Goal: Task Accomplishment & Management: Manage account settings

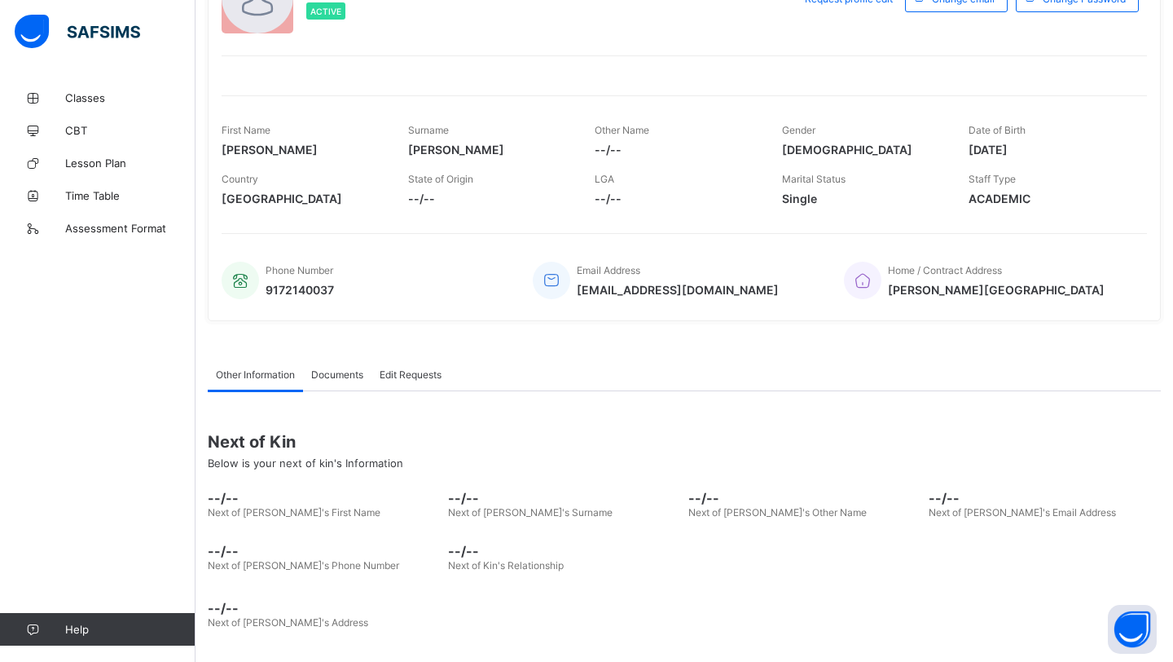
scroll to position [96, 0]
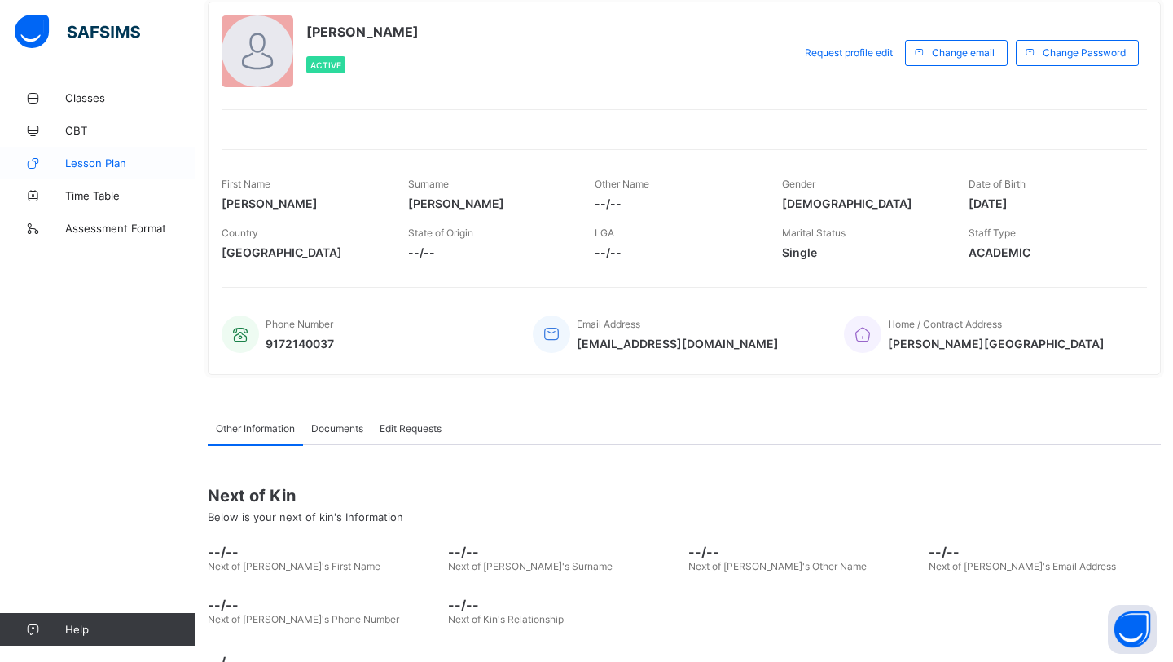
click at [121, 167] on span "Lesson Plan" at bounding box center [130, 162] width 130 height 13
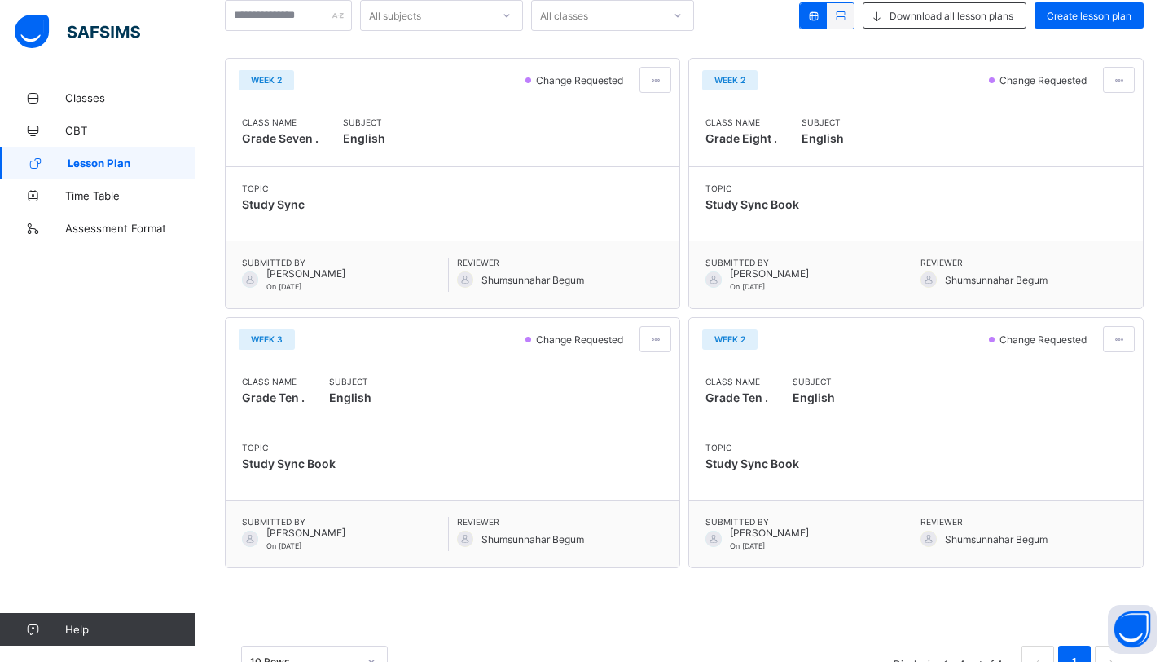
scroll to position [224, 0]
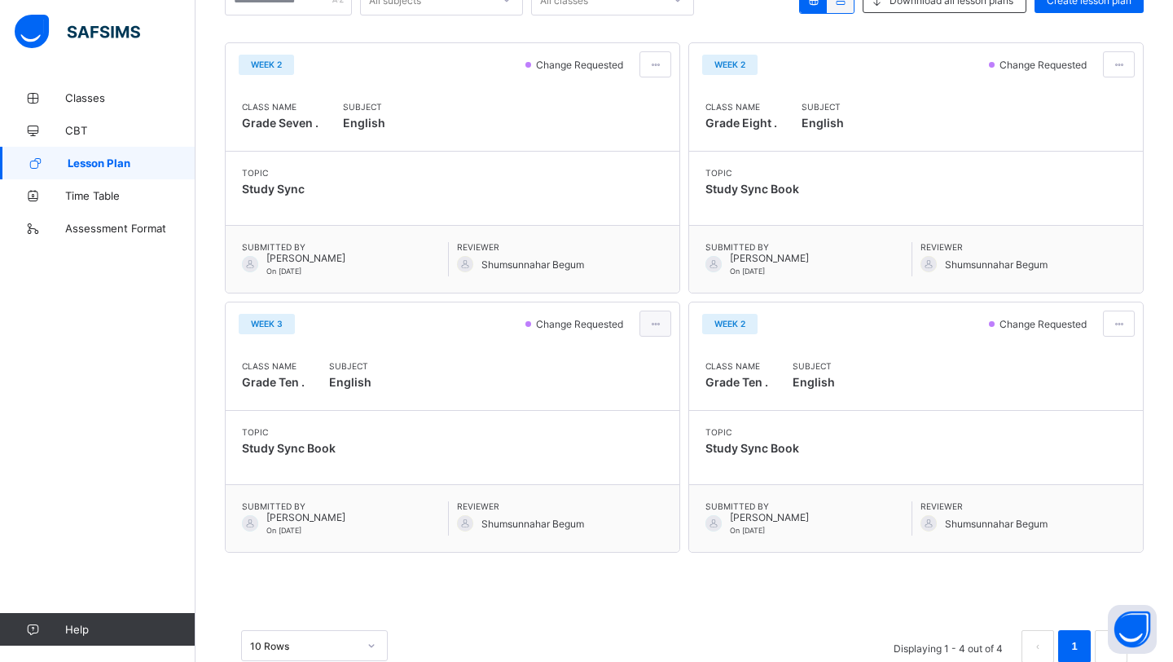
click at [650, 329] on span at bounding box center [656, 324] width 14 height 12
click at [681, 463] on div "Week 2 Change Requested Class Name Grade Seven . Subject English Topic Study Sy…" at bounding box center [684, 297] width 919 height 510
click at [644, 315] on div at bounding box center [656, 323] width 32 height 26
click at [641, 395] on li "Edit lesson plan" at bounding box center [615, 383] width 111 height 25
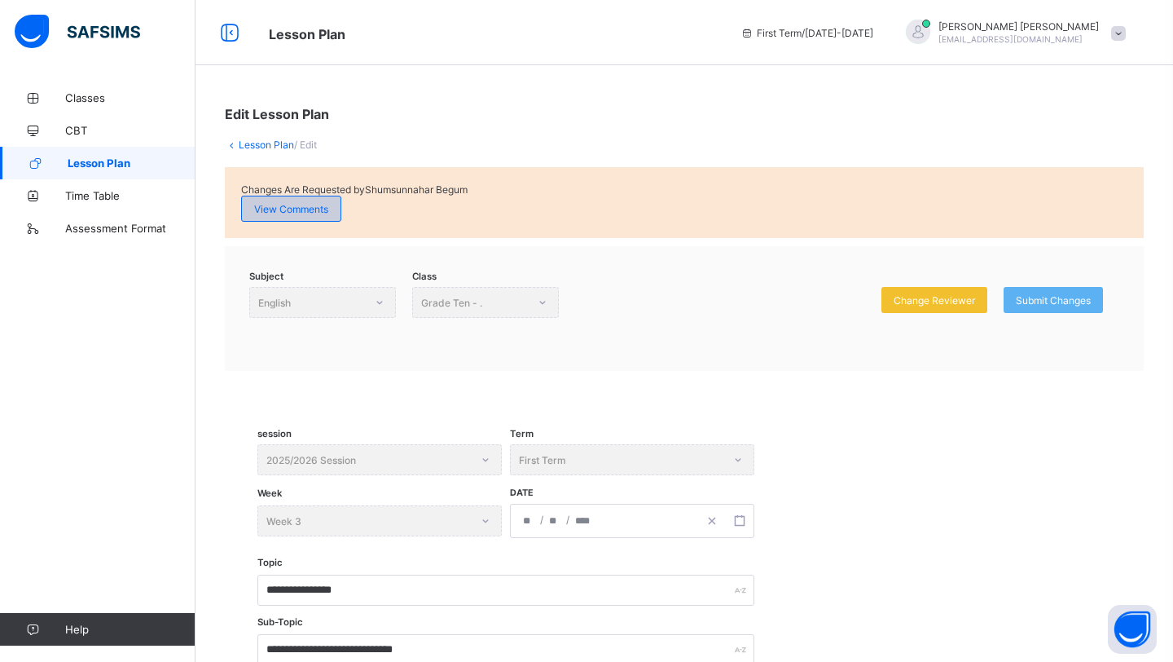
click at [327, 207] on span "View Comments" at bounding box center [291, 209] width 74 height 12
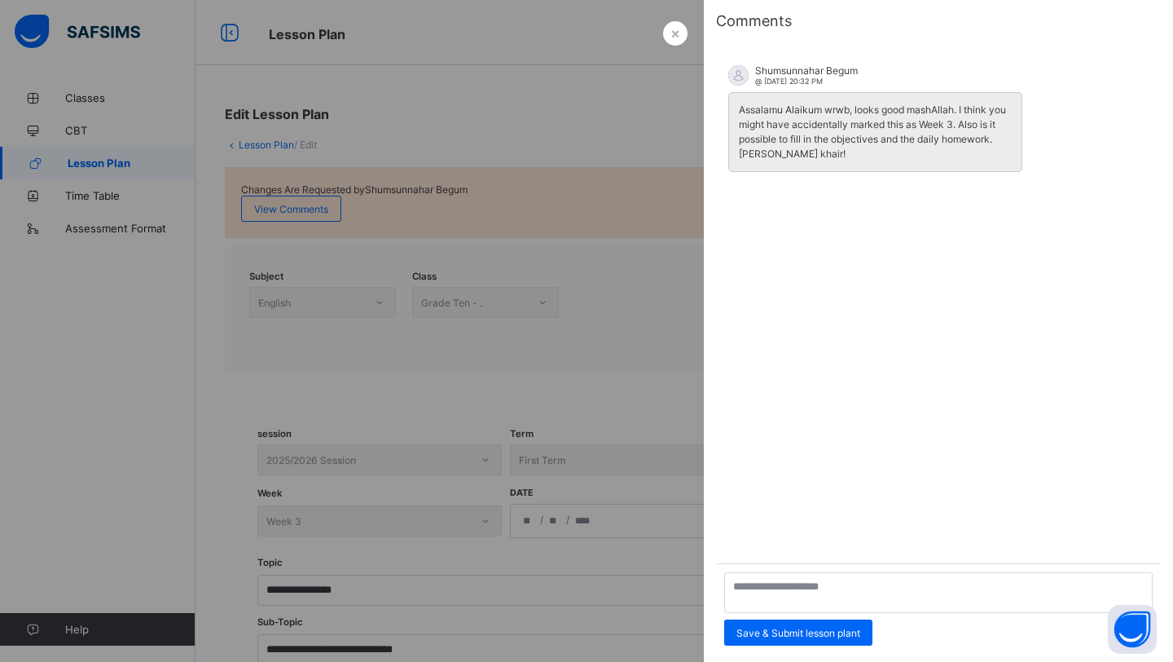
click at [594, 368] on div at bounding box center [586, 331] width 1173 height 662
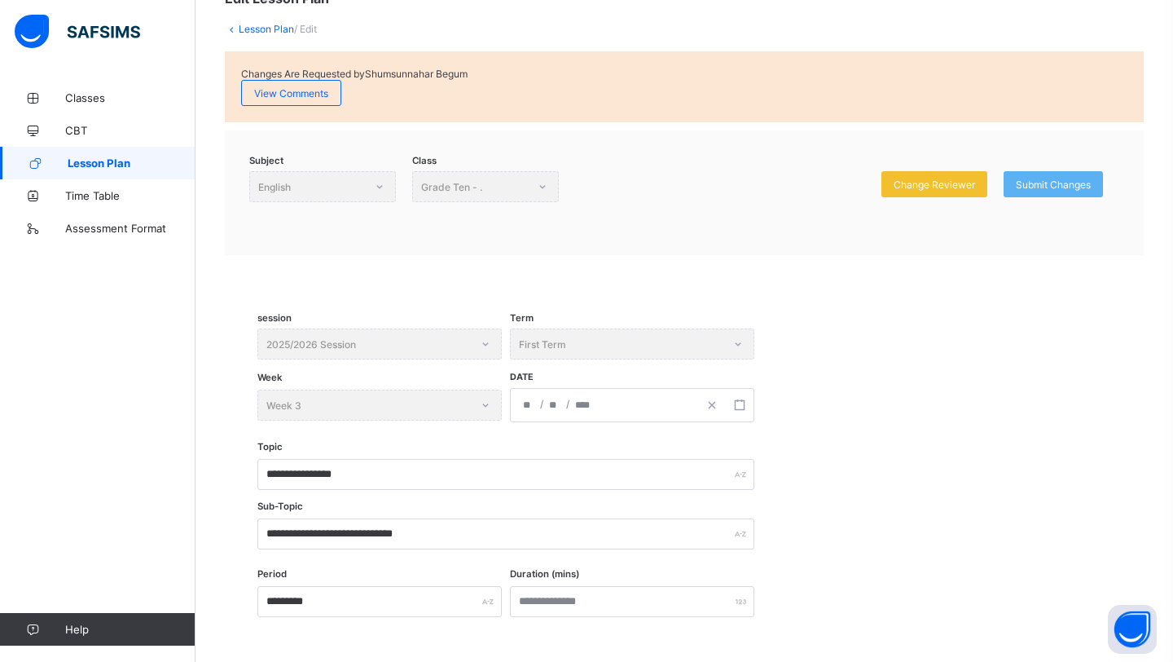
scroll to position [139, 0]
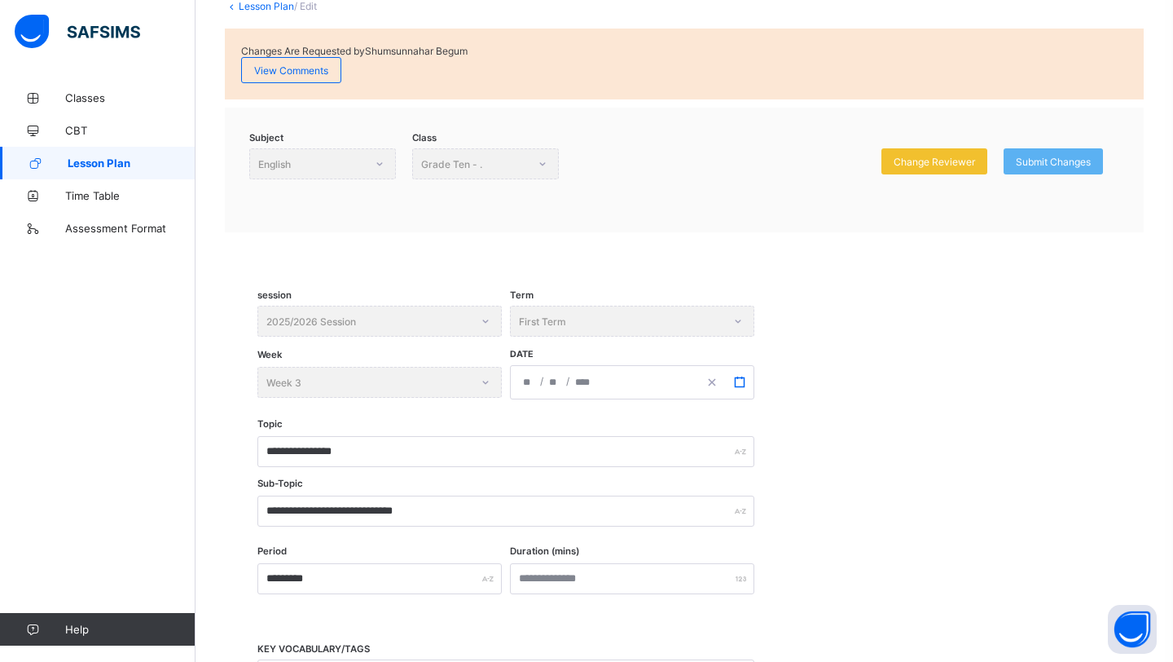
click at [744, 385] on rect "button" at bounding box center [739, 381] width 9 height 9
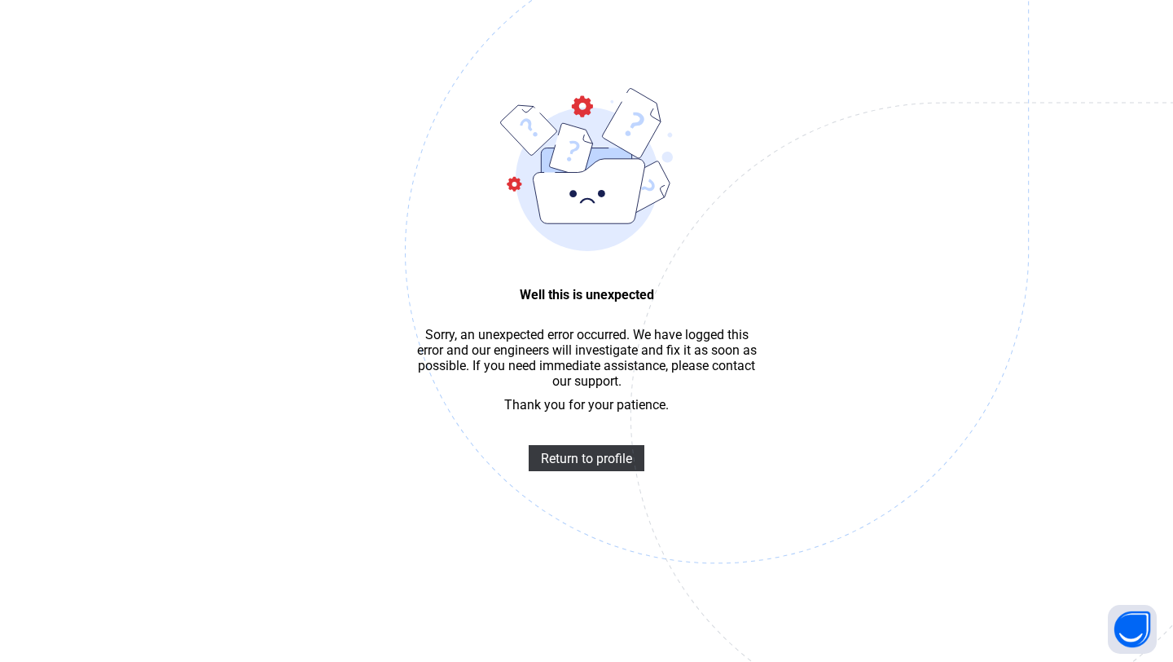
scroll to position [49, 0]
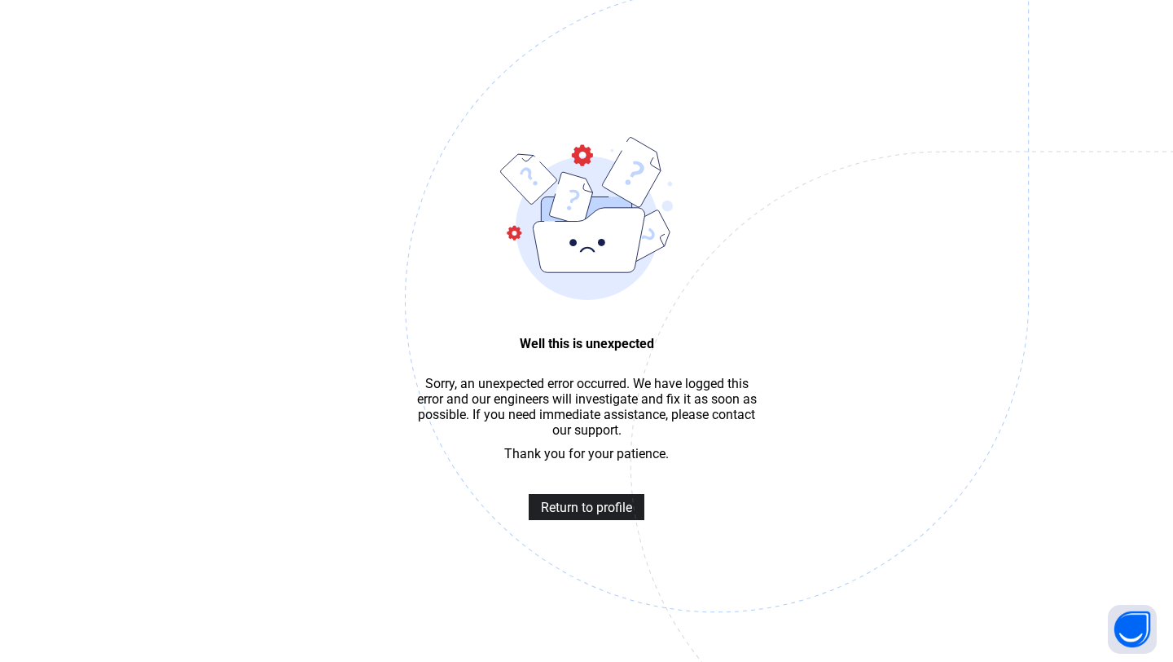
click at [582, 512] on span "Return to profile" at bounding box center [586, 507] width 91 height 15
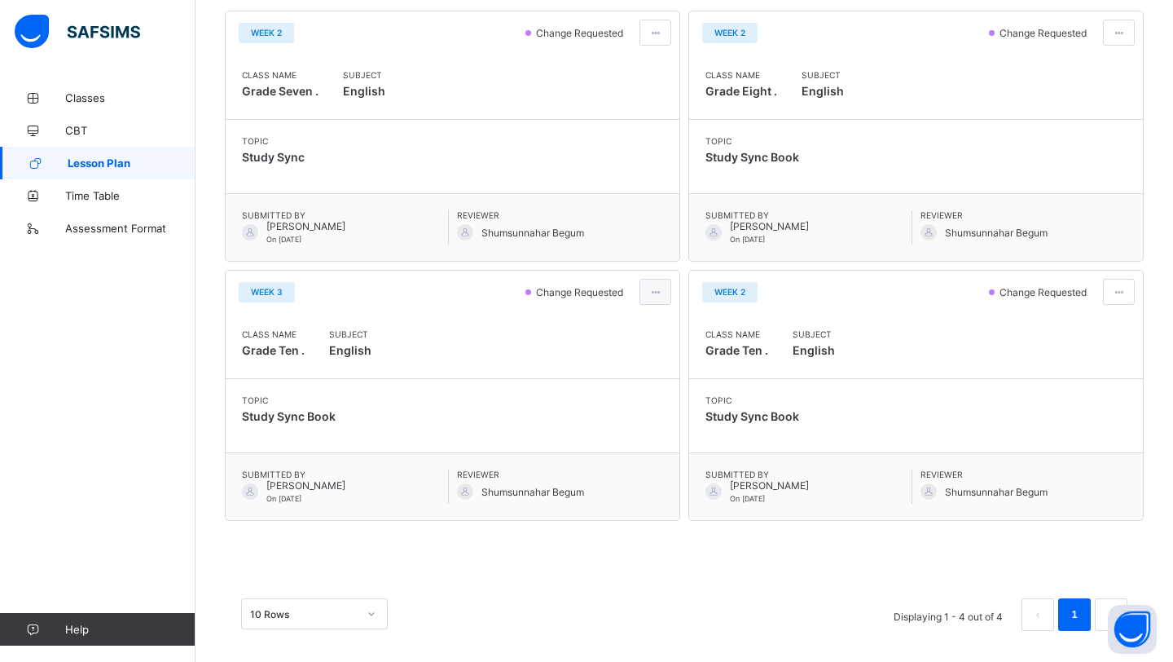
scroll to position [255, 0]
click at [662, 288] on div at bounding box center [656, 293] width 32 height 26
click at [644, 351] on span "Edit lesson plan" at bounding box center [608, 352] width 85 height 12
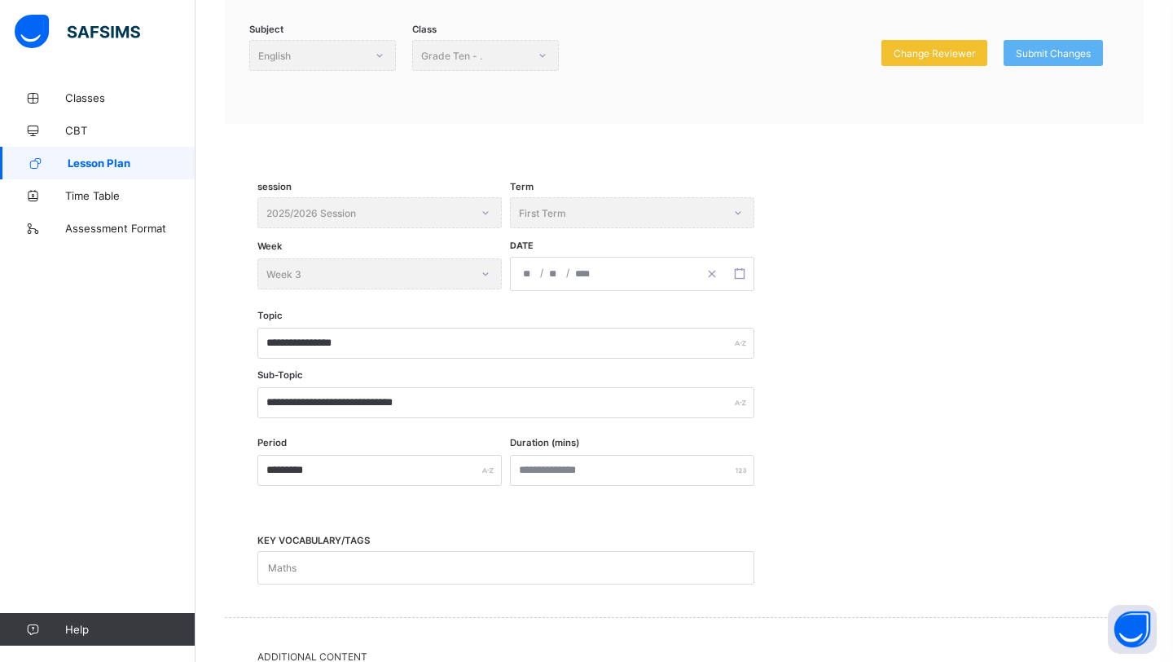
scroll to position [248, 0]
click at [736, 276] on rect "button" at bounding box center [739, 272] width 9 height 9
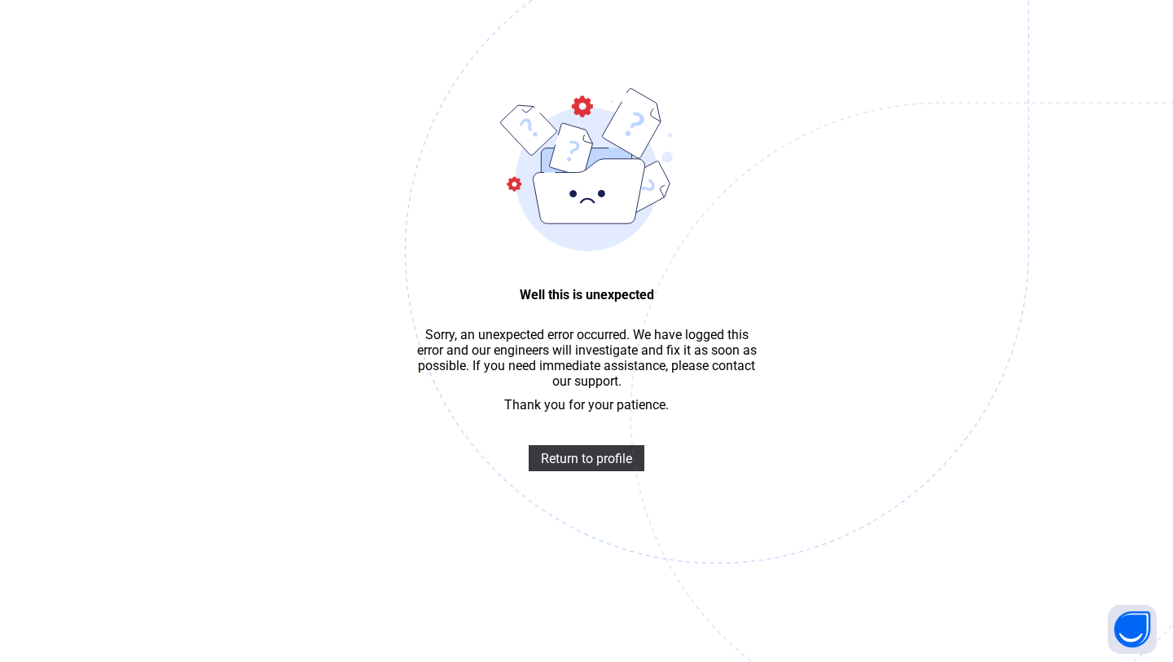
scroll to position [49, 0]
click at [592, 453] on span "Return to profile" at bounding box center [586, 458] width 91 height 15
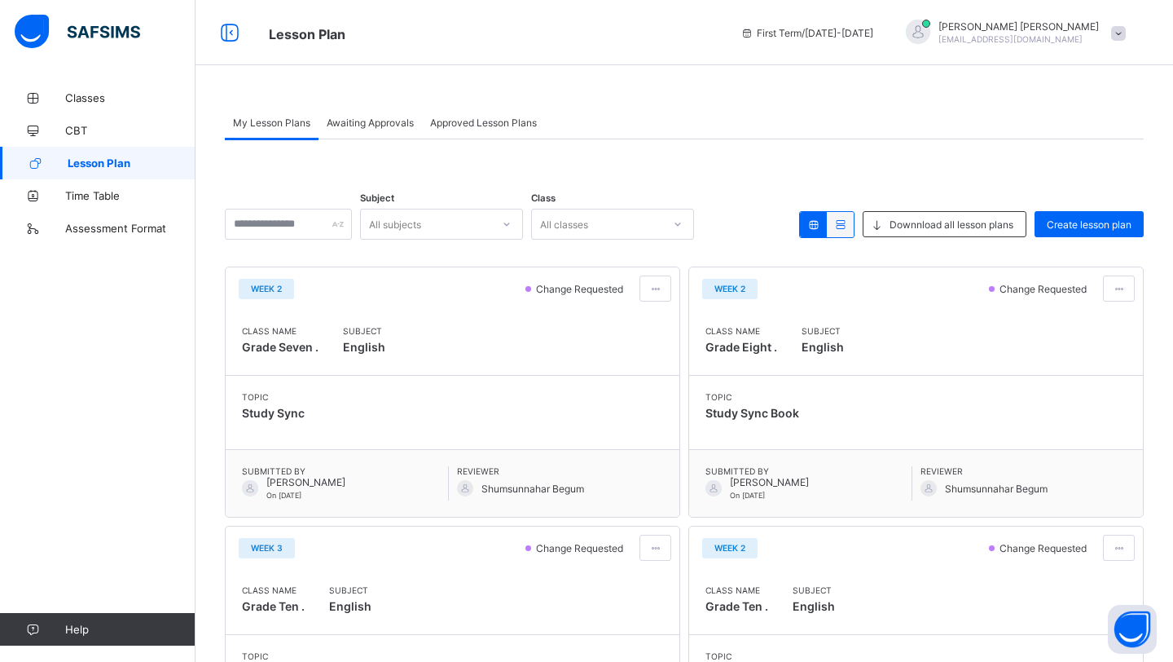
scroll to position [193, 0]
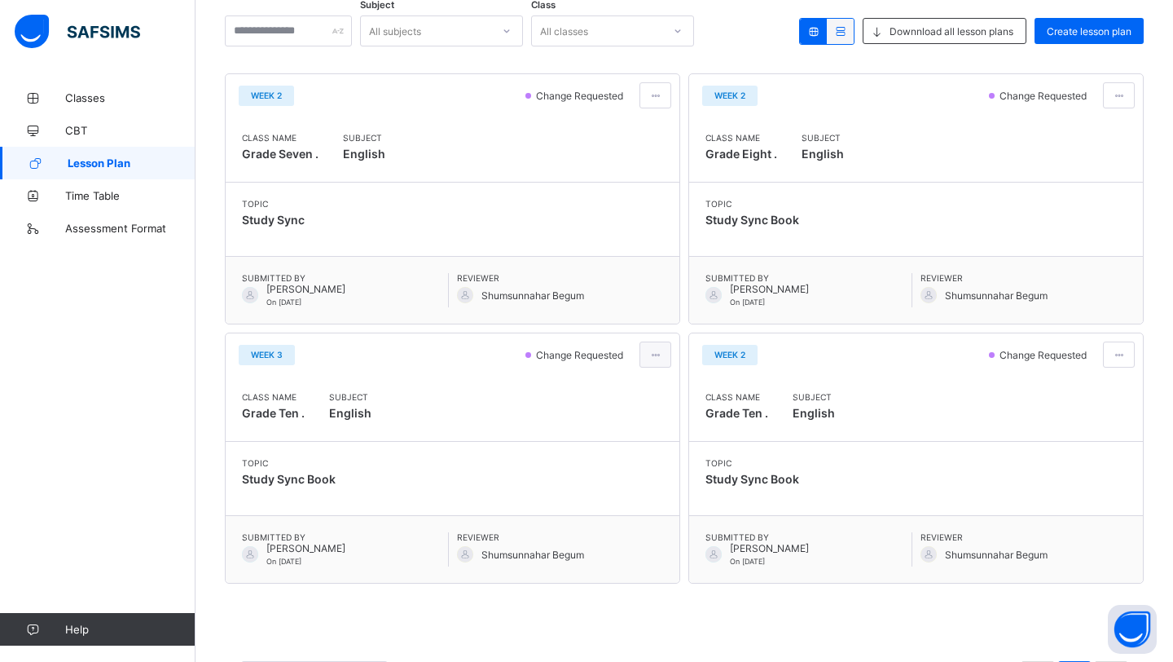
click at [648, 355] on div at bounding box center [656, 354] width 32 height 26
click at [640, 414] on span "Edit lesson plan" at bounding box center [608, 414] width 85 height 12
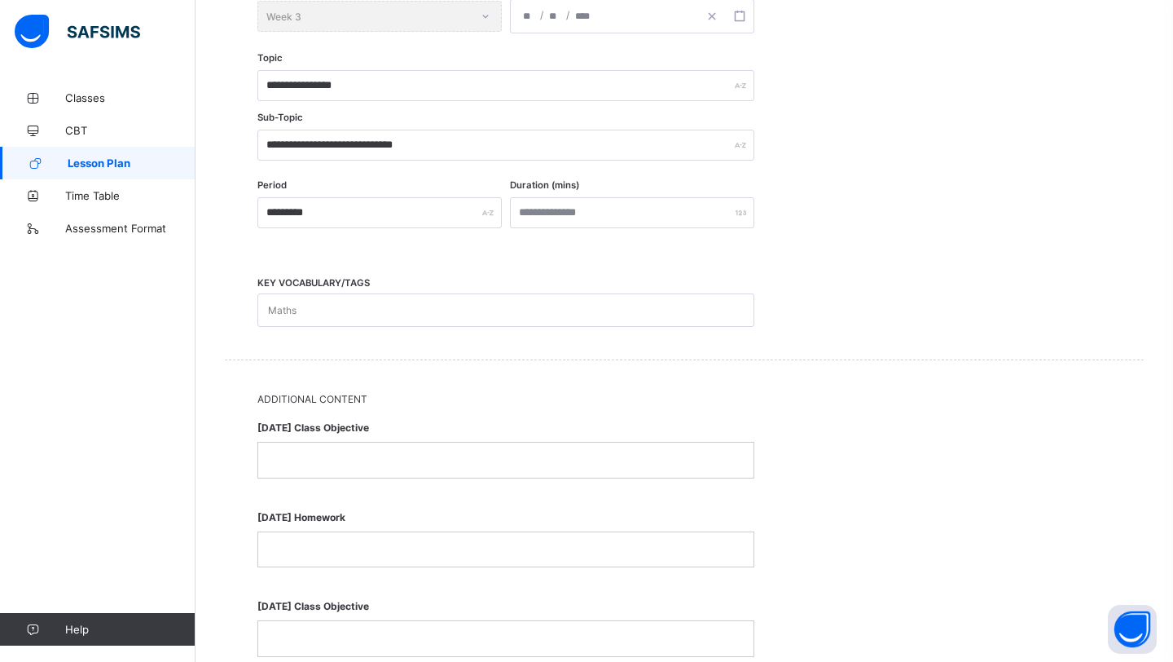
scroll to position [510, 0]
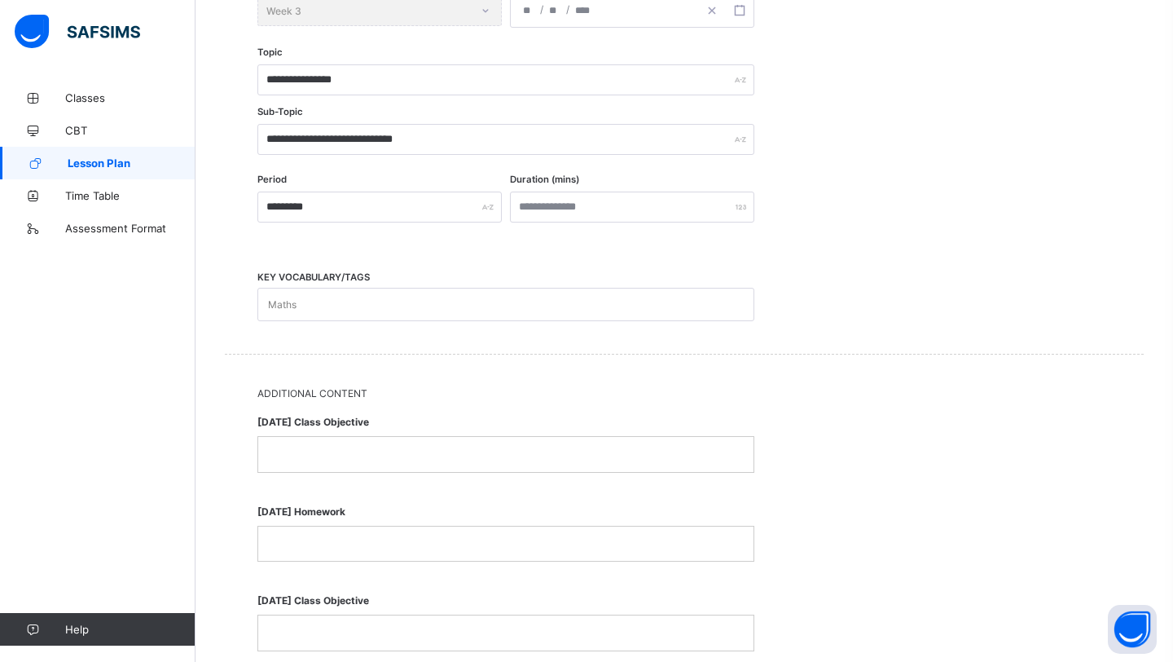
click at [597, 447] on p at bounding box center [506, 454] width 471 height 15
click at [610, 545] on p at bounding box center [506, 543] width 471 height 15
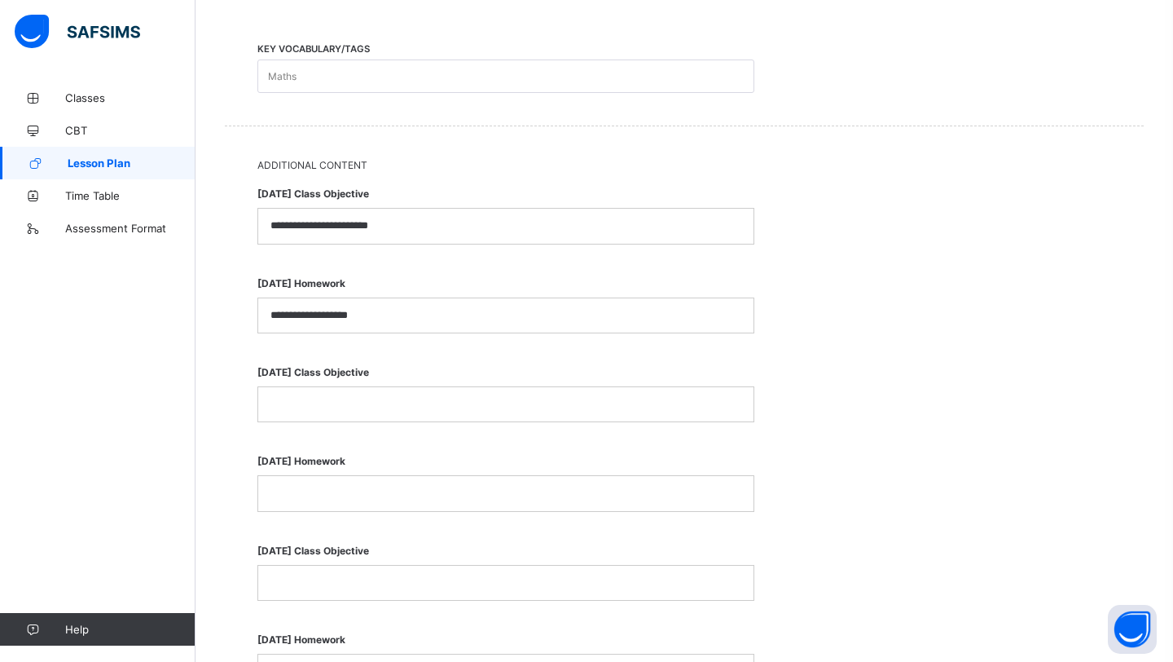
scroll to position [739, 0]
click at [527, 398] on p at bounding box center [506, 403] width 471 height 15
drag, startPoint x: 385, startPoint y: 390, endPoint x: 295, endPoint y: 401, distance: 91.1
click at [296, 401] on div "**********" at bounding box center [505, 403] width 495 height 34
click at [364, 417] on div "**********" at bounding box center [506, 389] width 497 height 81
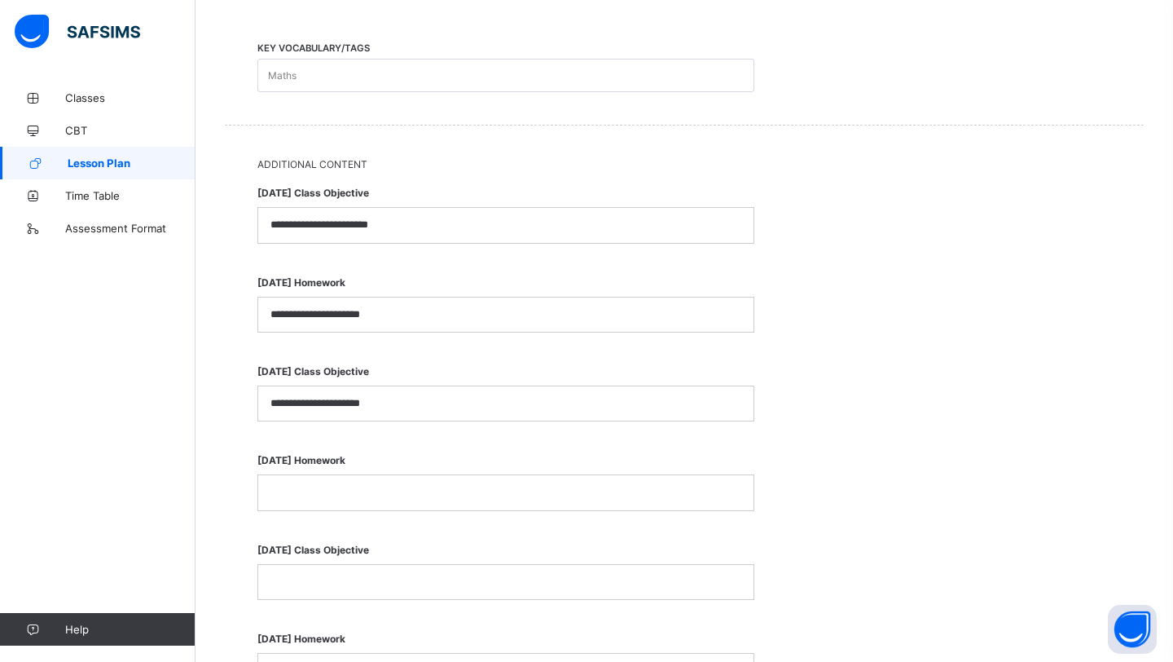
click at [389, 403] on p "**********" at bounding box center [506, 403] width 471 height 15
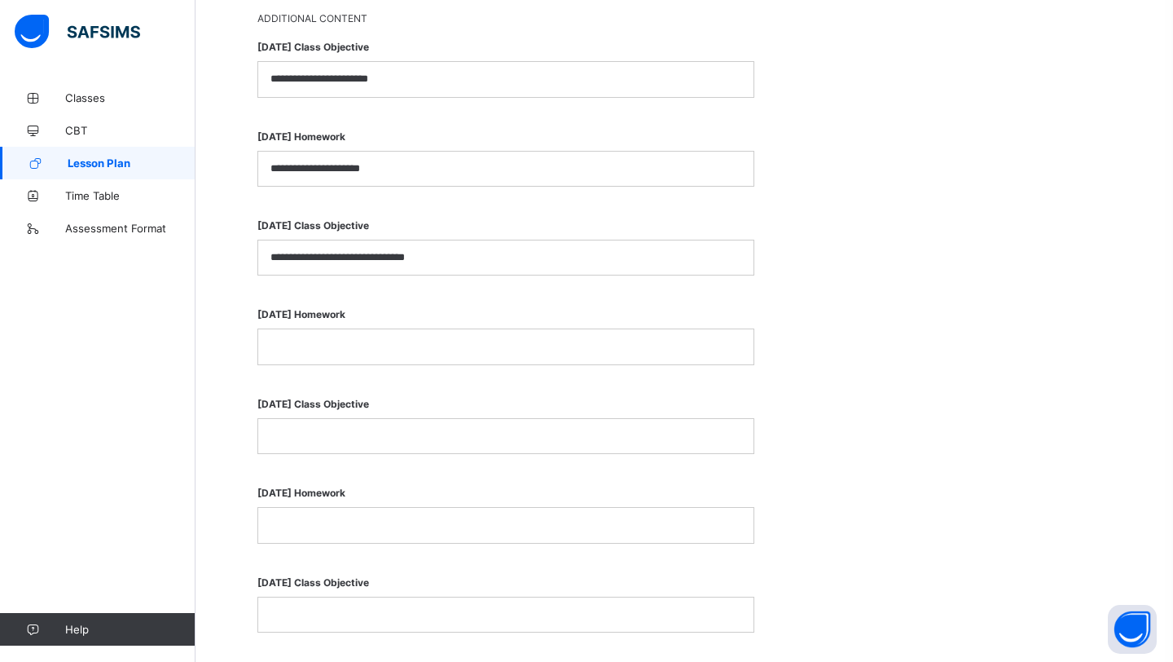
scroll to position [887, 0]
click at [397, 358] on div at bounding box center [505, 345] width 495 height 34
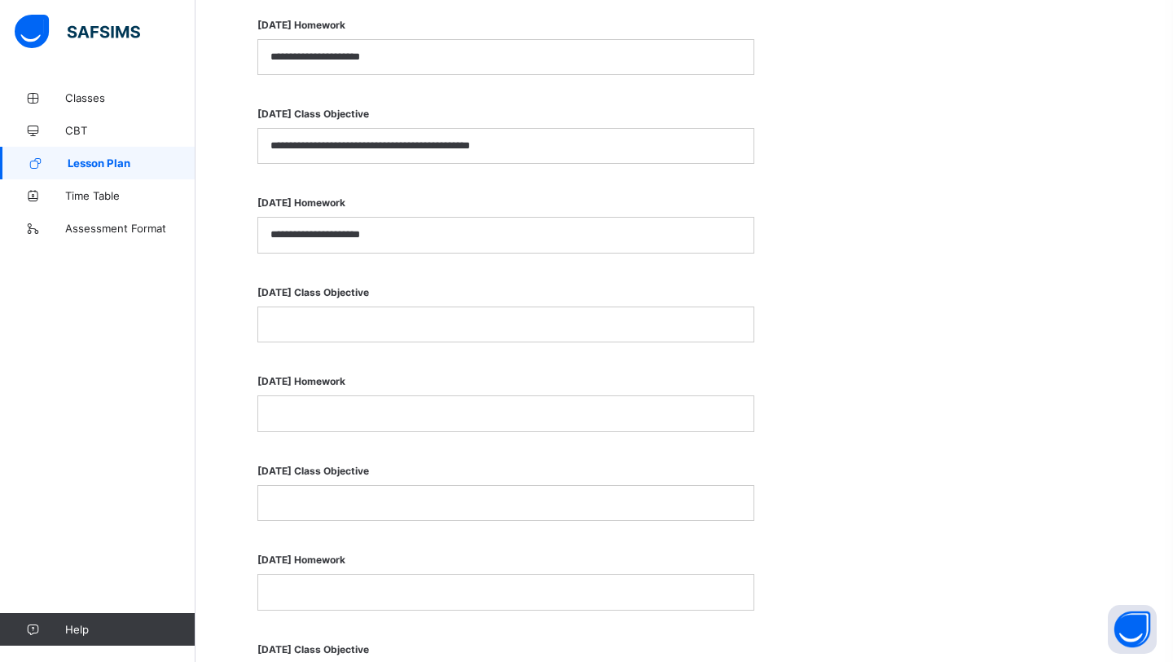
scroll to position [996, 0]
click at [492, 318] on p at bounding box center [506, 325] width 471 height 15
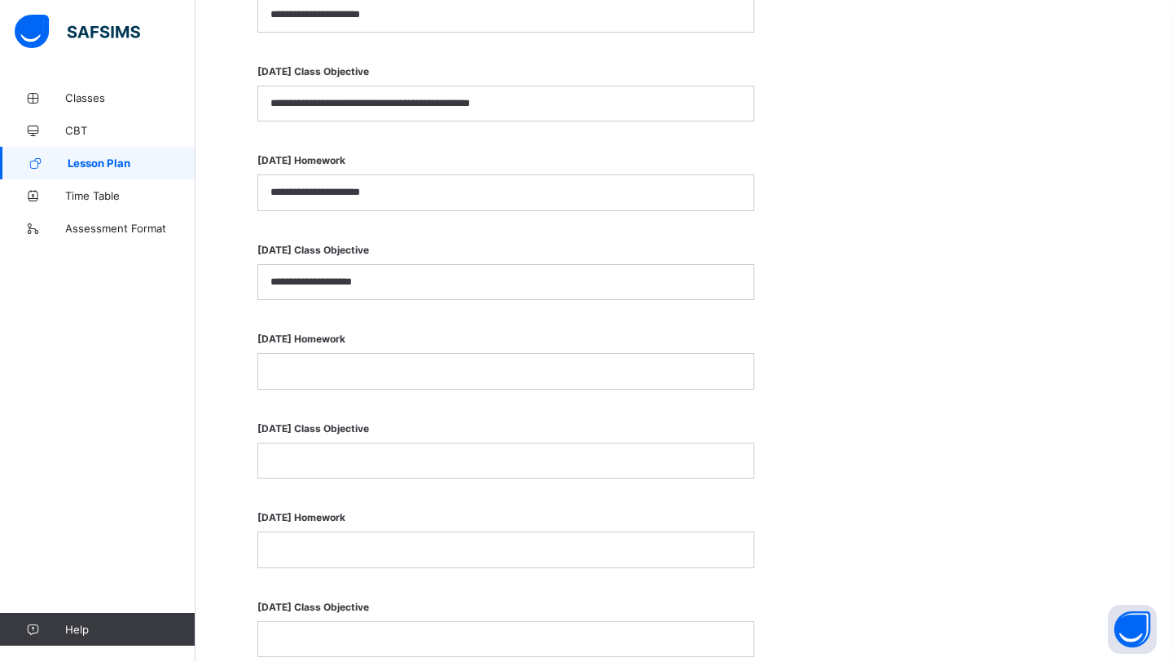
scroll to position [1057, 0]
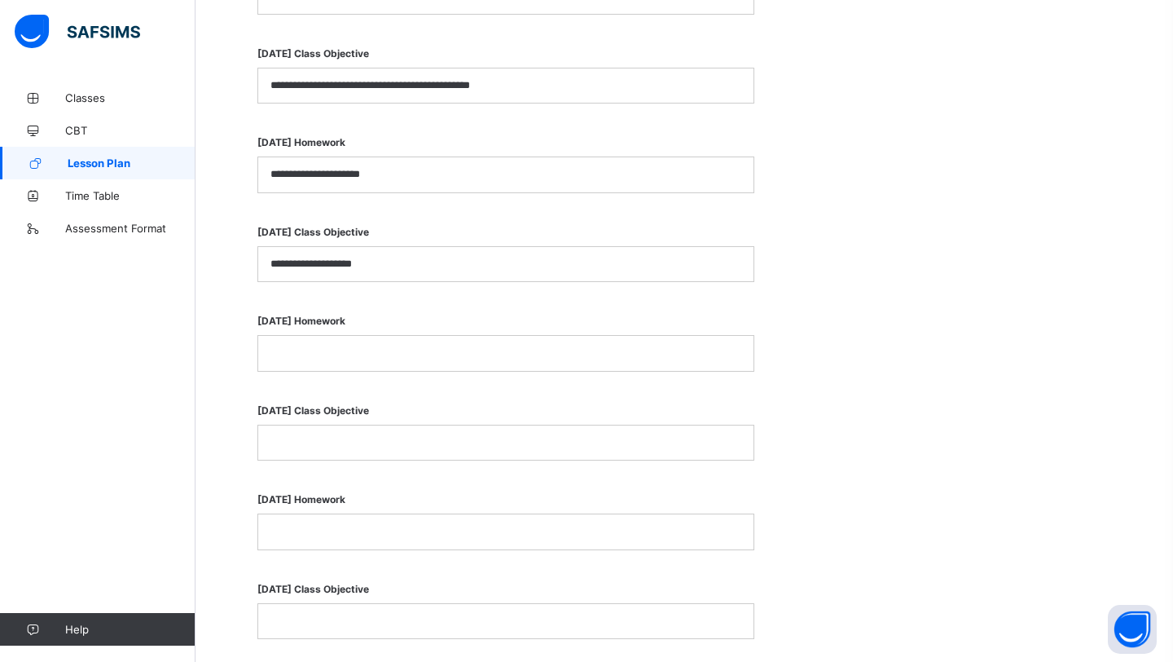
click at [485, 362] on div at bounding box center [505, 353] width 495 height 34
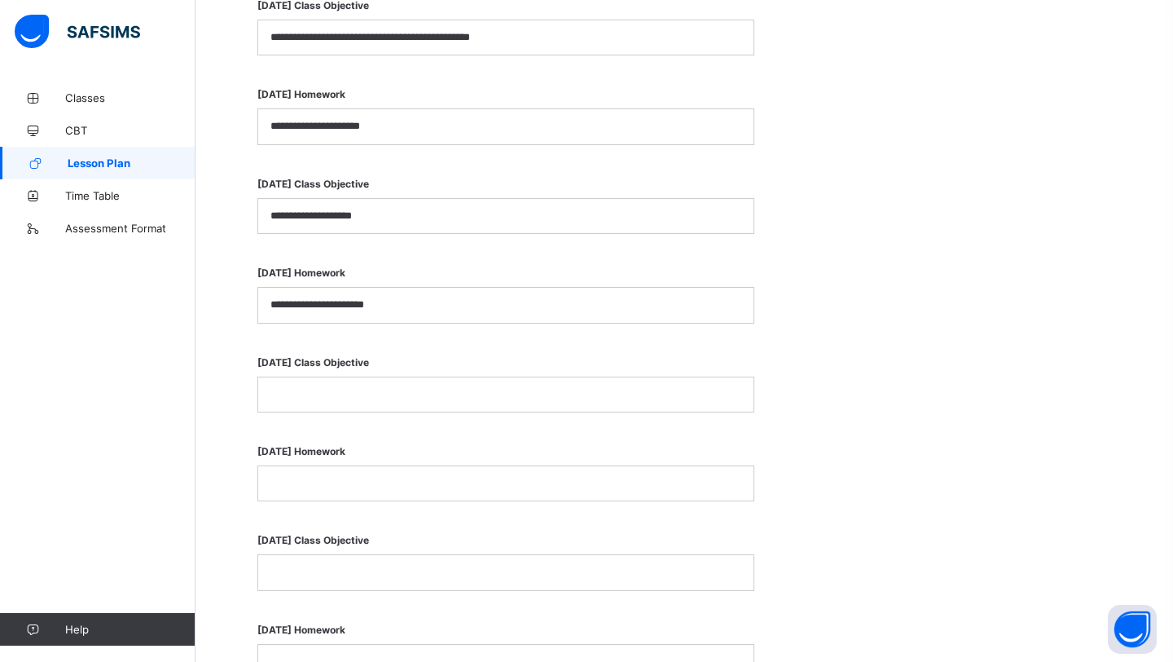
scroll to position [1131, 0]
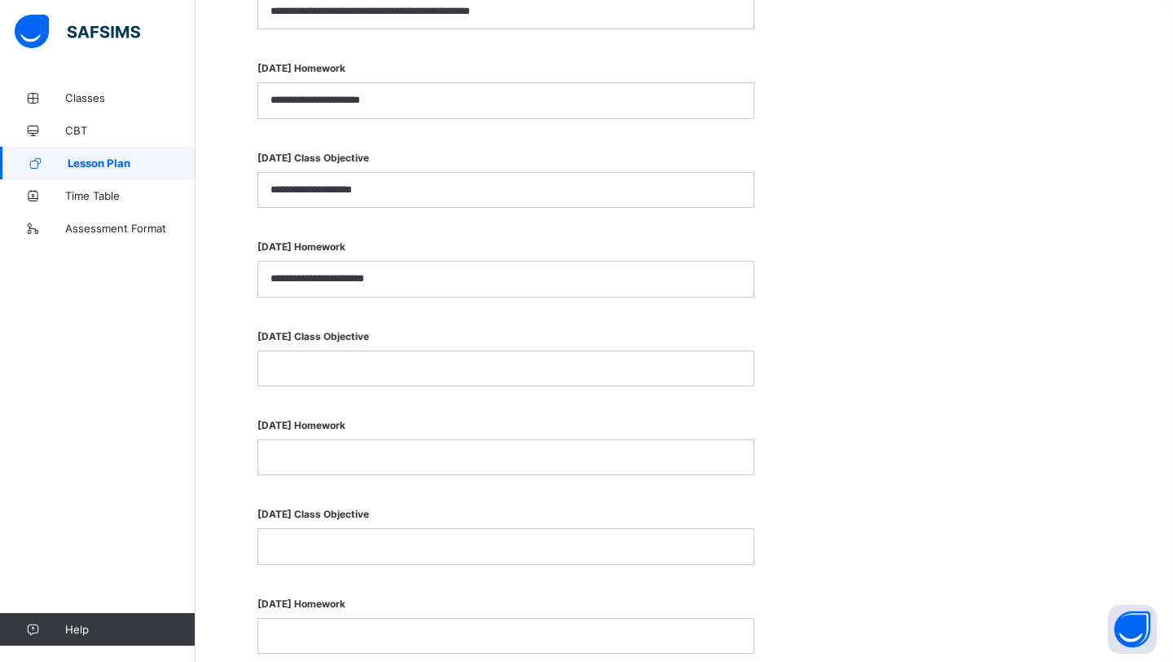
click at [400, 354] on div at bounding box center [505, 368] width 495 height 34
click at [386, 461] on div at bounding box center [505, 457] width 495 height 34
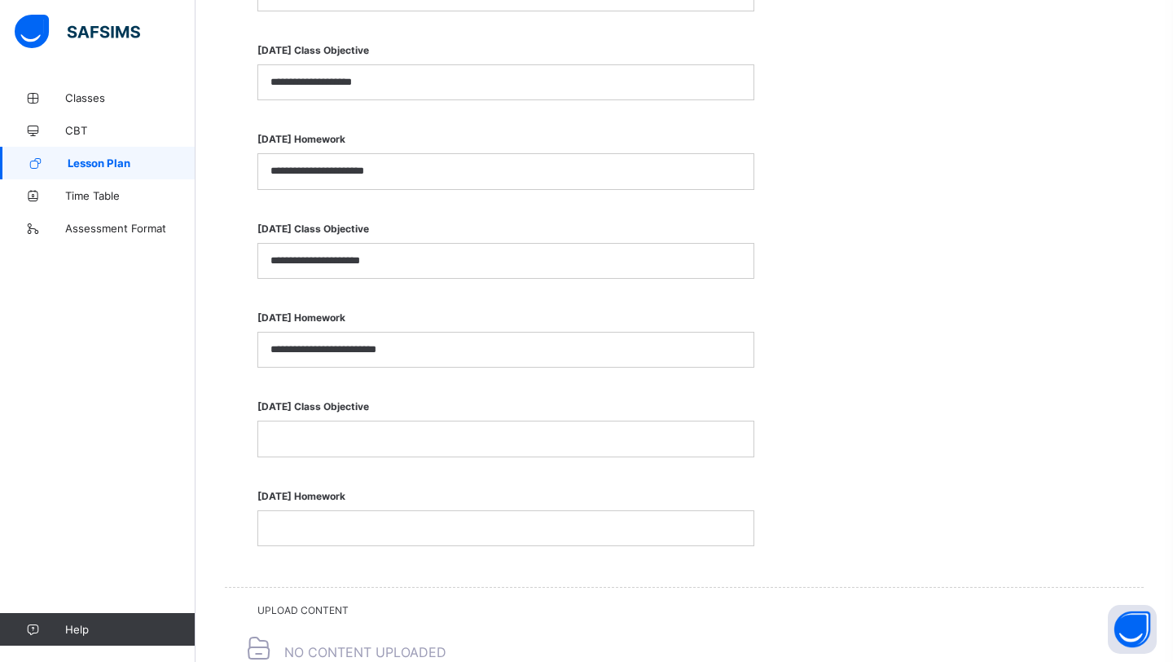
scroll to position [1242, 0]
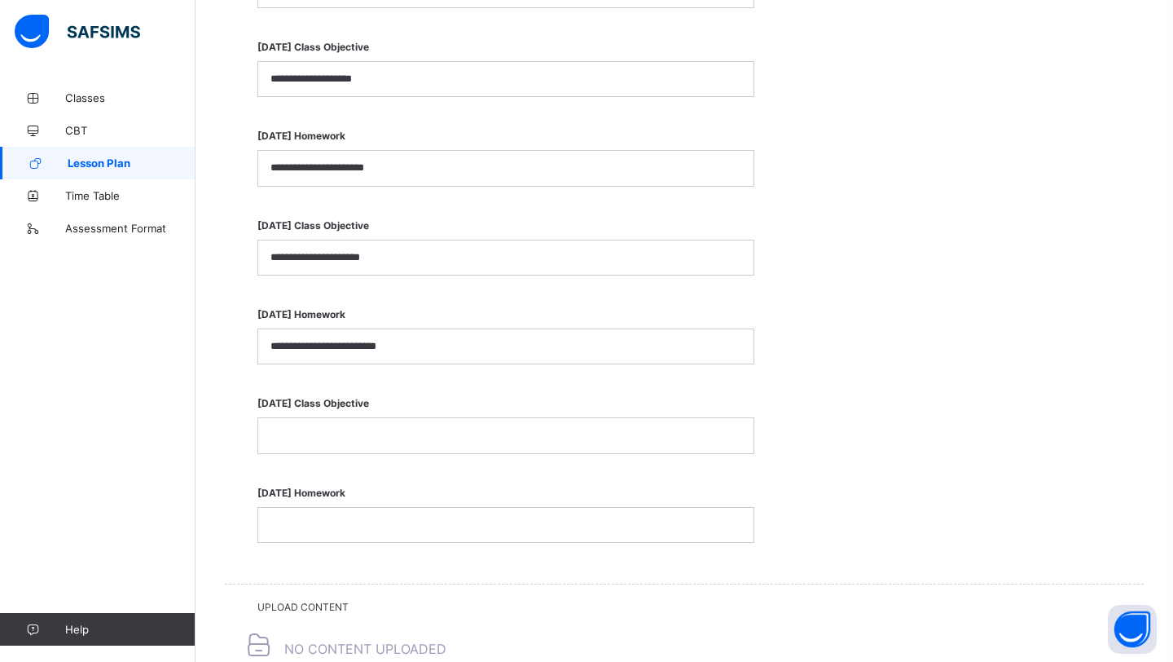
click at [354, 440] on div at bounding box center [505, 435] width 495 height 34
click at [429, 526] on div at bounding box center [505, 525] width 495 height 34
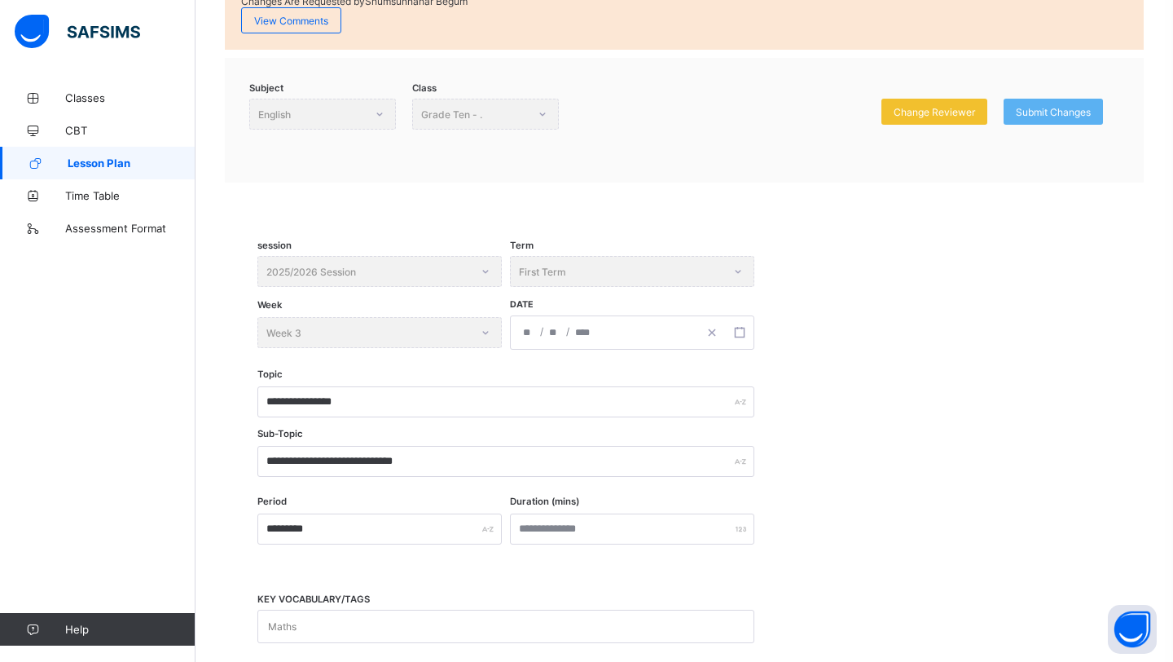
scroll to position [0, 0]
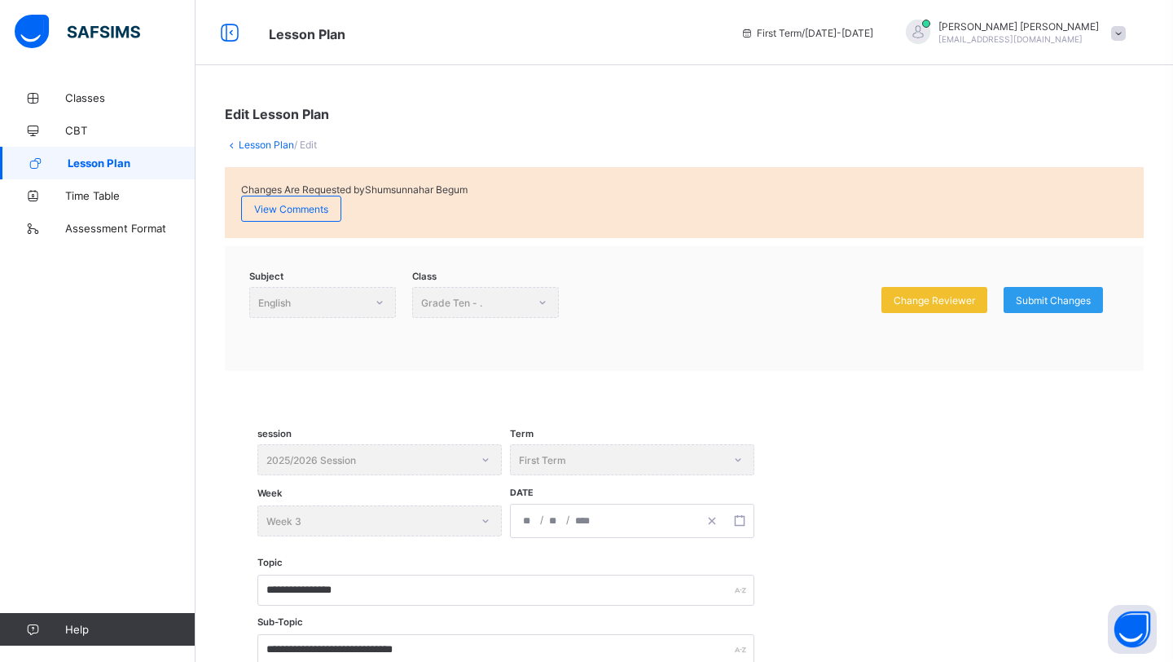
click at [1059, 307] on div "Submit Changes" at bounding box center [1053, 300] width 99 height 26
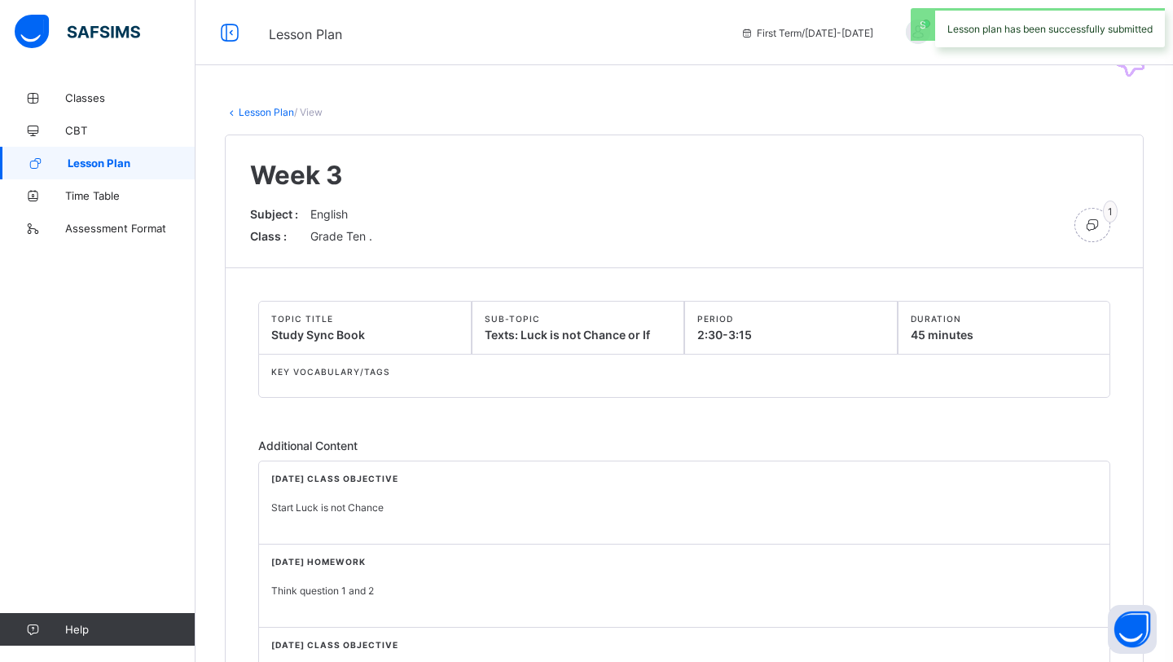
click at [262, 115] on link "Lesson Plan" at bounding box center [266, 112] width 55 height 12
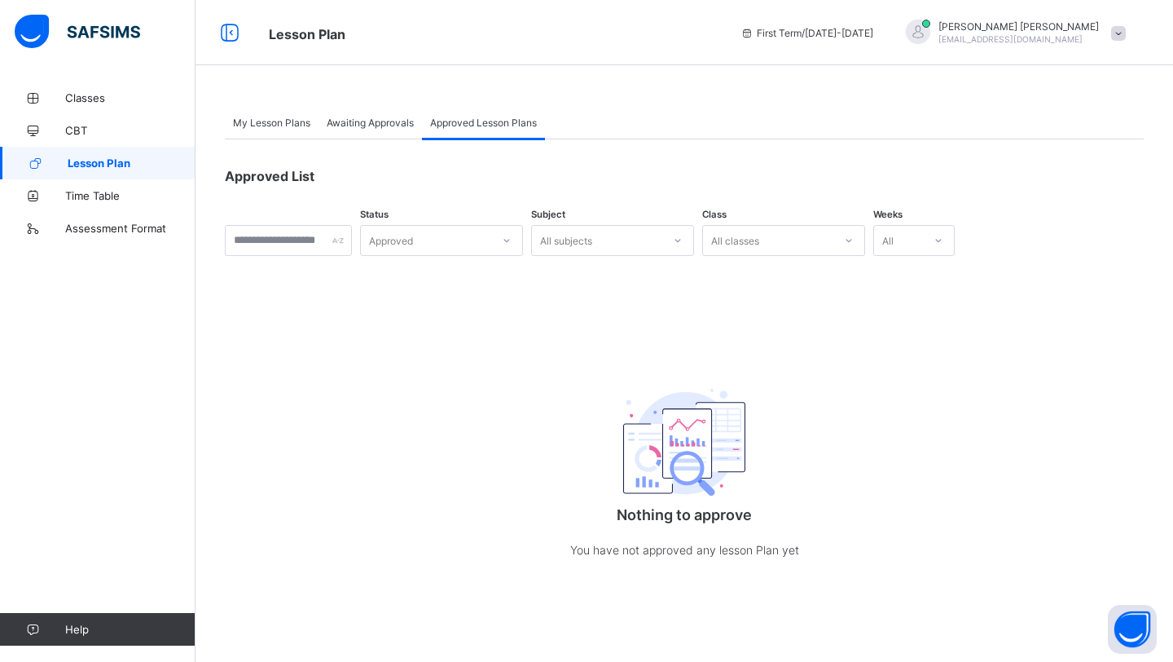
click at [286, 120] on span "My Lesson Plans" at bounding box center [271, 123] width 77 height 12
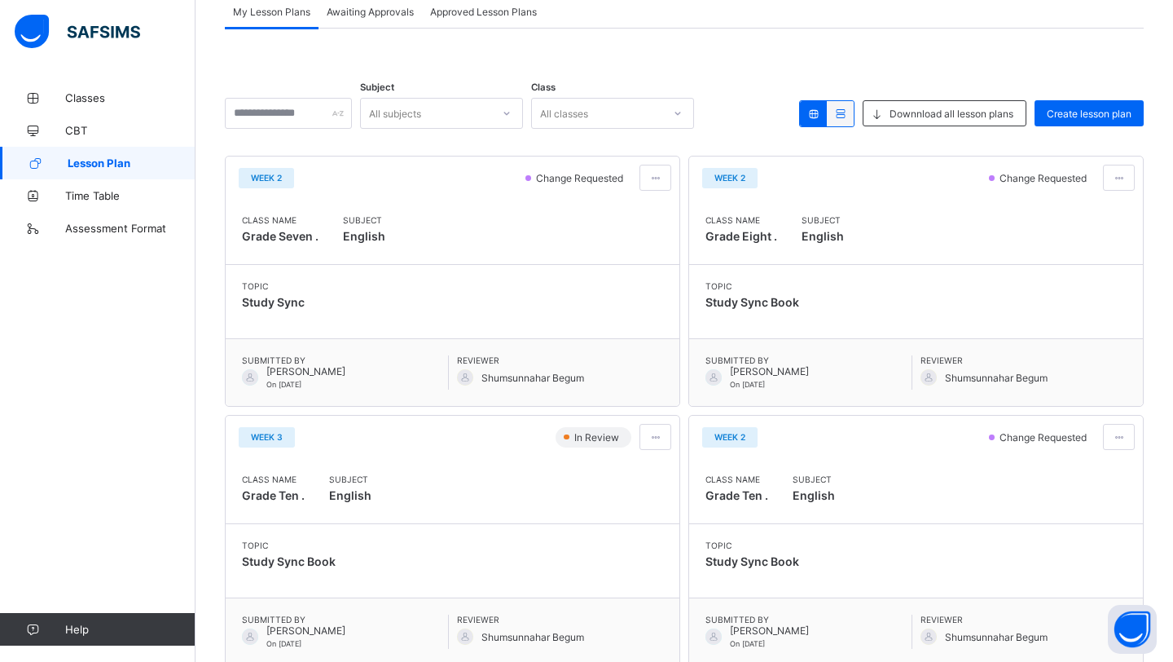
scroll to position [119, 0]
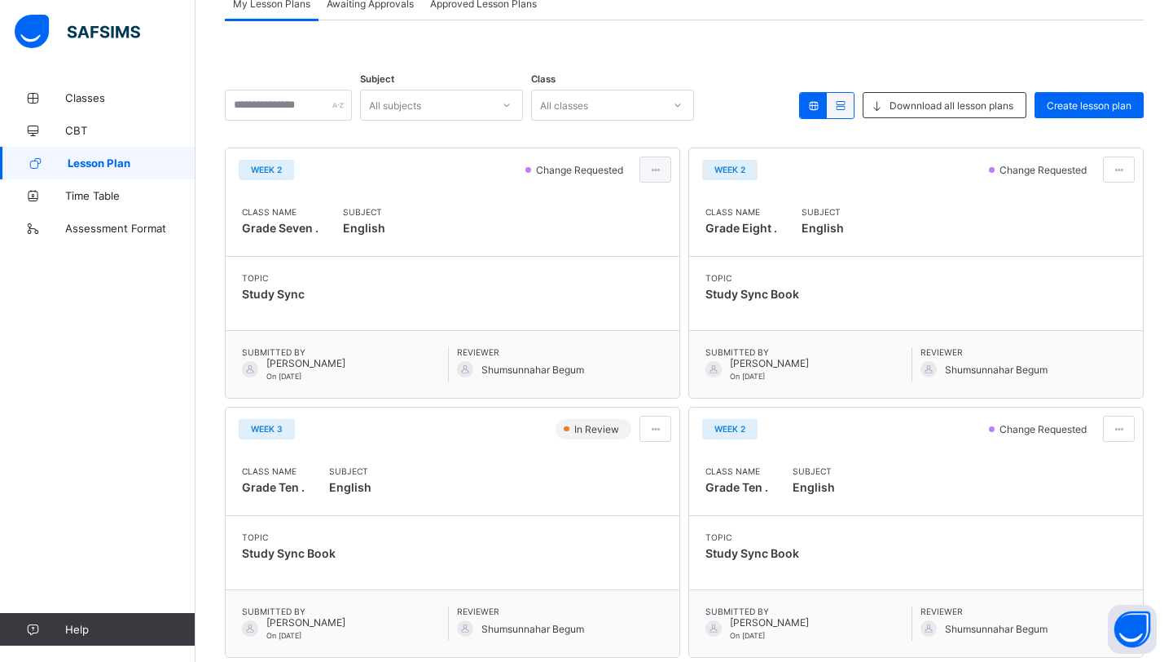
click at [662, 169] on div at bounding box center [656, 169] width 32 height 26
click at [646, 225] on span "Edit lesson plan" at bounding box center [608, 229] width 85 height 12
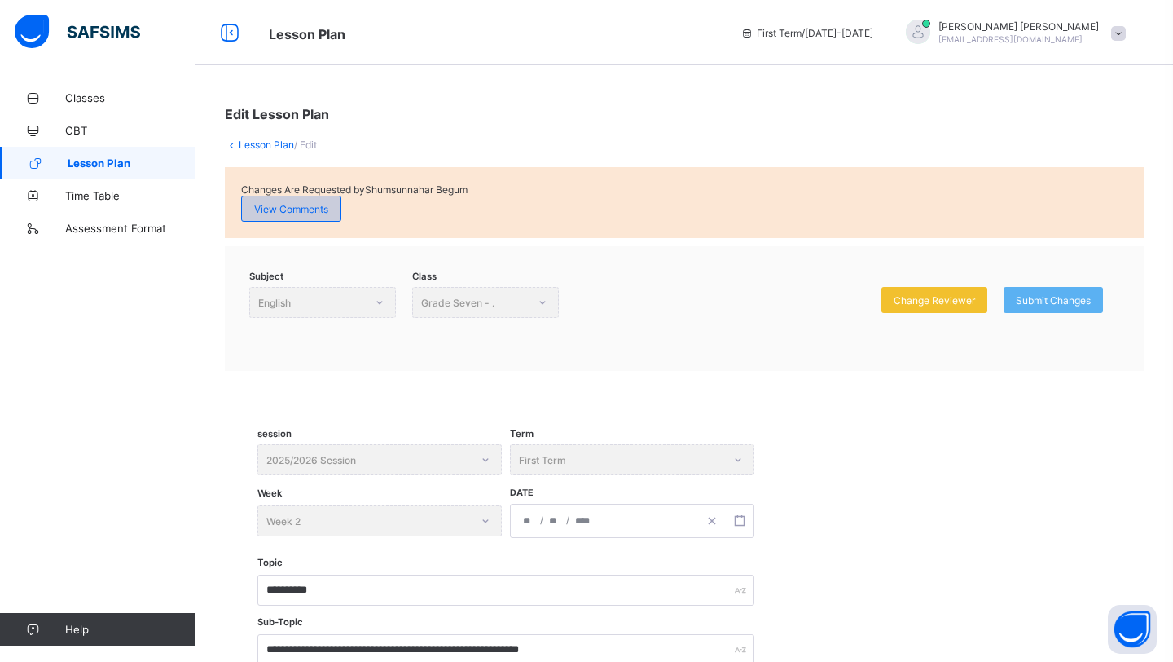
click at [301, 209] on span "View Comments" at bounding box center [291, 209] width 74 height 12
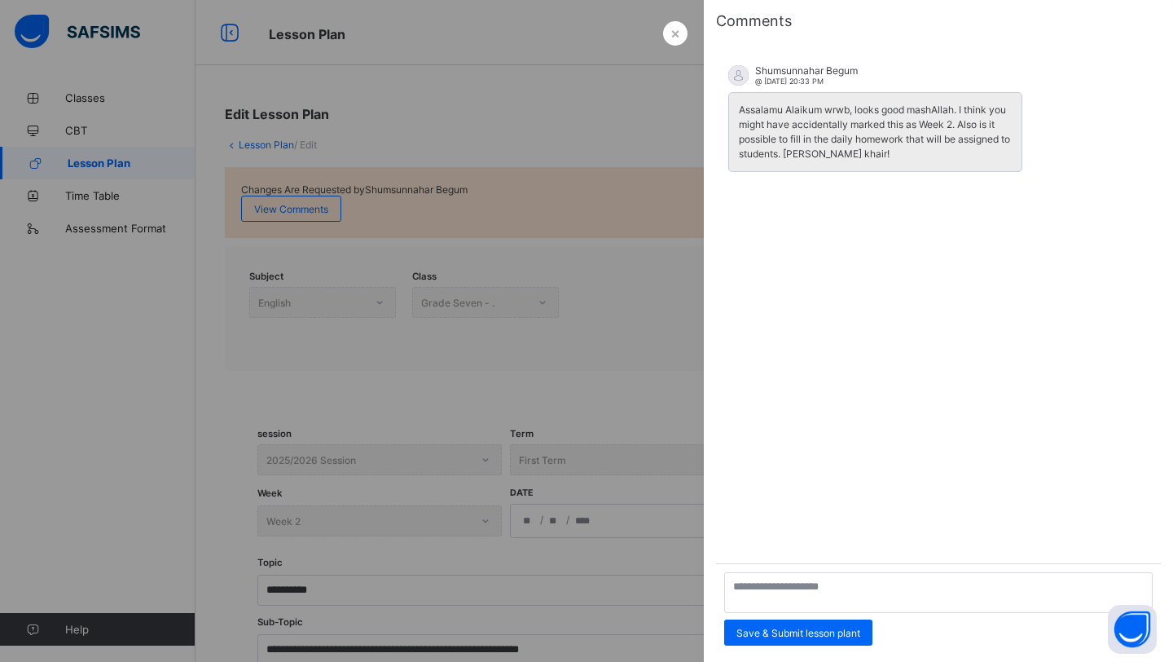
click at [580, 259] on div at bounding box center [586, 331] width 1173 height 662
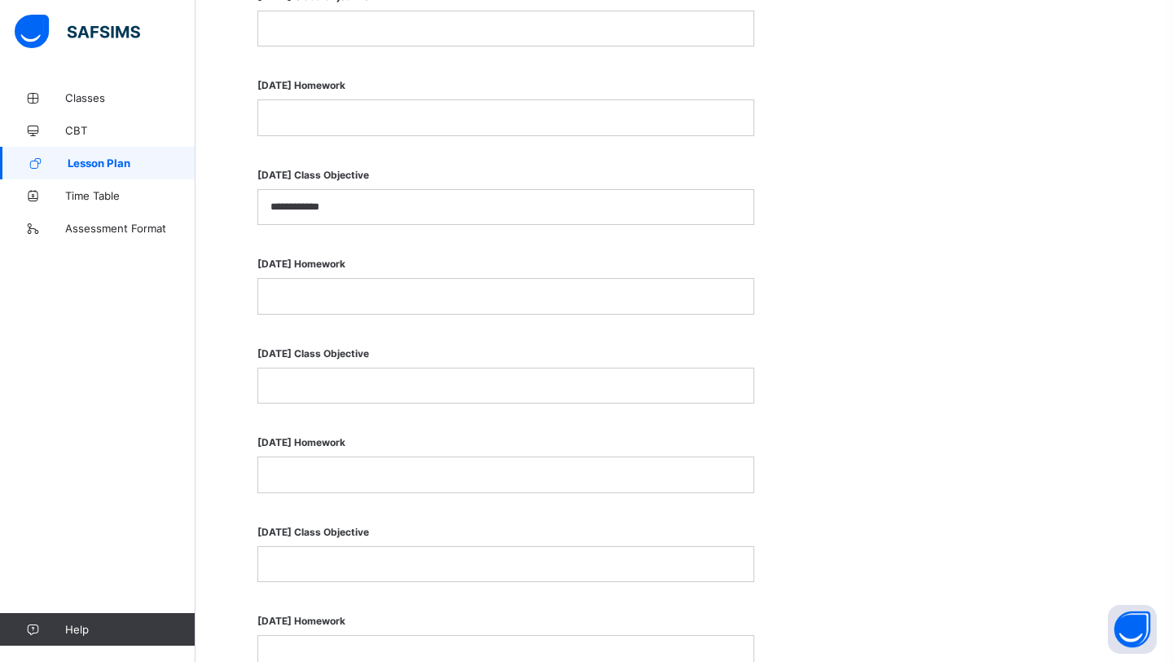
scroll to position [1142, 0]
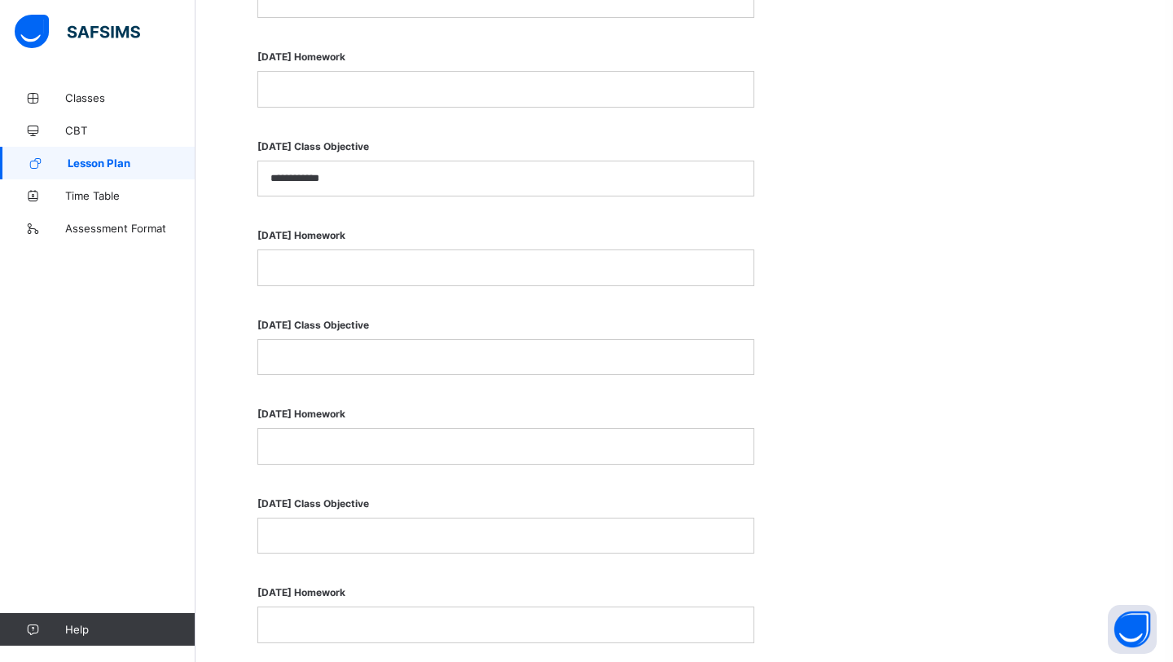
click at [352, 531] on p at bounding box center [506, 535] width 471 height 15
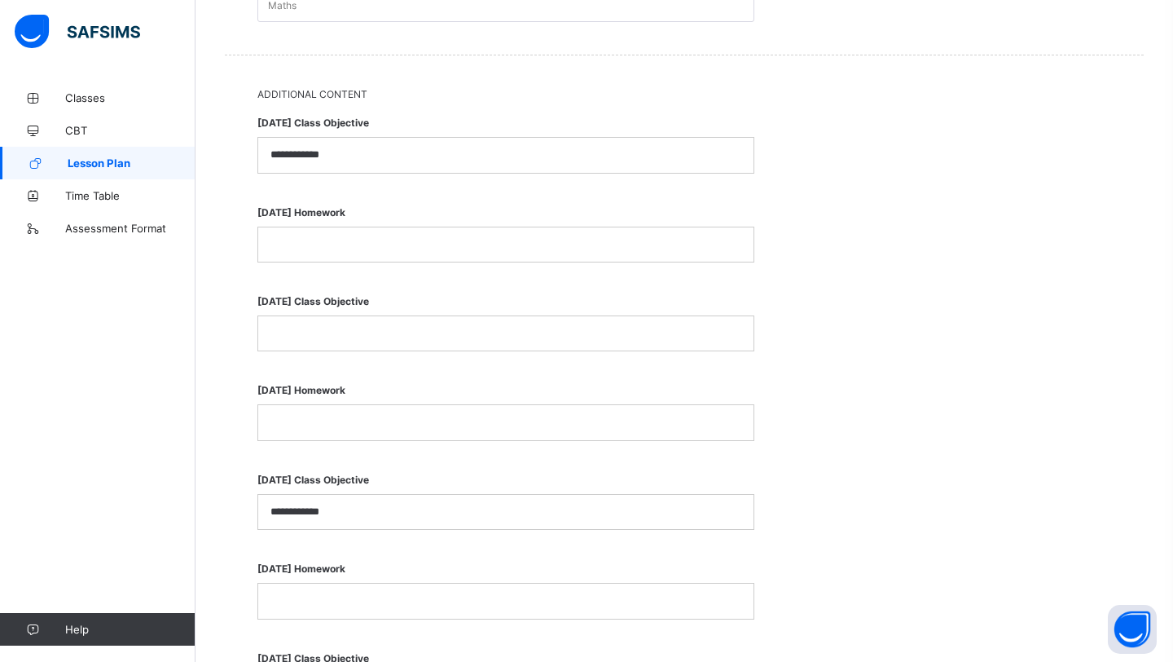
scroll to position [808, 0]
click at [438, 238] on p at bounding box center [506, 245] width 471 height 15
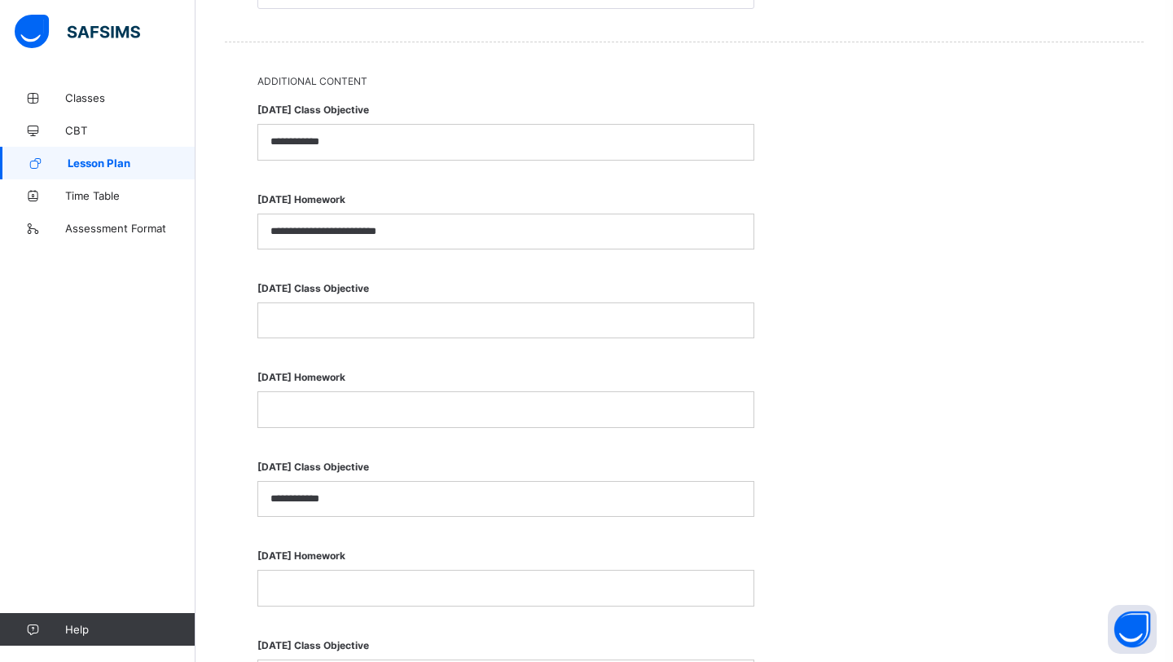
click at [382, 323] on p at bounding box center [506, 320] width 471 height 15
click at [362, 410] on p at bounding box center [506, 409] width 471 height 15
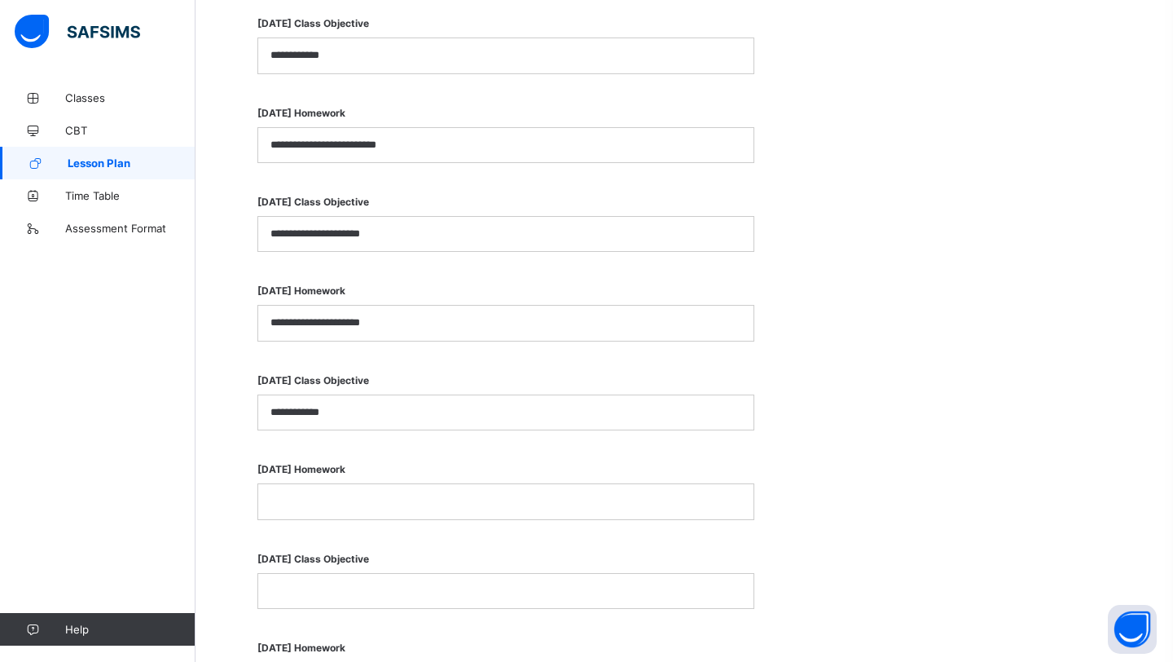
scroll to position [928, 0]
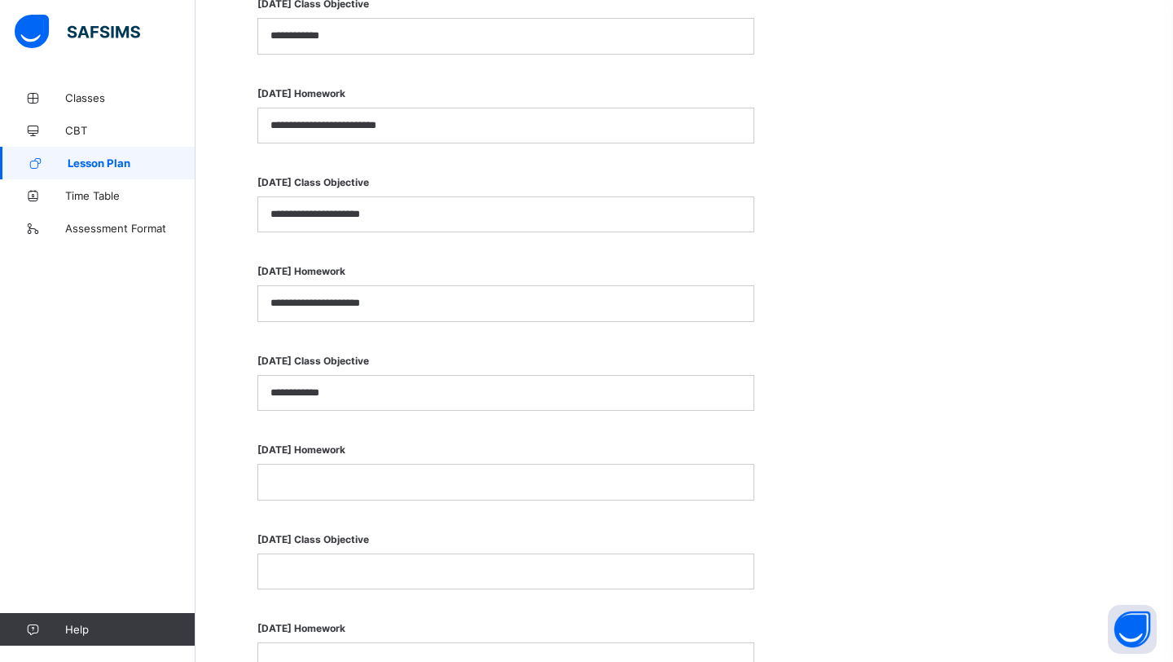
click at [325, 486] on div at bounding box center [505, 481] width 495 height 34
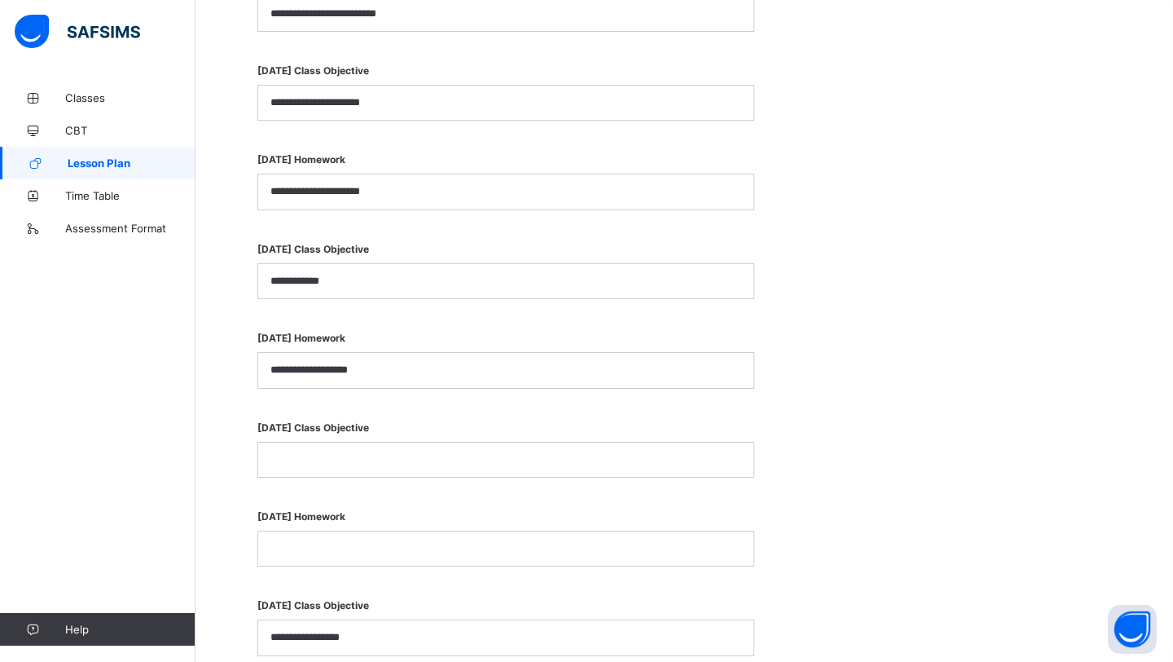
scroll to position [1049, 0]
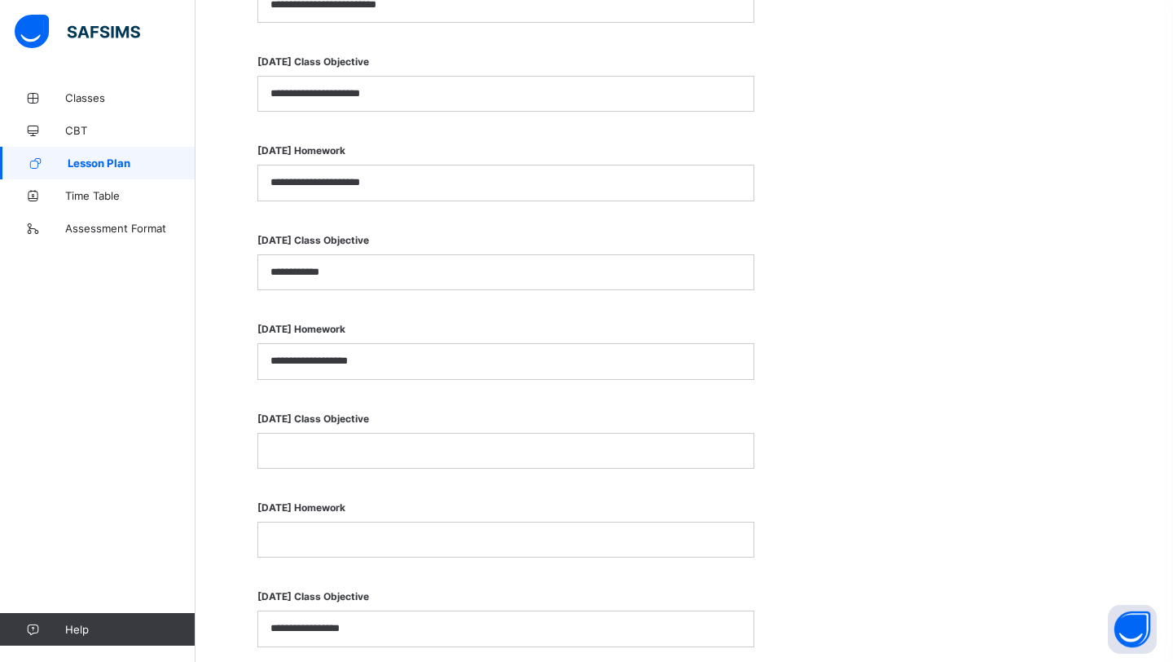
click at [354, 448] on p at bounding box center [506, 450] width 471 height 15
click at [350, 559] on div "[DATE] Homework" at bounding box center [506, 525] width 497 height 81
click at [350, 536] on p at bounding box center [506, 539] width 471 height 15
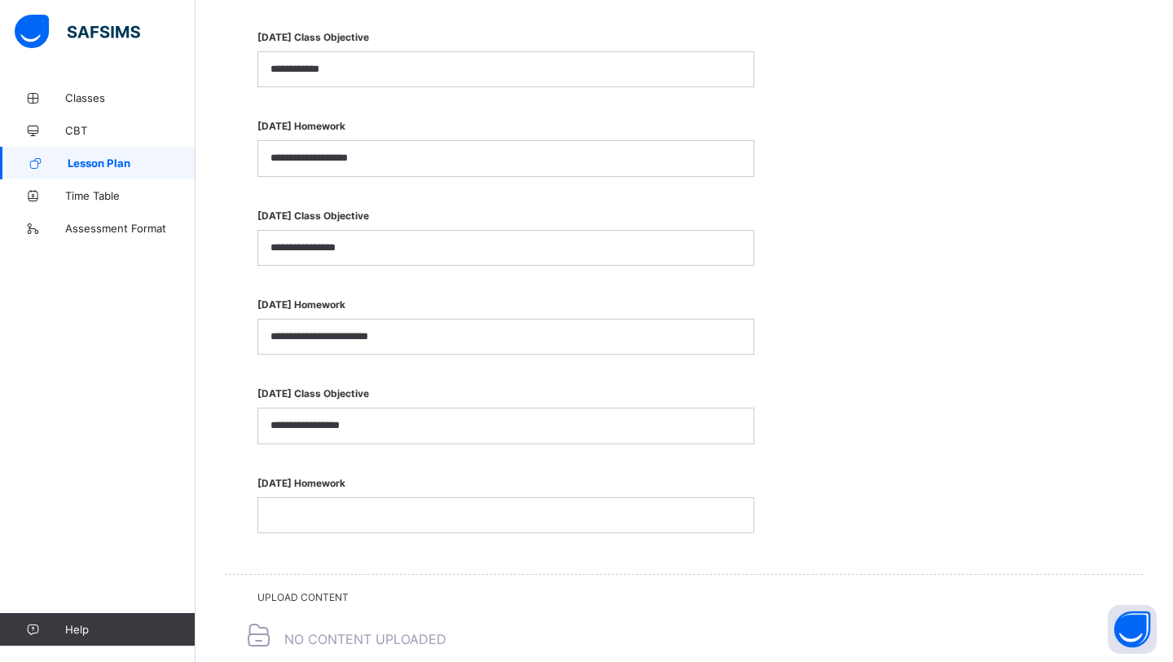
scroll to position [1257, 0]
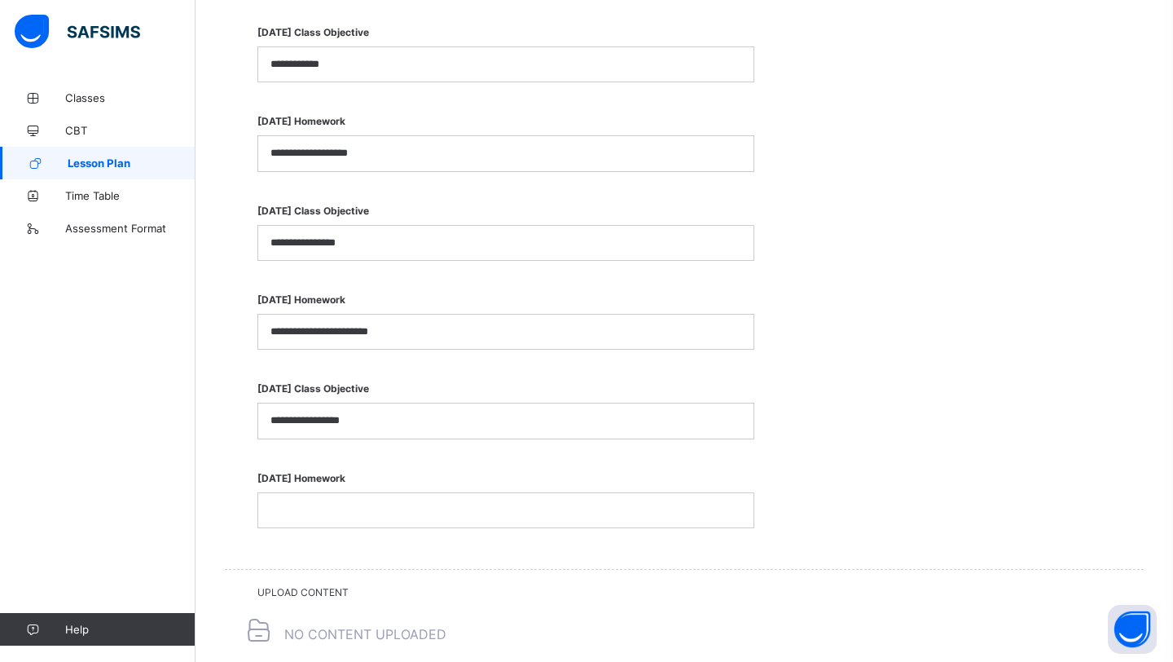
click at [355, 511] on div at bounding box center [505, 510] width 495 height 34
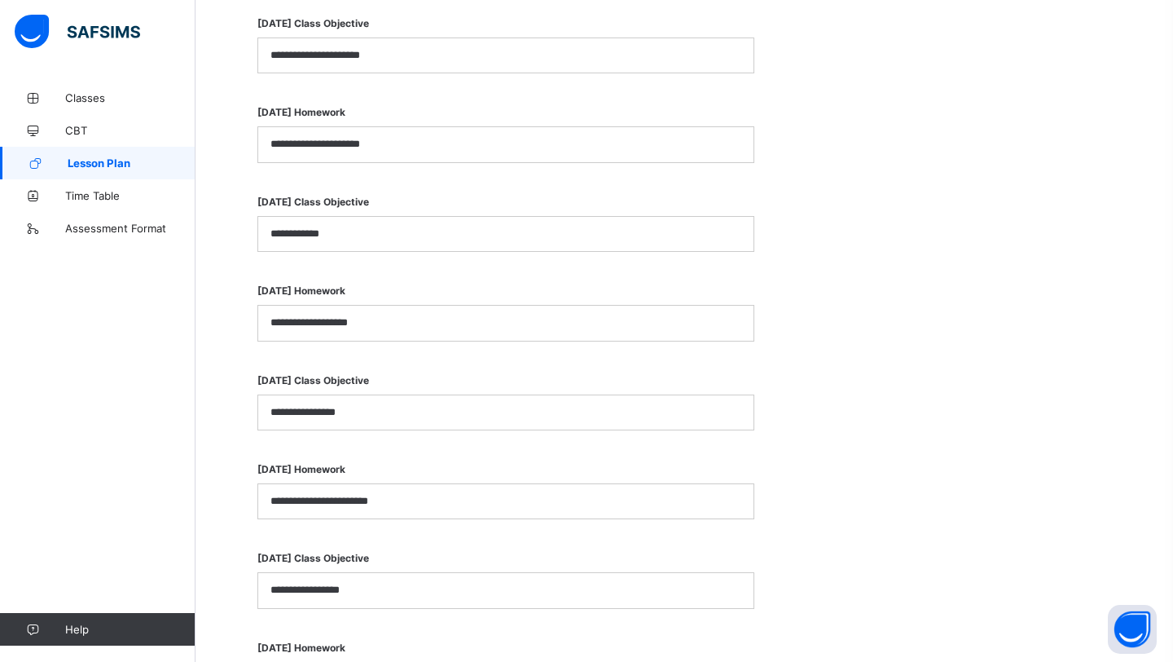
scroll to position [1078, 0]
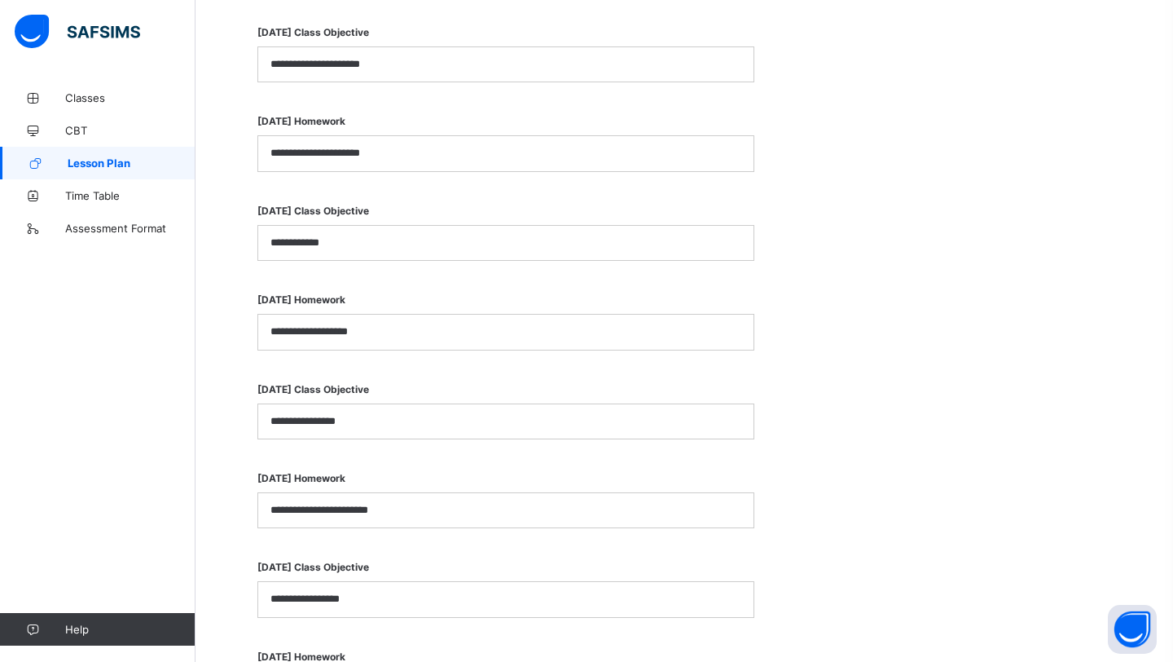
click at [372, 240] on p "**********" at bounding box center [506, 243] width 471 height 15
drag, startPoint x: 381, startPoint y: 338, endPoint x: 238, endPoint y: 312, distance: 145.8
click at [238, 312] on div "**********" at bounding box center [684, 267] width 919 height 961
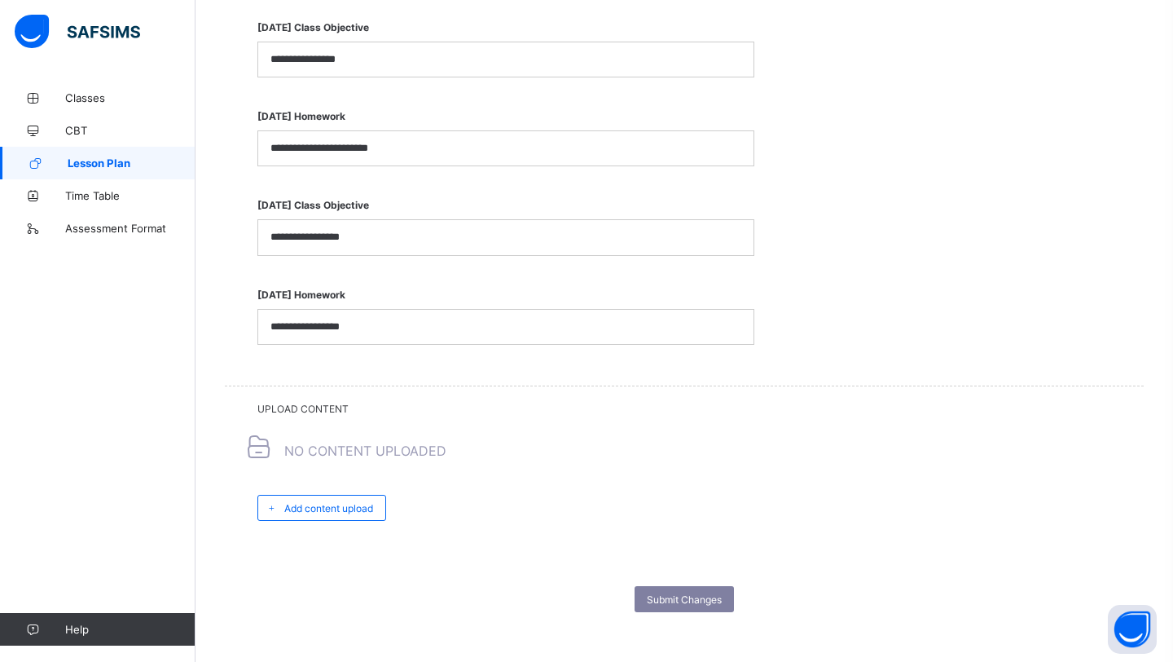
click at [669, 593] on span "Submit Changes" at bounding box center [684, 599] width 75 height 12
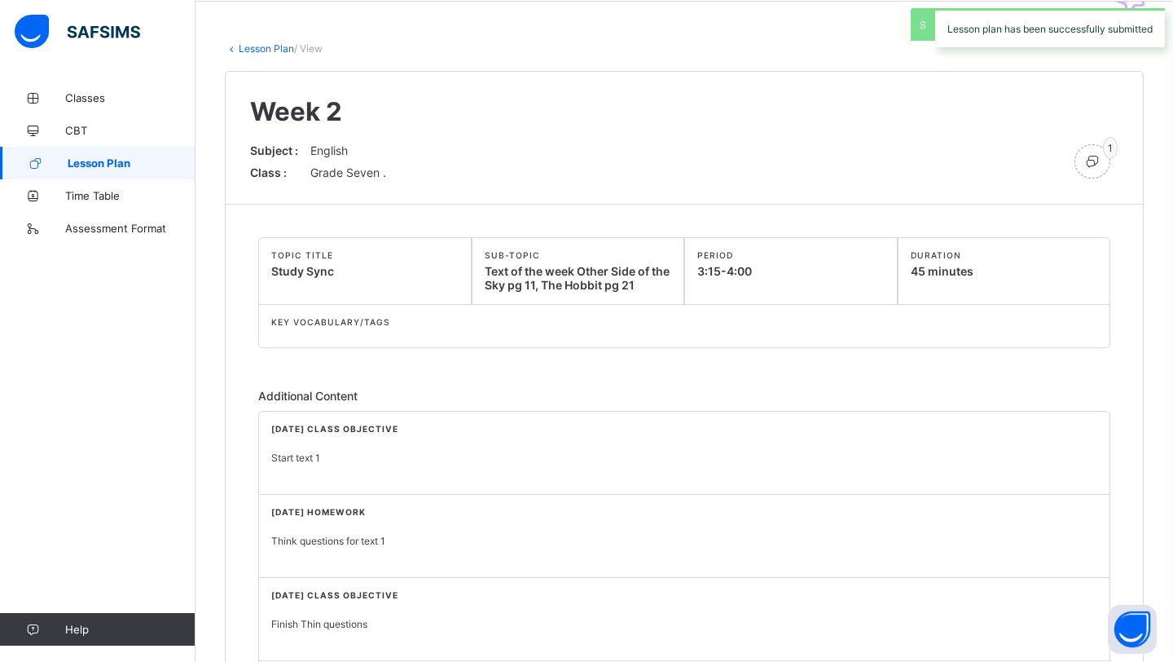
scroll to position [67, 0]
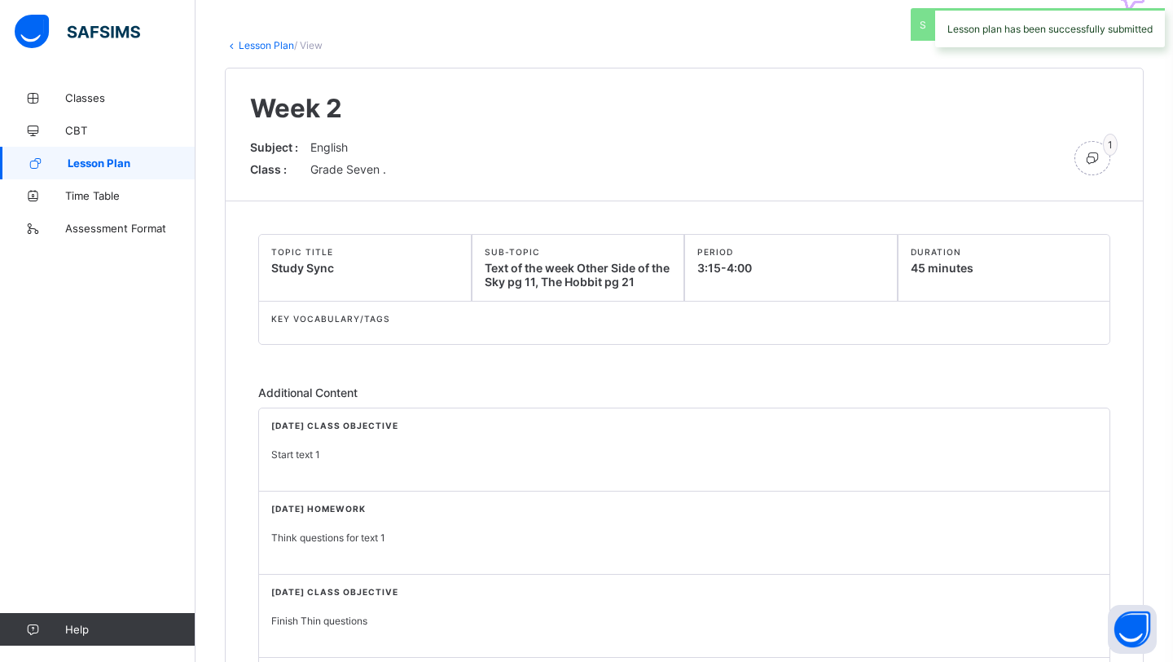
click at [266, 42] on link "Lesson Plan" at bounding box center [266, 45] width 55 height 12
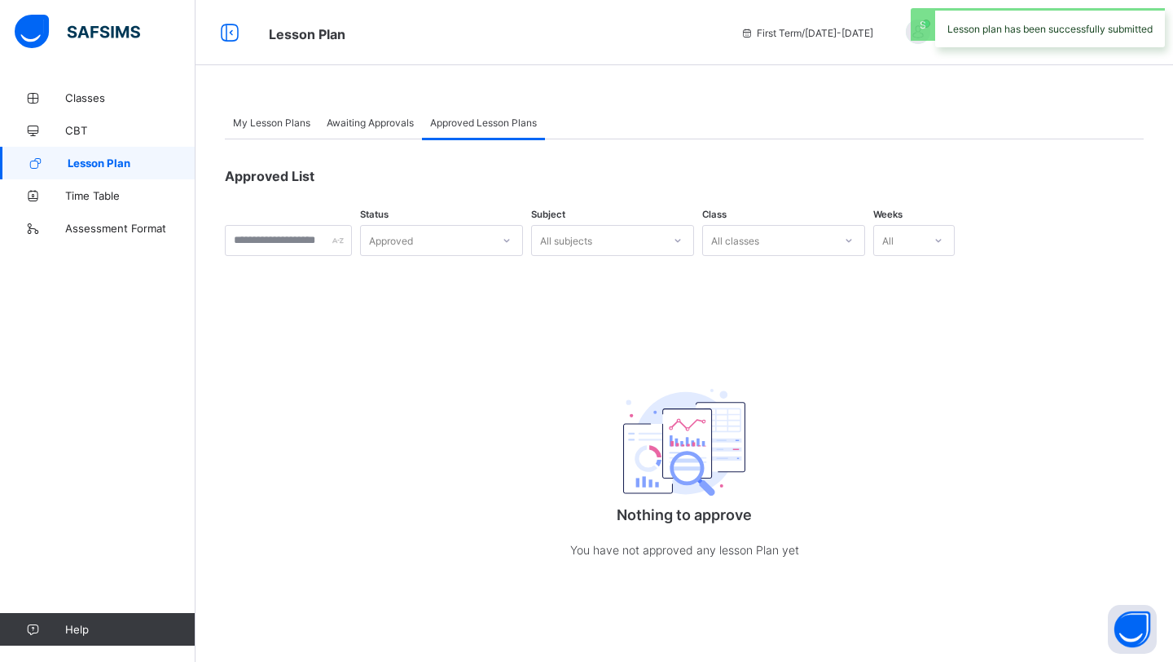
click at [296, 121] on span "My Lesson Plans" at bounding box center [271, 123] width 77 height 12
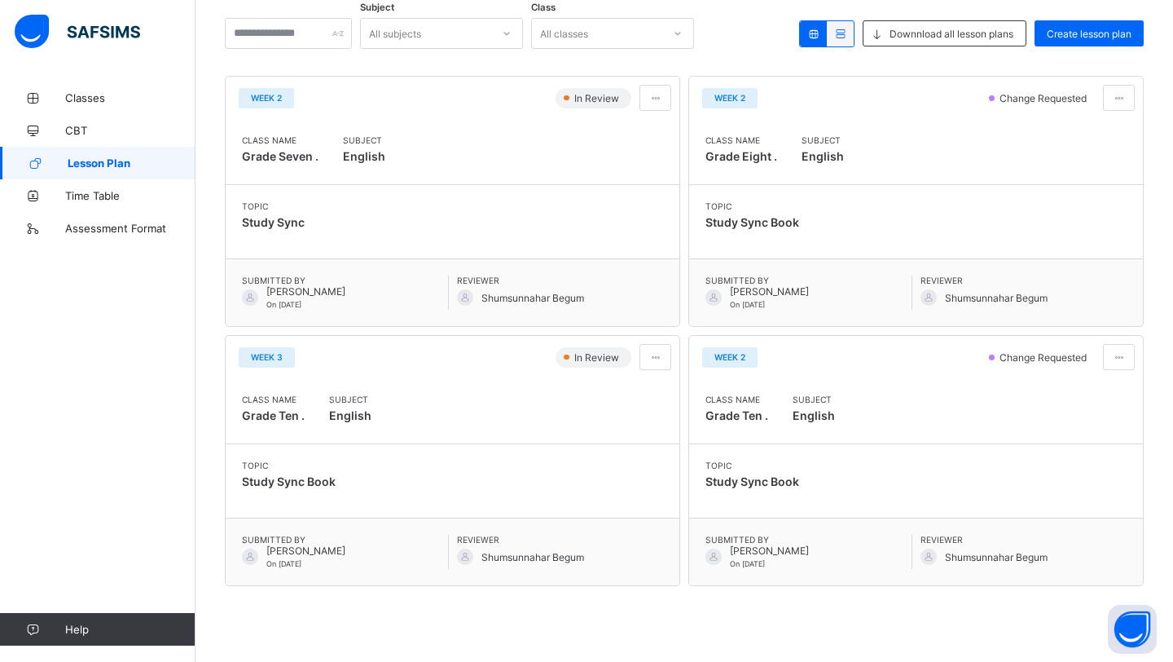
scroll to position [192, 0]
click at [1120, 98] on span at bounding box center [1119, 96] width 14 height 12
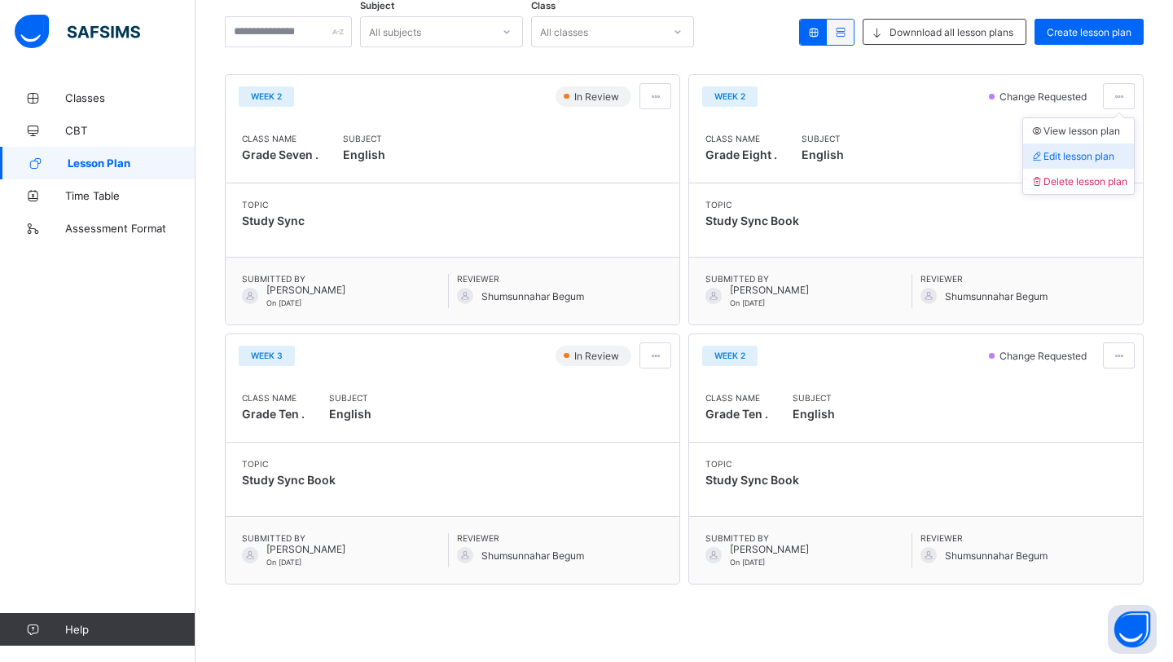
click at [1094, 147] on li "Edit lesson plan" at bounding box center [1078, 155] width 111 height 25
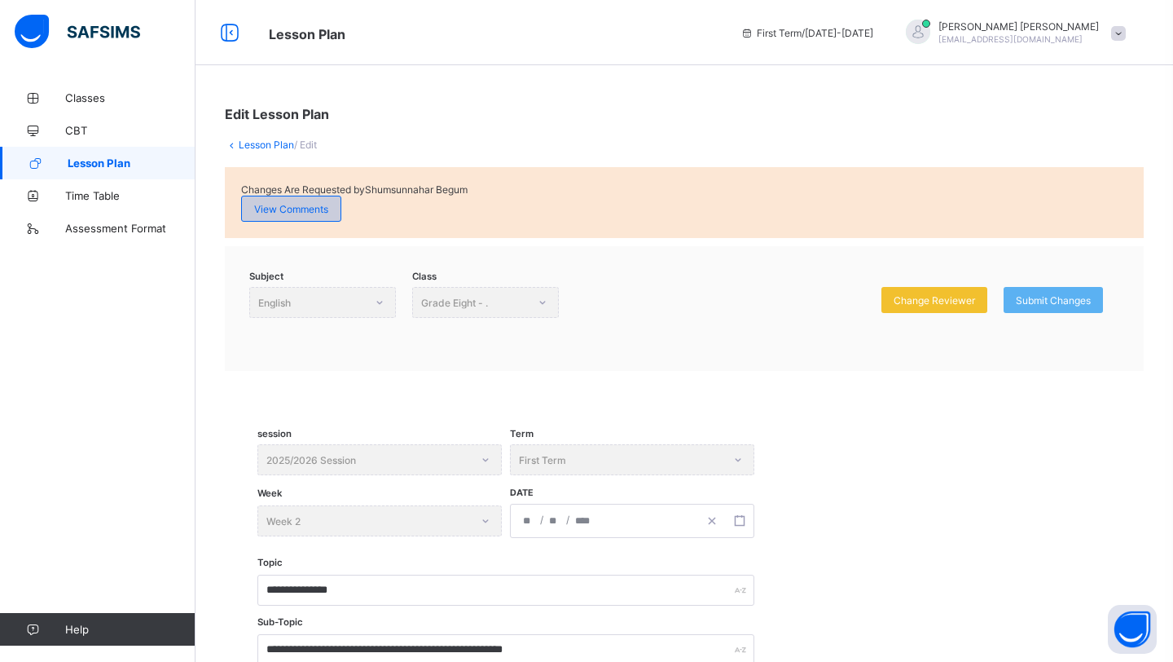
click at [332, 205] on div "View Comments" at bounding box center [291, 209] width 100 height 26
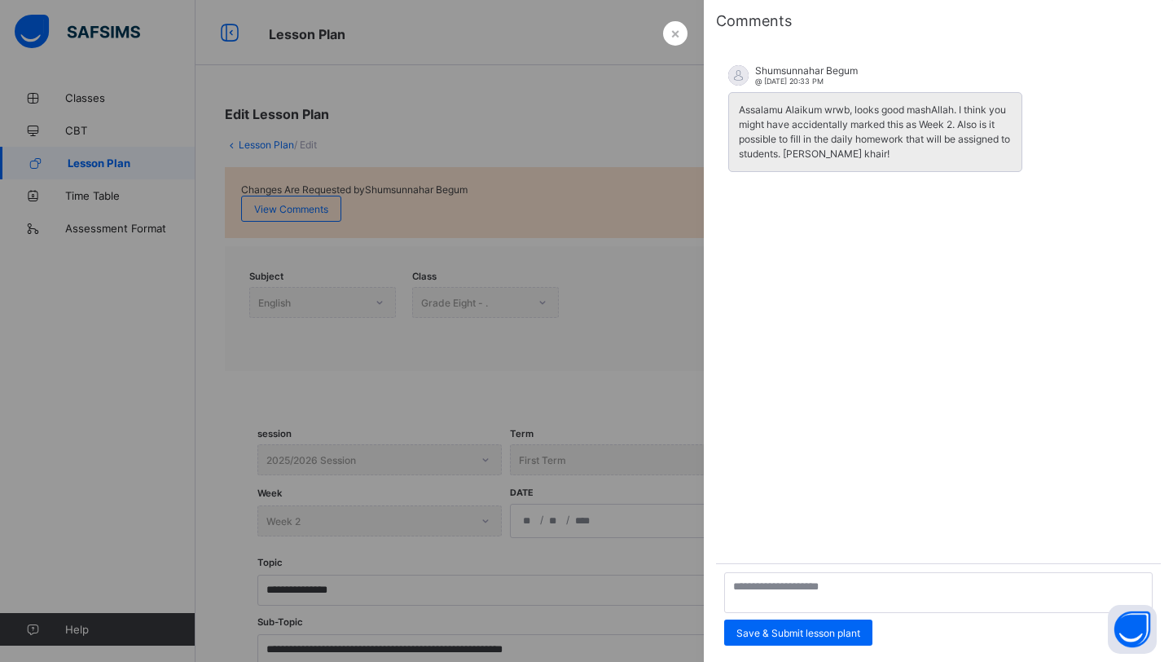
click at [620, 309] on div at bounding box center [586, 331] width 1173 height 662
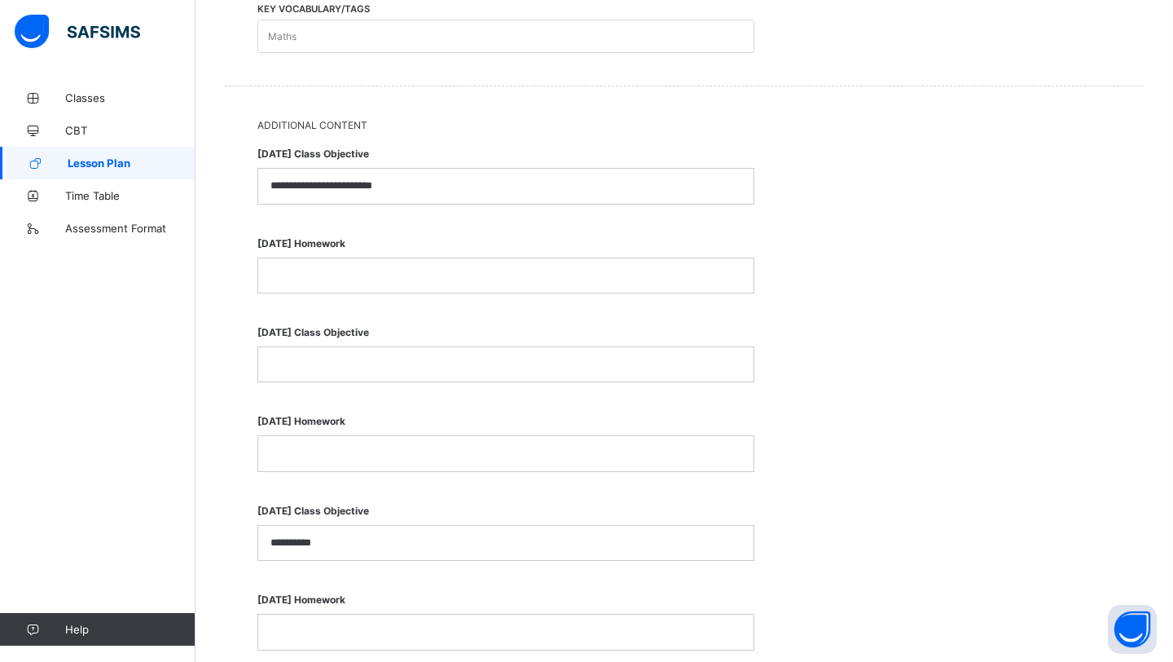
scroll to position [791, 0]
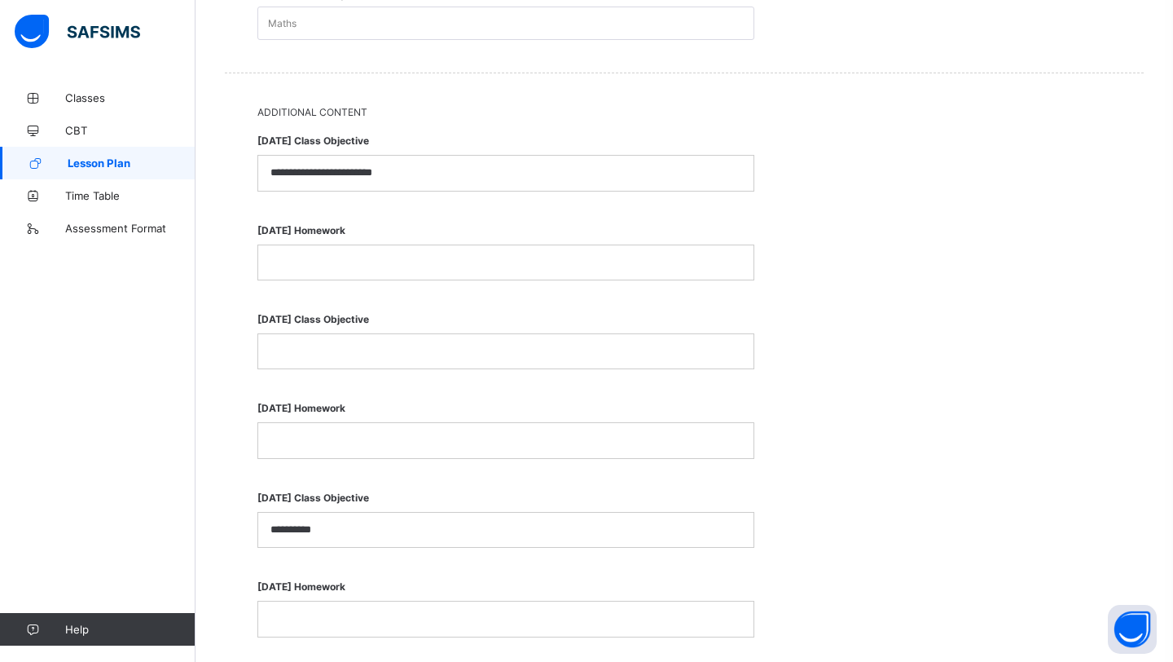
click at [498, 257] on p at bounding box center [506, 262] width 471 height 15
click at [479, 344] on p at bounding box center [506, 351] width 471 height 15
click at [459, 443] on p at bounding box center [506, 440] width 471 height 15
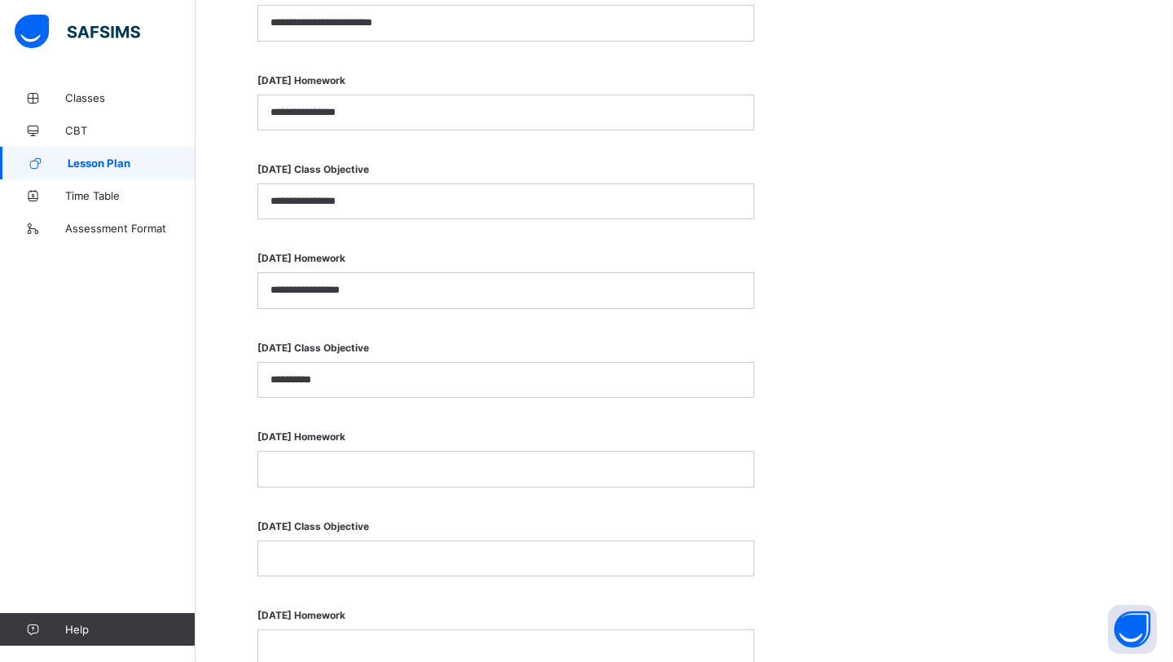
scroll to position [999, 0]
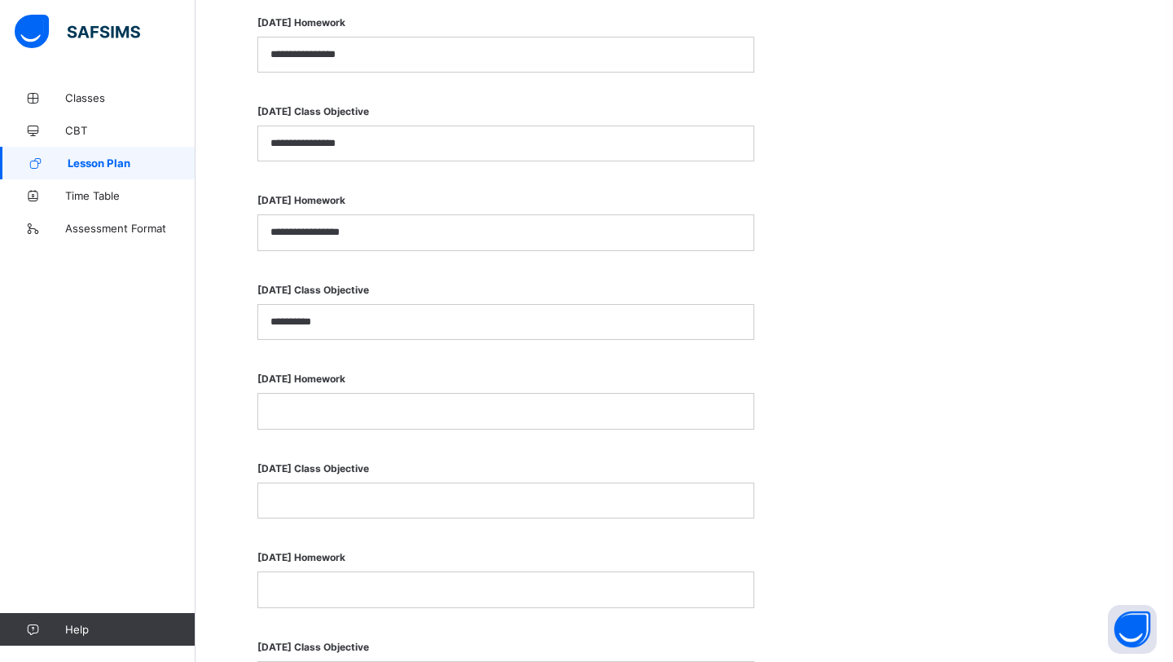
click at [452, 410] on p at bounding box center [506, 410] width 471 height 15
click at [431, 493] on p at bounding box center [506, 500] width 471 height 15
click at [294, 495] on p "**********" at bounding box center [506, 500] width 471 height 15
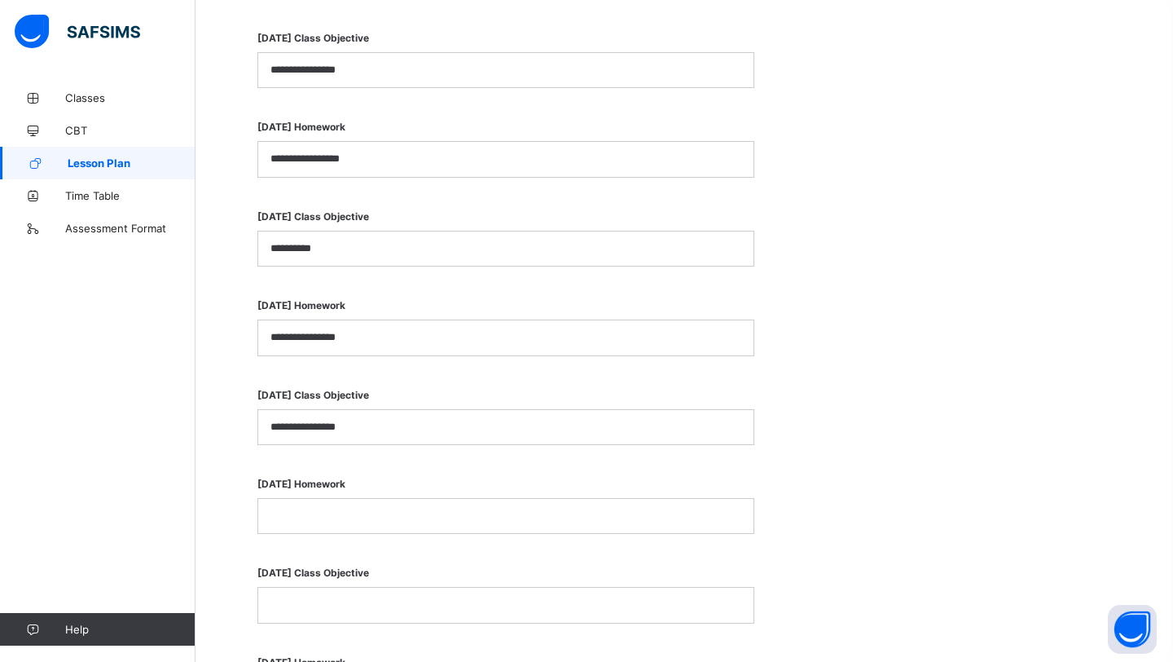
scroll to position [1074, 0]
click at [358, 517] on div at bounding box center [505, 514] width 495 height 34
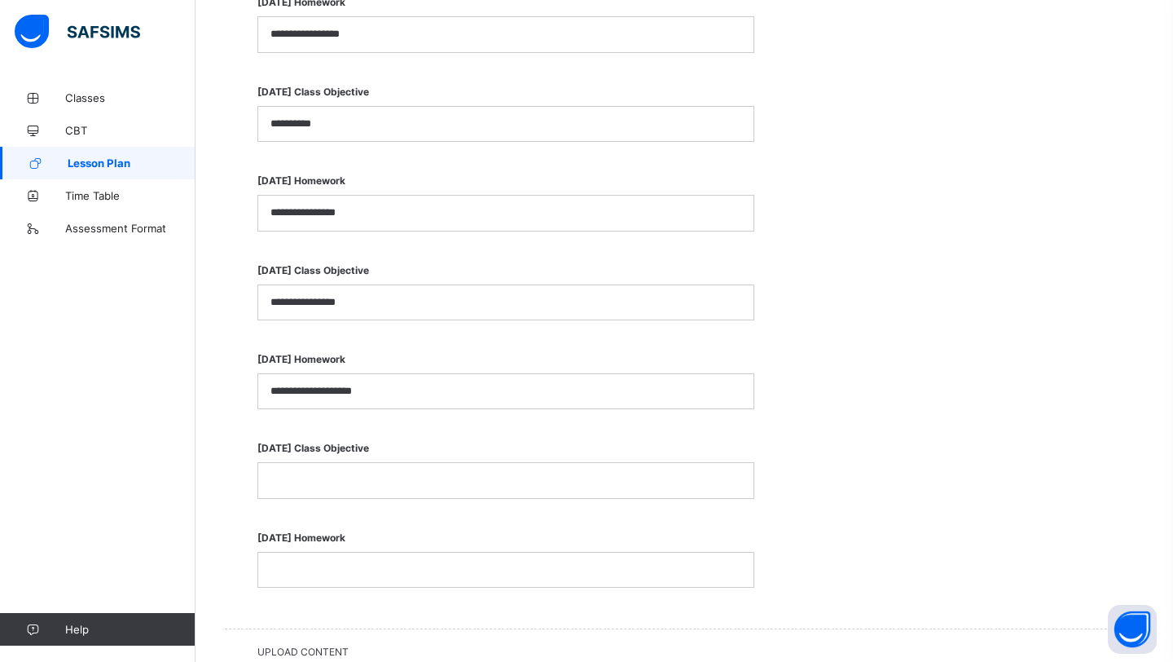
scroll to position [1216, 0]
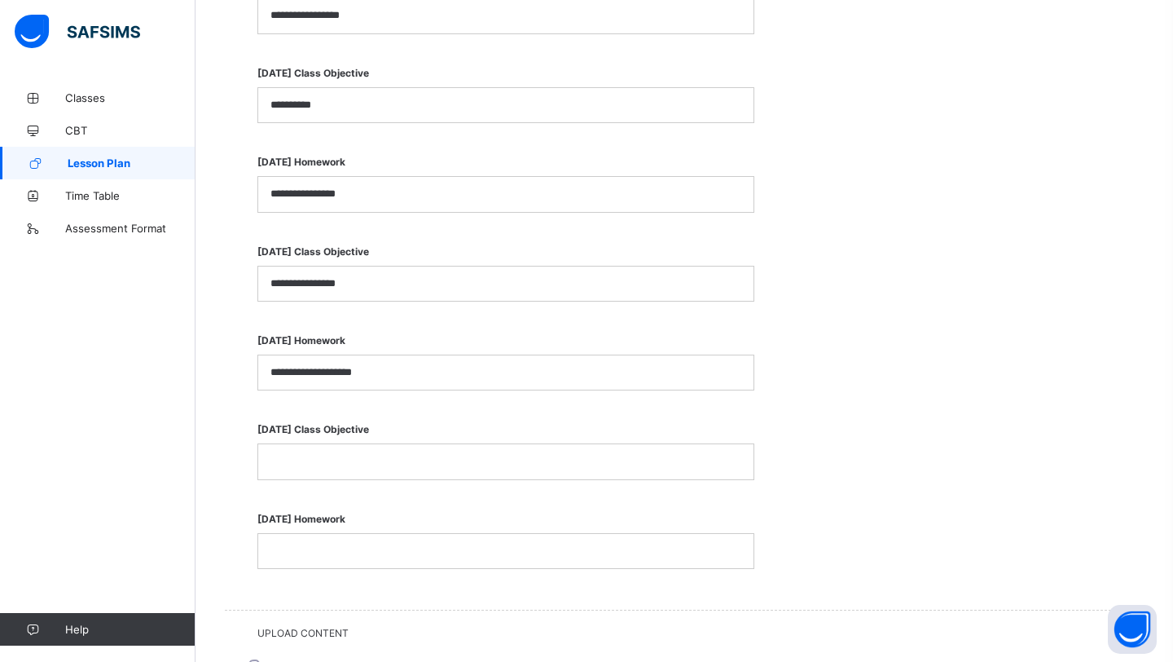
click at [339, 454] on p at bounding box center [506, 461] width 471 height 15
click at [321, 547] on p at bounding box center [506, 551] width 471 height 15
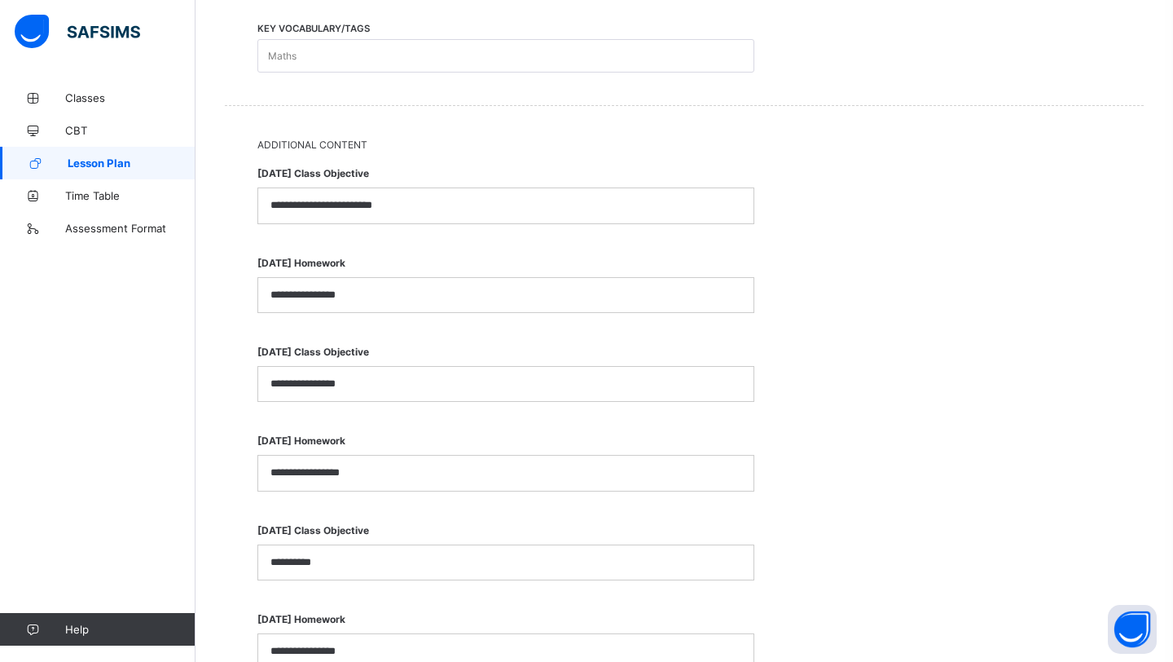
scroll to position [1440, 0]
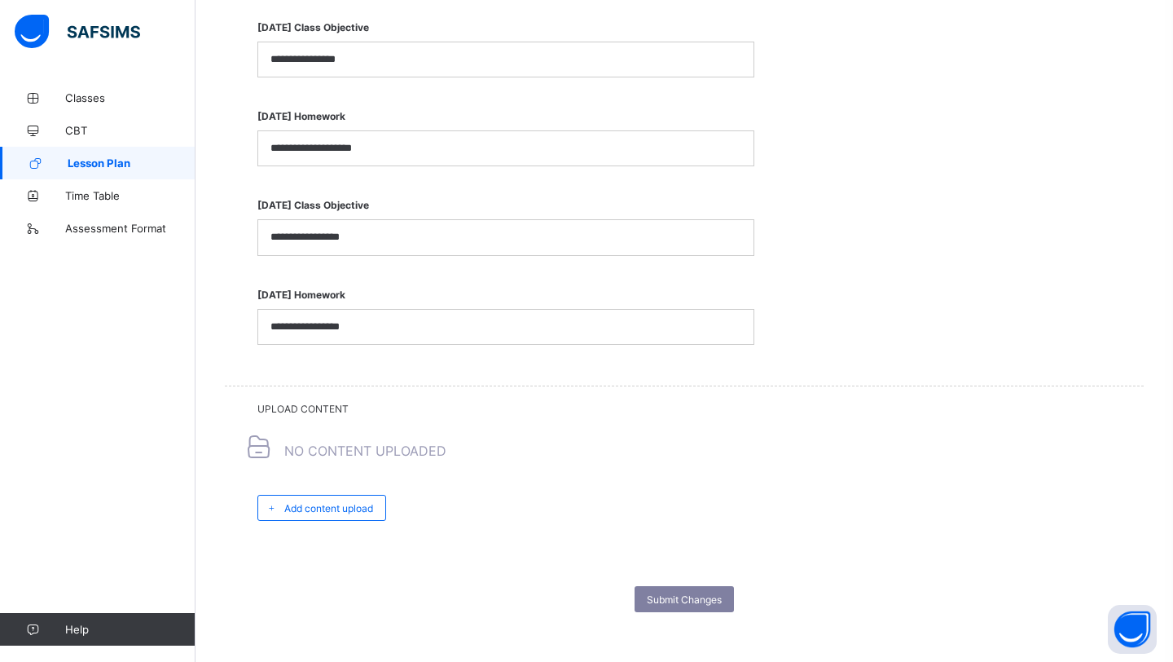
click at [698, 593] on span "Submit Changes" at bounding box center [684, 599] width 75 height 12
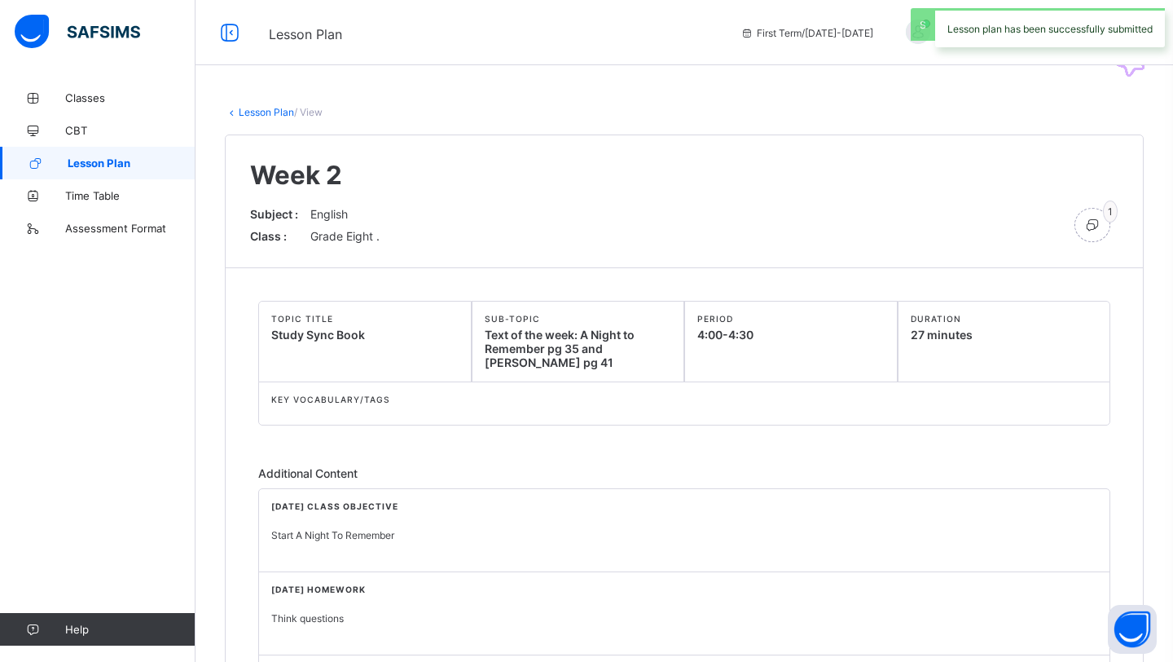
click at [259, 113] on link "Lesson Plan" at bounding box center [266, 112] width 55 height 12
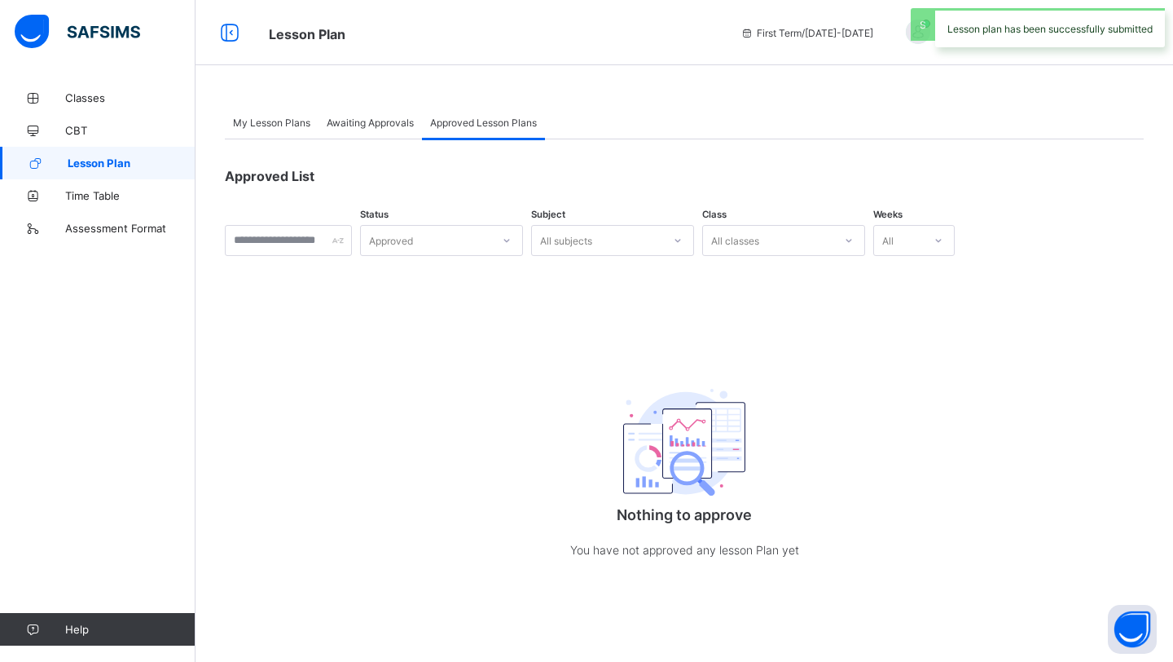
click at [268, 121] on span "My Lesson Plans" at bounding box center [271, 123] width 77 height 12
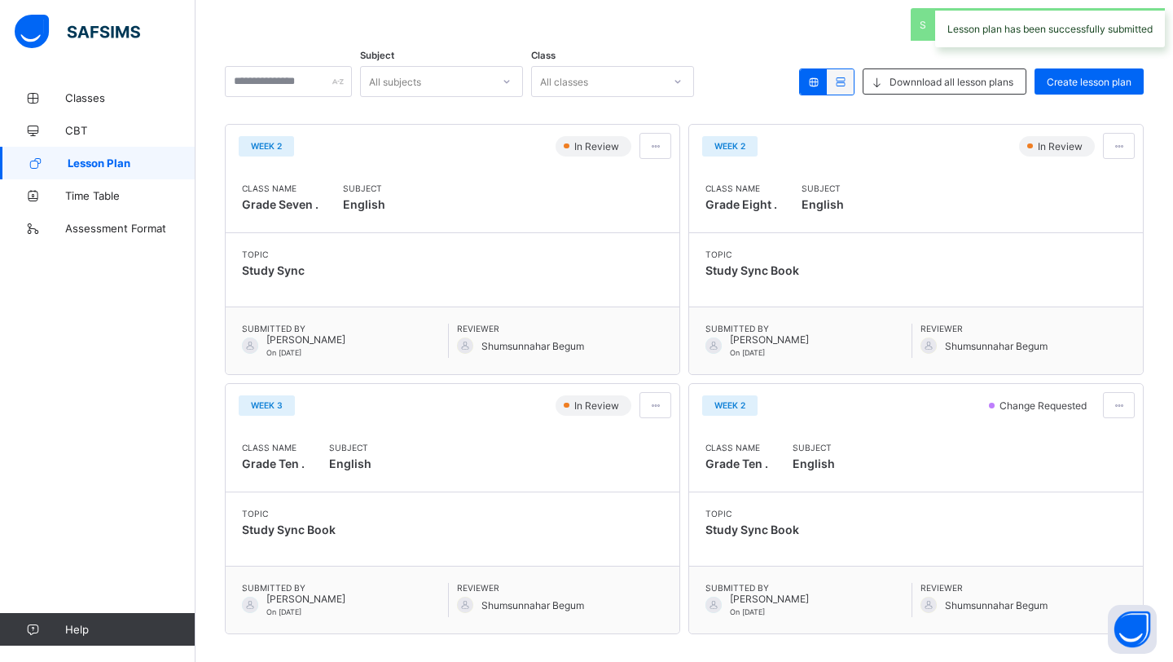
scroll to position [191, 0]
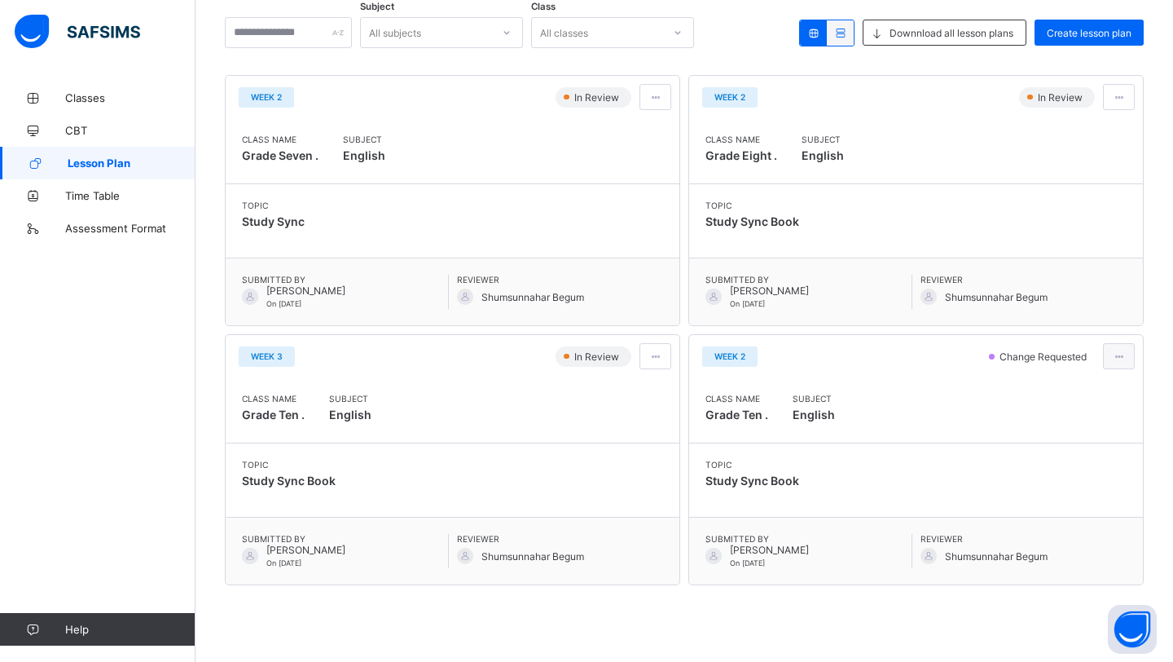
click at [1118, 363] on div at bounding box center [1119, 356] width 32 height 26
click at [894, 425] on div "Class Name Grade Ten . Subject English" at bounding box center [916, 410] width 421 height 33
click at [1115, 350] on div at bounding box center [1119, 356] width 32 height 26
click at [1088, 419] on span "Edit lesson plan" at bounding box center [1072, 416] width 85 height 12
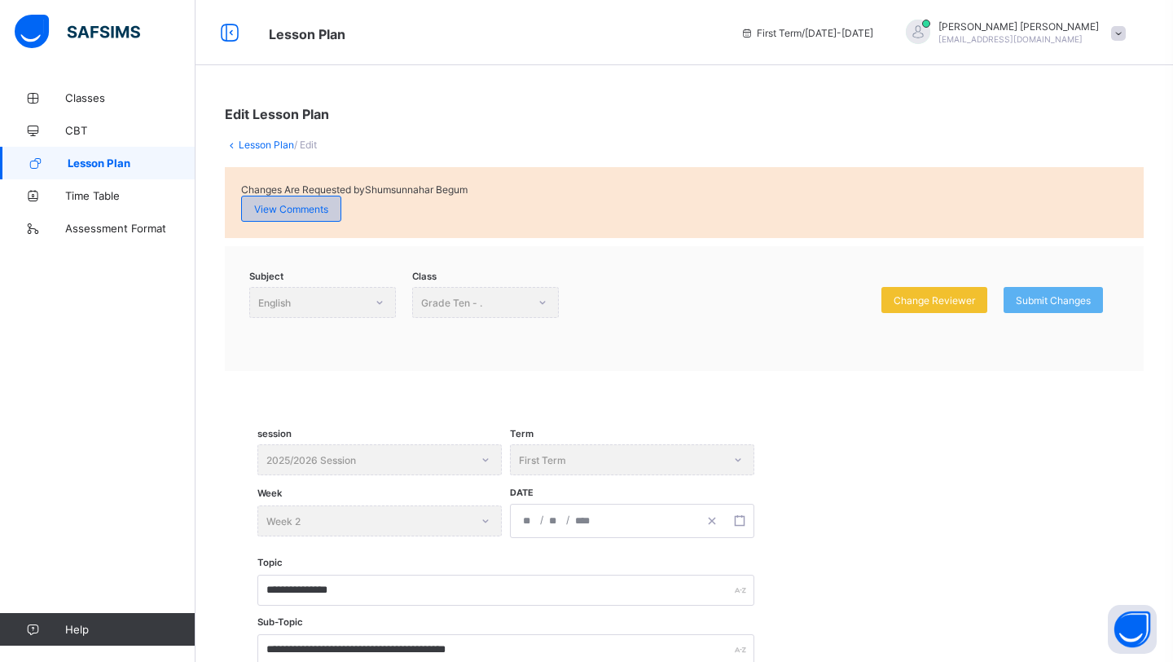
click at [258, 200] on div "View Comments" at bounding box center [291, 209] width 100 height 26
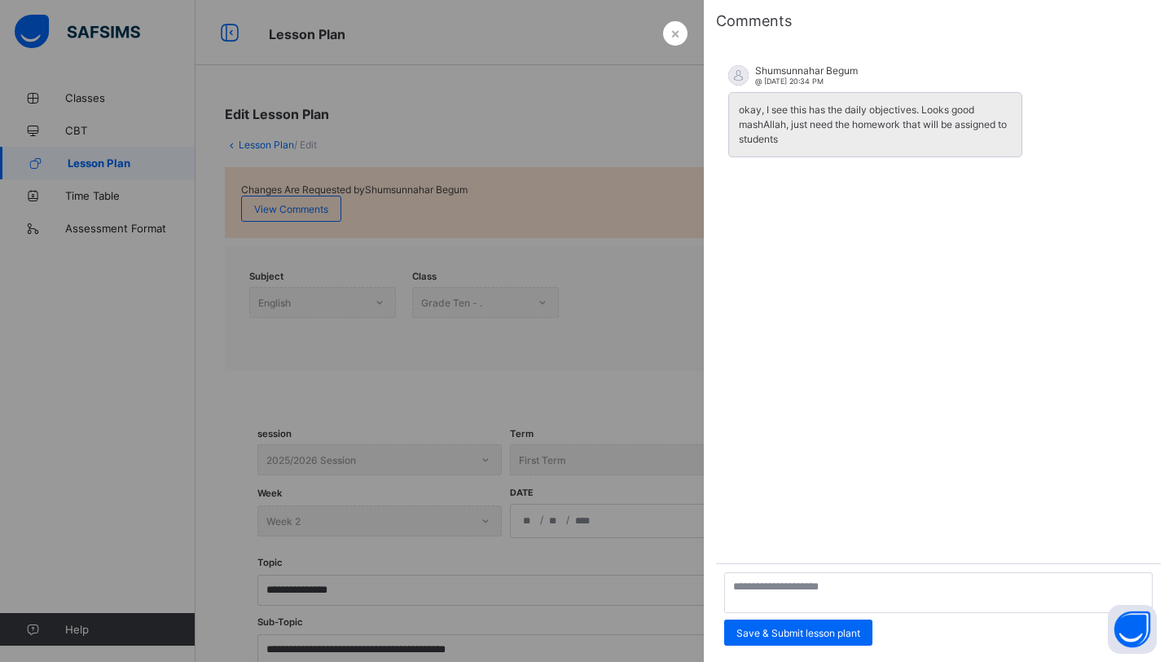
click at [583, 393] on div at bounding box center [586, 331] width 1173 height 662
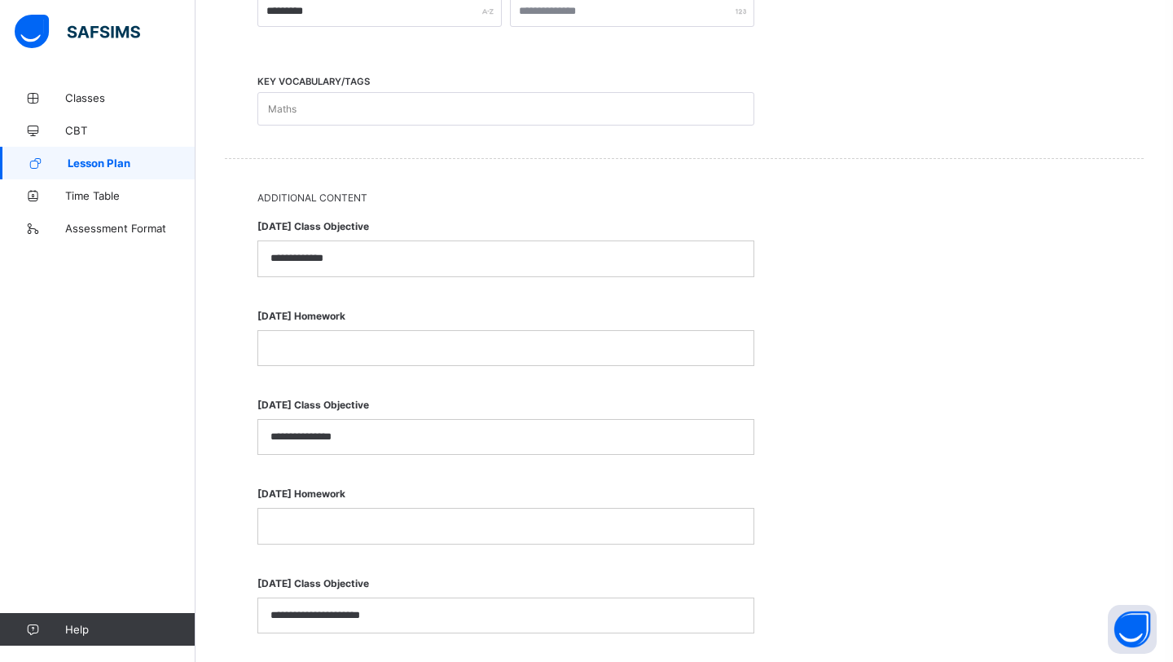
scroll to position [711, 0]
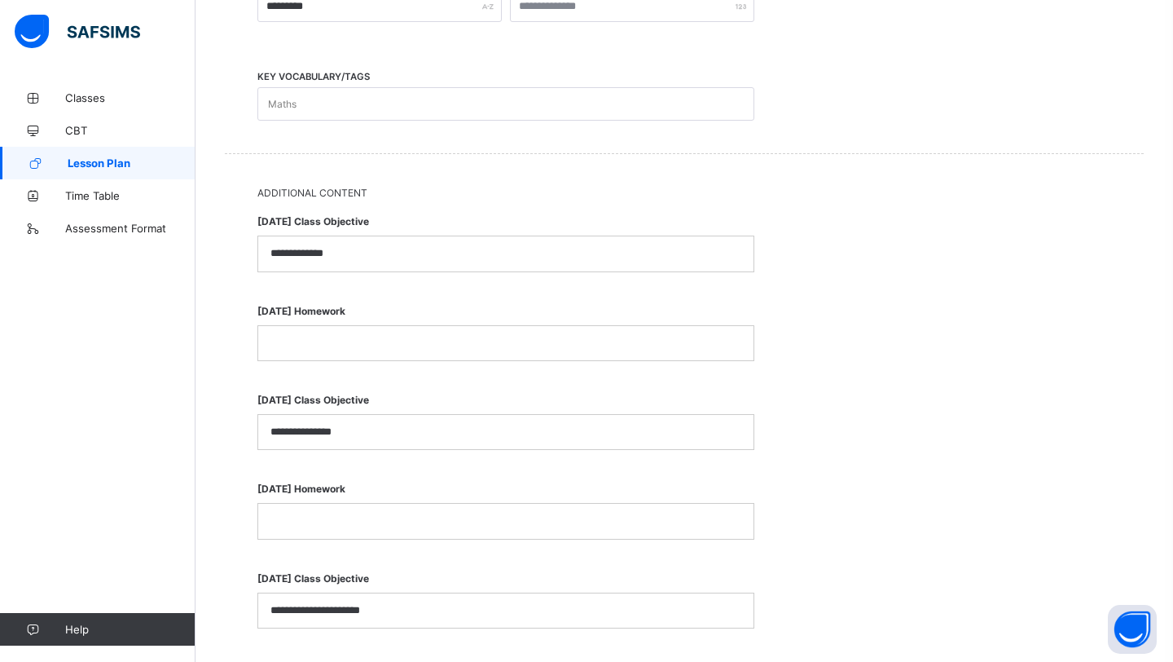
click at [451, 336] on p at bounding box center [506, 343] width 471 height 15
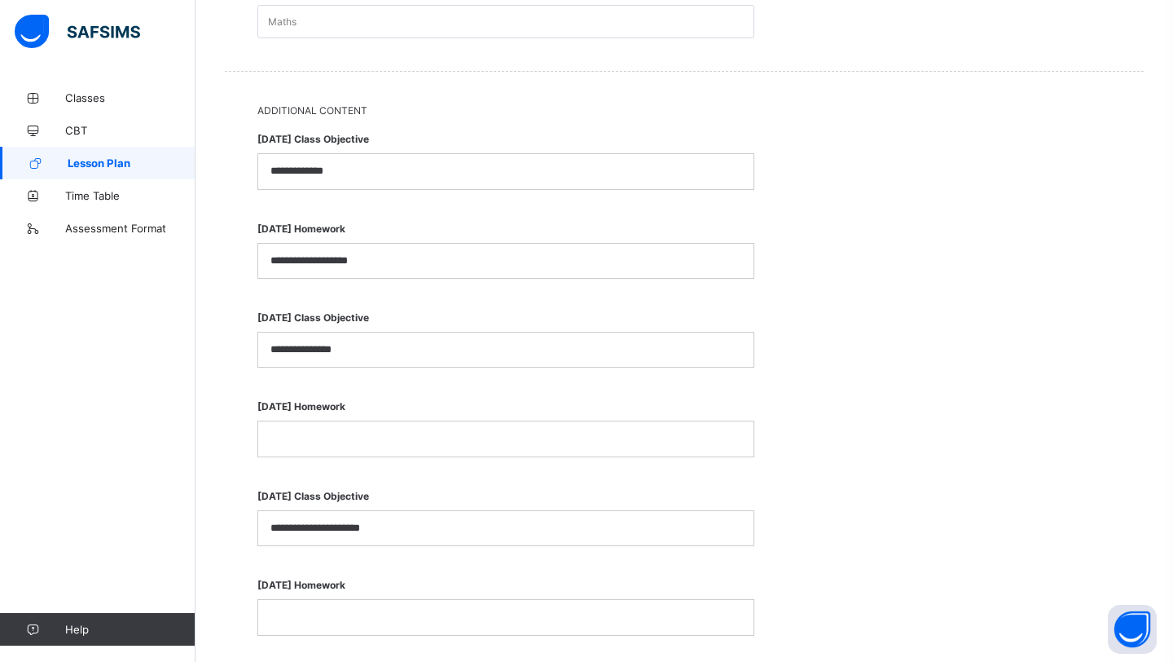
scroll to position [795, 0]
click at [405, 340] on p "**********" at bounding box center [506, 347] width 471 height 15
click at [395, 450] on div "[DATE] Homework" at bounding box center [506, 421] width 497 height 81
click at [390, 429] on p at bounding box center [506, 436] width 471 height 15
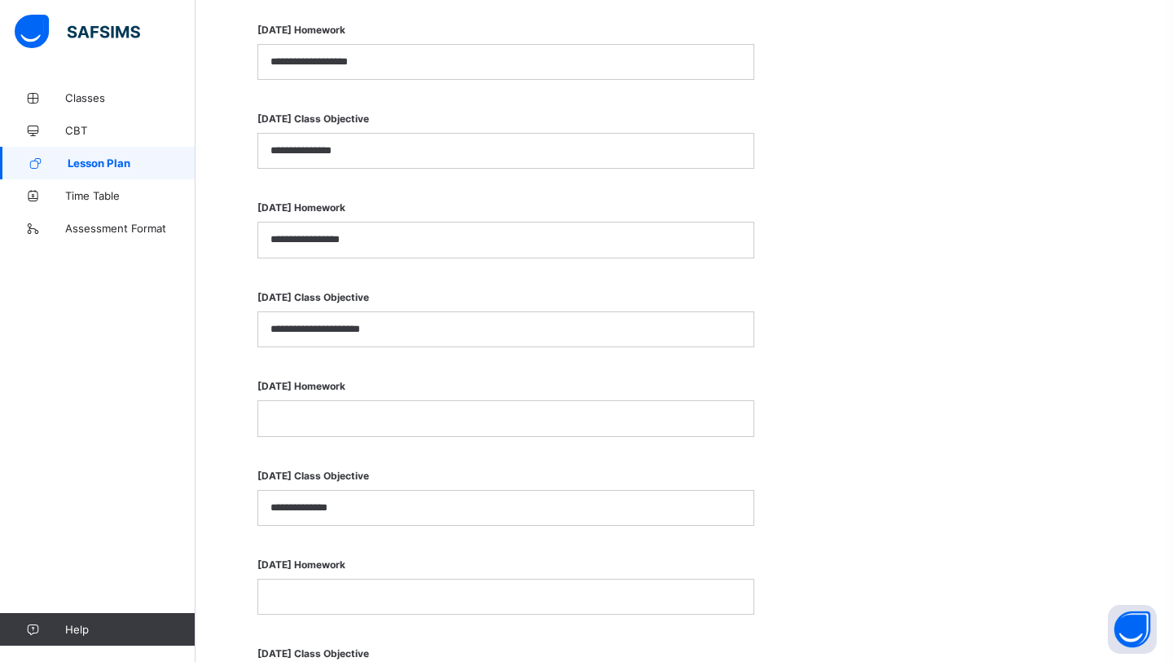
scroll to position [1002, 0]
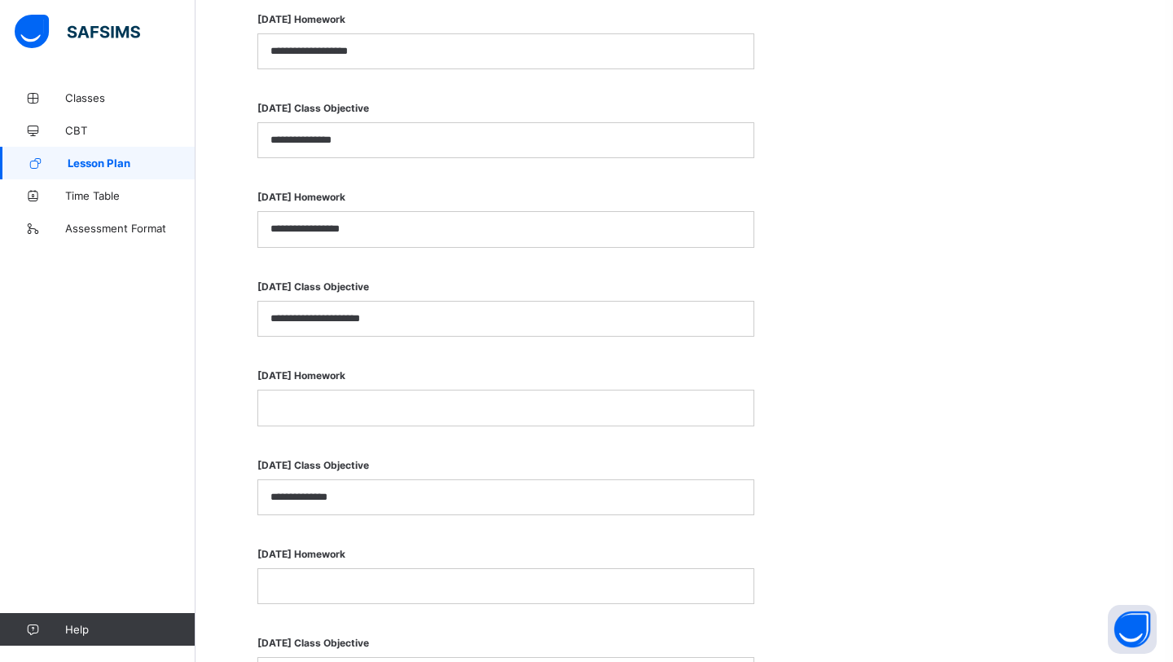
click at [388, 391] on div at bounding box center [505, 407] width 495 height 34
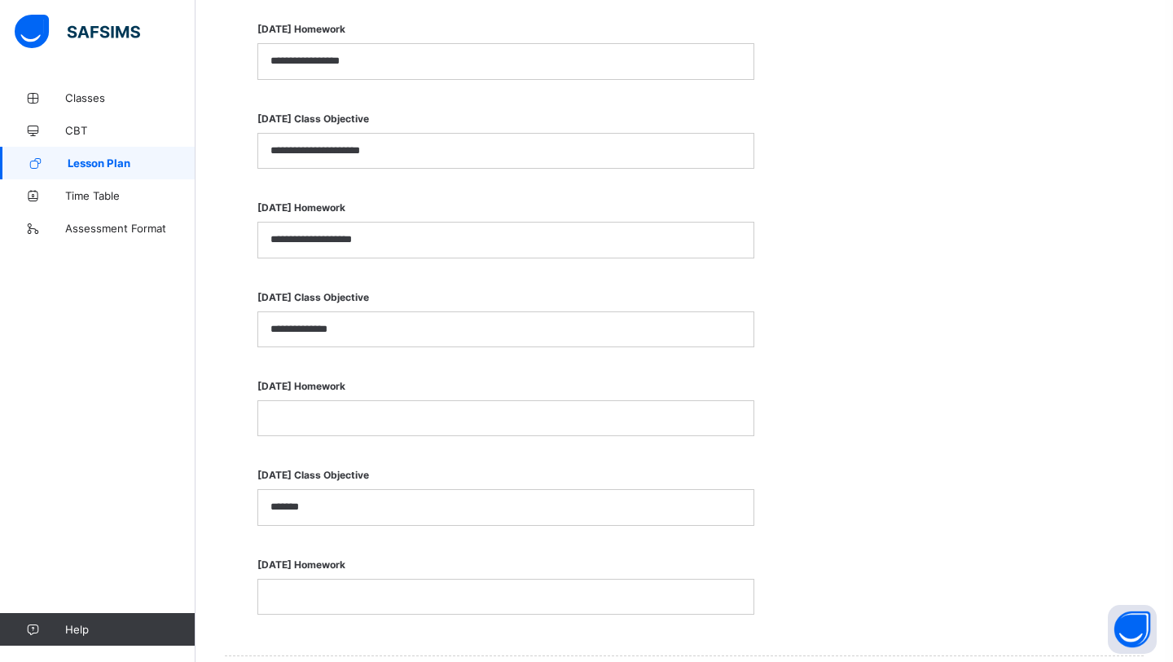
scroll to position [1189, 0]
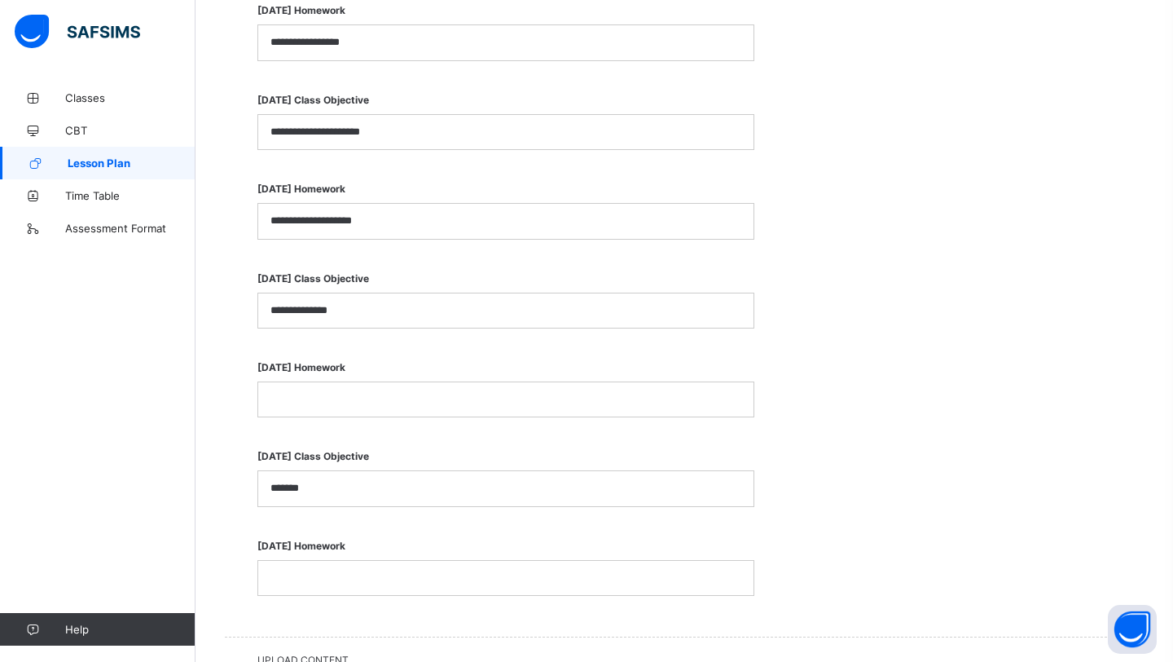
click at [368, 571] on p at bounding box center [506, 577] width 471 height 15
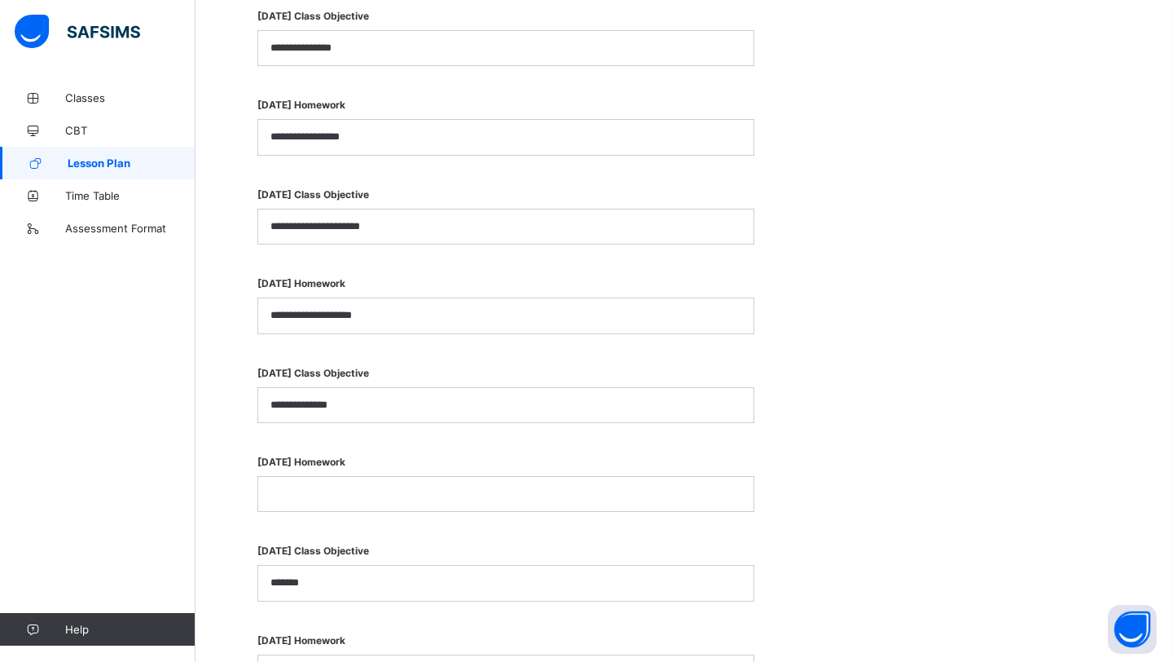
scroll to position [1107, 0]
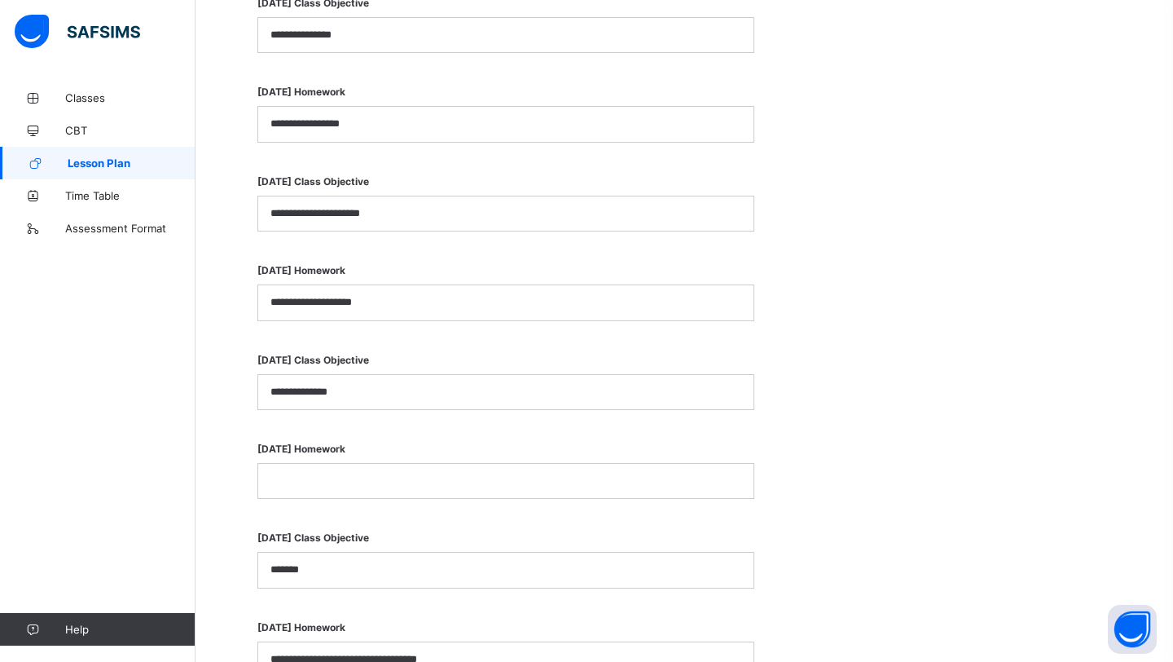
click at [395, 394] on p "**********" at bounding box center [506, 392] width 471 height 15
click at [380, 456] on span "[DATE] Homework" at bounding box center [506, 448] width 497 height 29
click at [390, 375] on div "**********" at bounding box center [505, 392] width 495 height 34
click at [387, 385] on p "**********" at bounding box center [506, 392] width 471 height 15
click at [344, 484] on div at bounding box center [505, 481] width 495 height 34
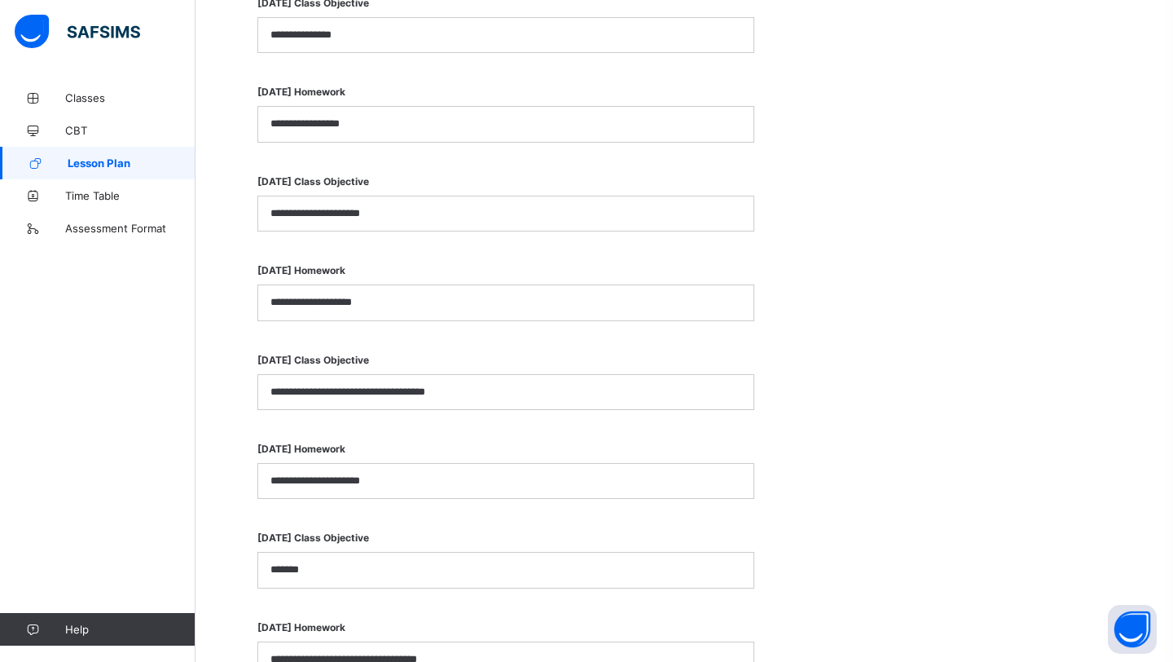
click at [283, 478] on p "**********" at bounding box center [506, 480] width 471 height 15
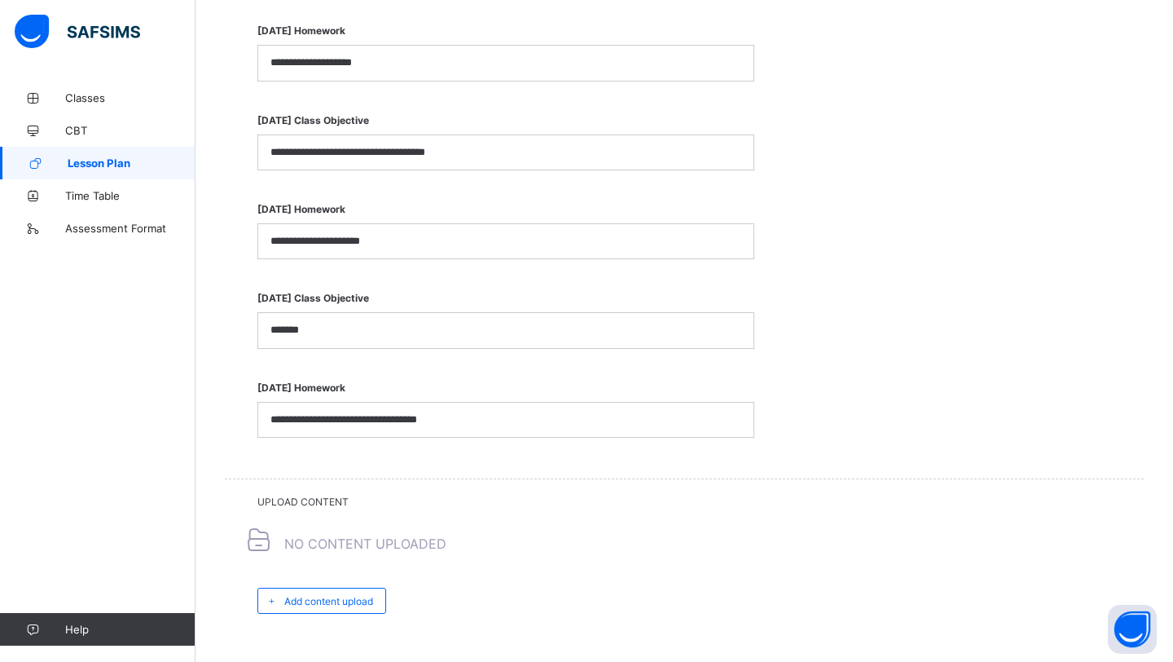
scroll to position [1440, 0]
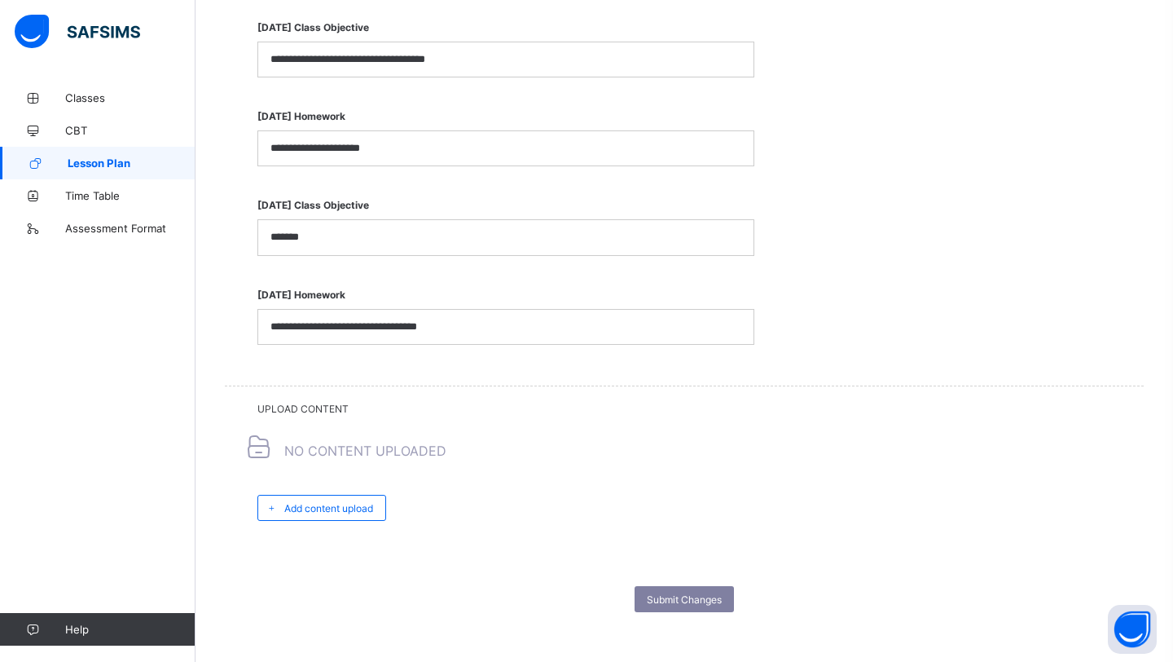
click at [701, 593] on span "Submit Changes" at bounding box center [684, 599] width 75 height 12
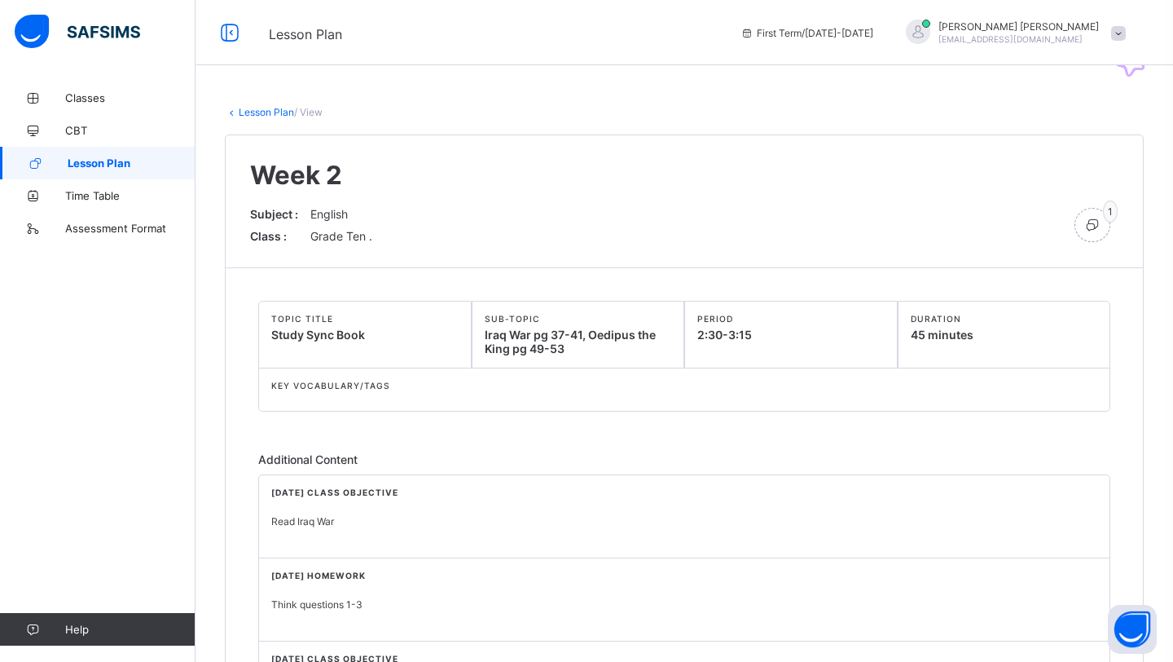
click at [271, 108] on link "Lesson Plan" at bounding box center [266, 112] width 55 height 12
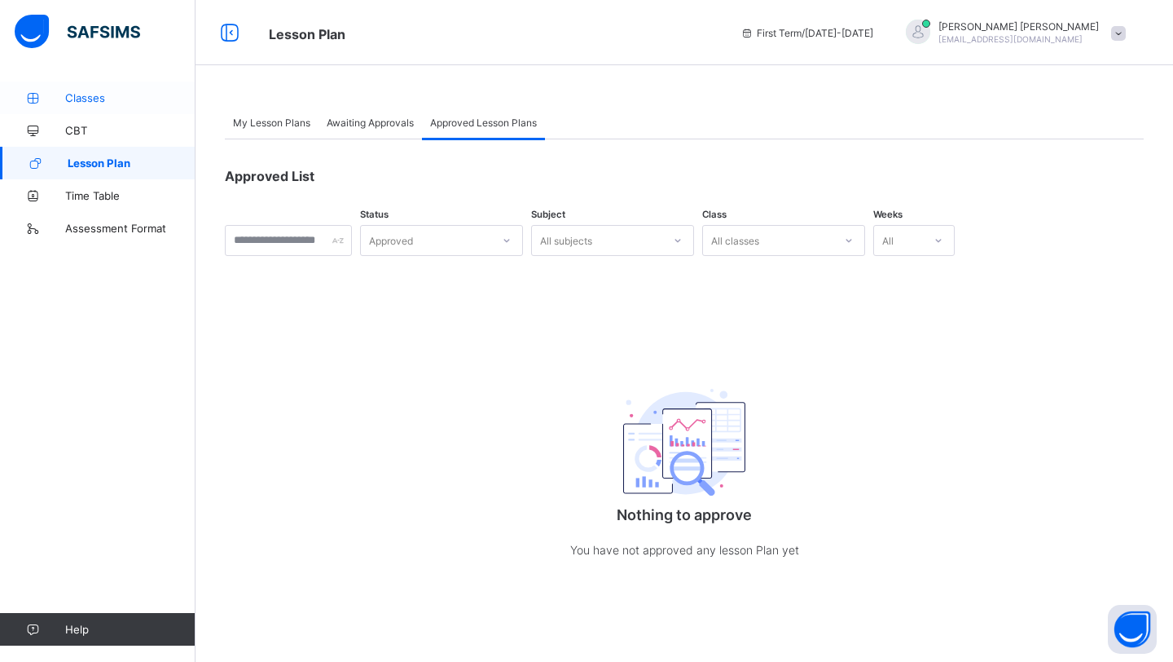
click at [111, 91] on span "Classes" at bounding box center [130, 97] width 130 height 13
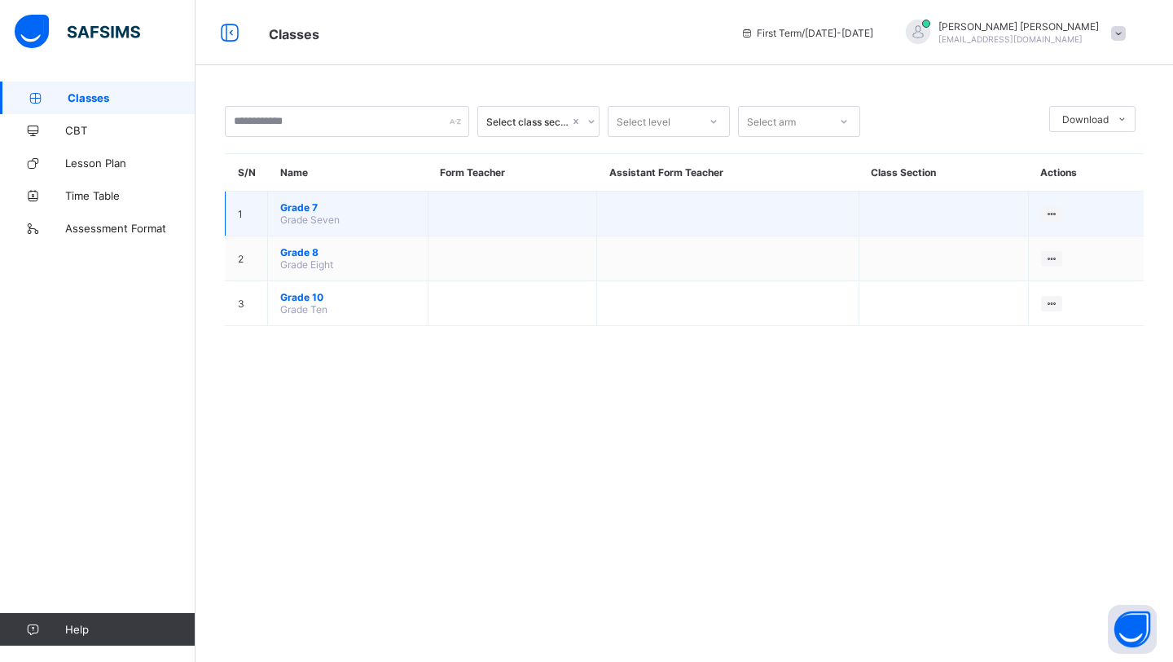
click at [303, 204] on span "Grade 7" at bounding box center [347, 207] width 135 height 12
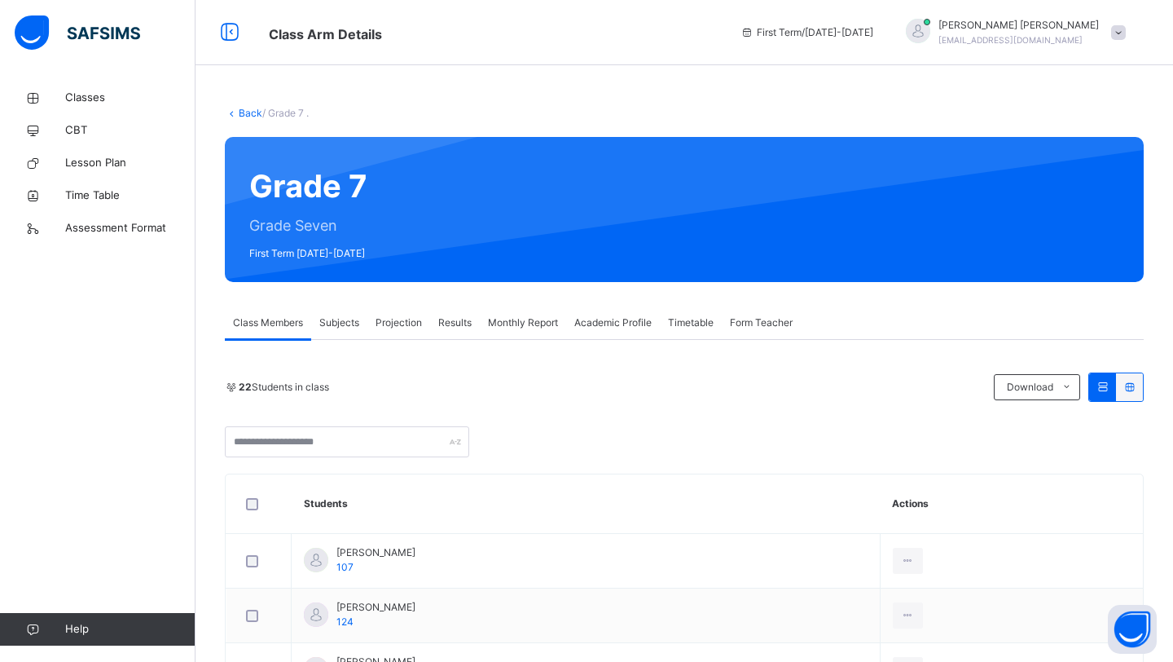
click at [758, 320] on span "Form Teacher" at bounding box center [761, 322] width 63 height 15
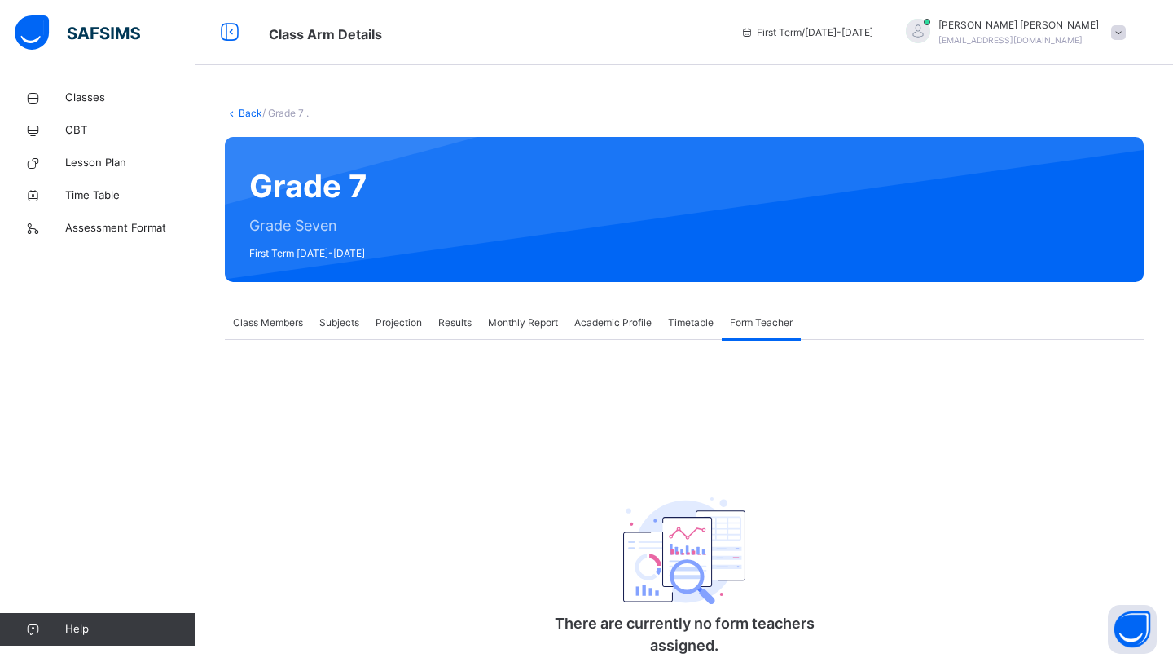
click at [722, 321] on div "Timetable" at bounding box center [691, 322] width 62 height 33
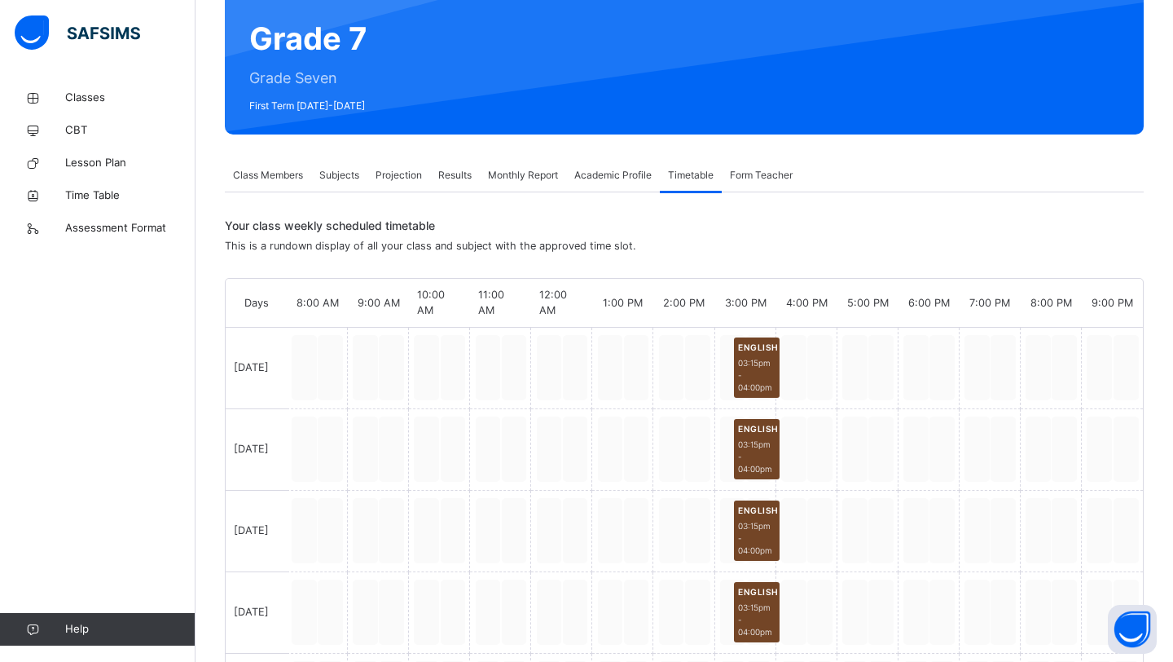
scroll to position [156, 0]
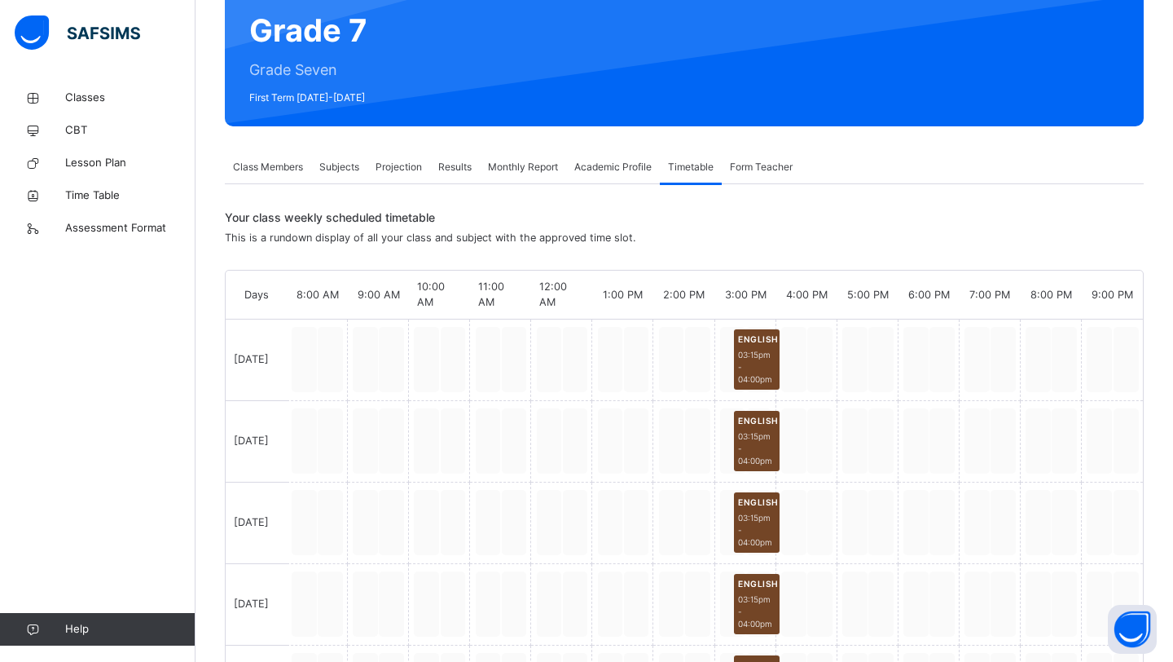
click at [614, 170] on span "Academic Profile" at bounding box center [612, 167] width 77 height 15
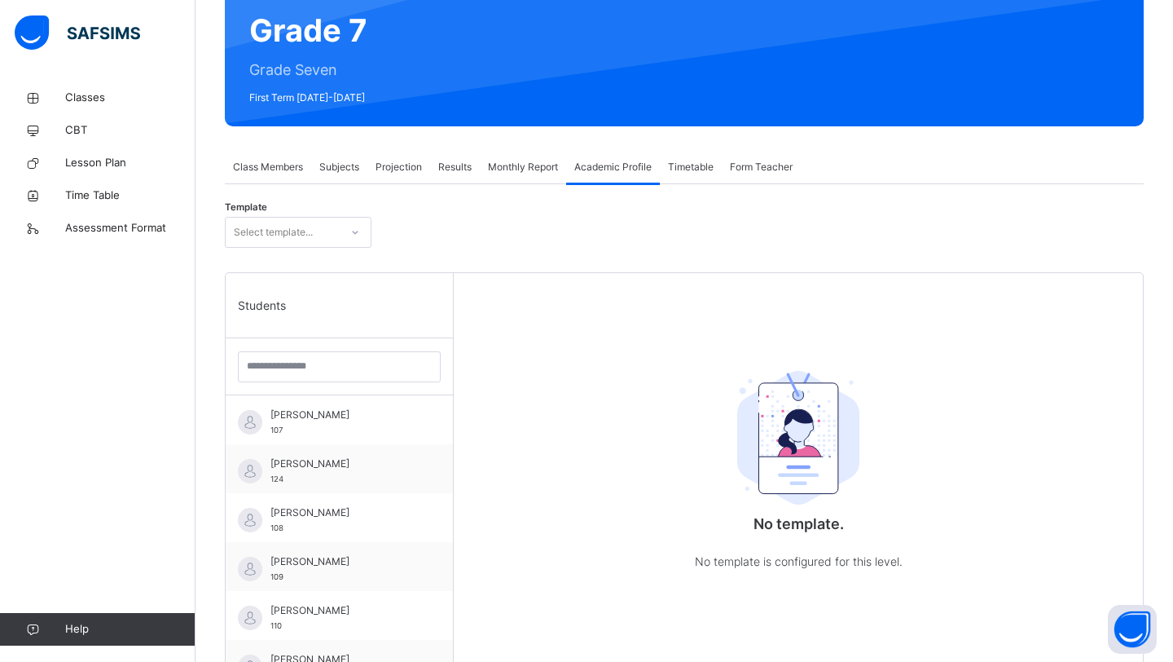
click at [526, 164] on span "Monthly Report" at bounding box center [523, 167] width 70 height 15
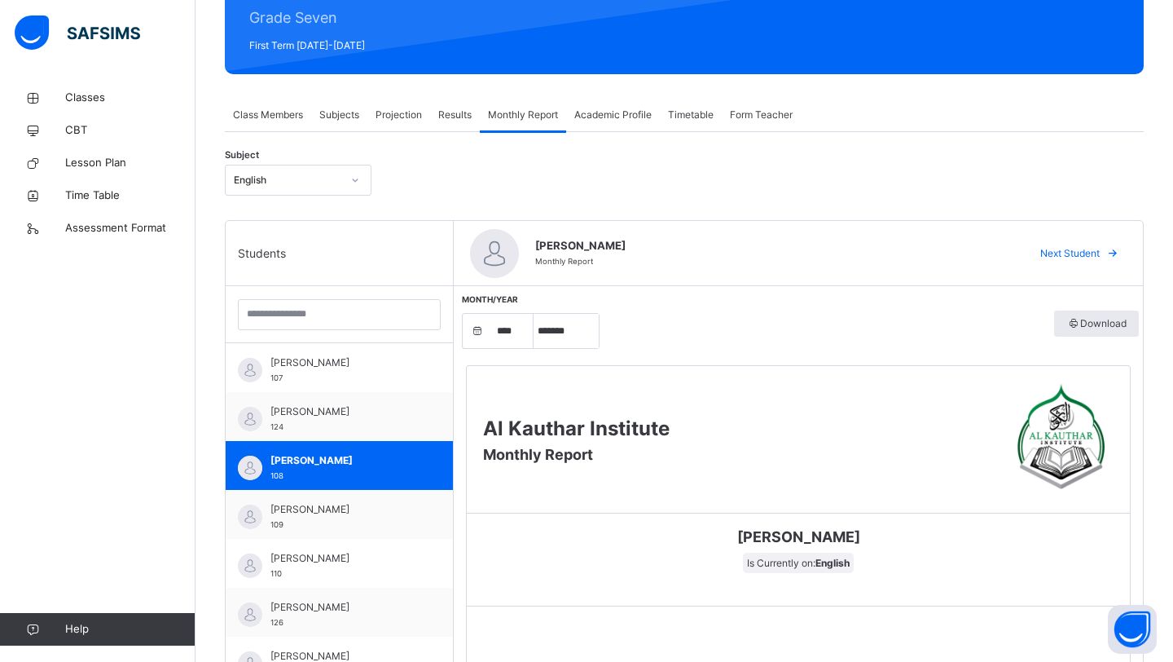
scroll to position [184, 0]
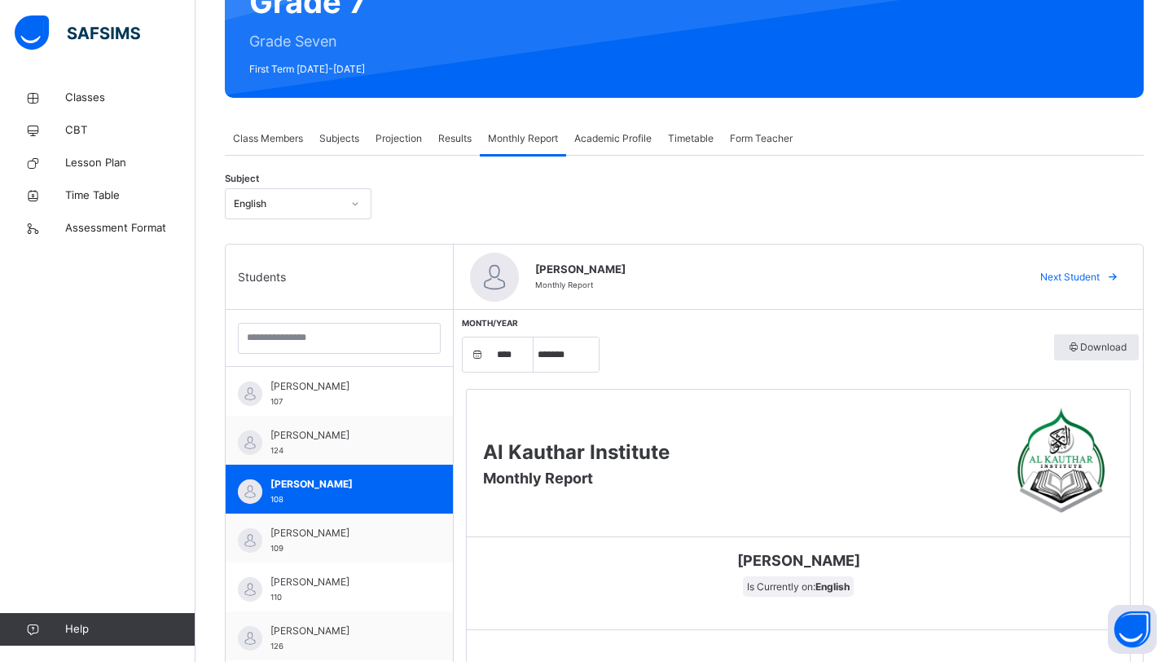
click at [454, 139] on span "Results" at bounding box center [454, 138] width 33 height 15
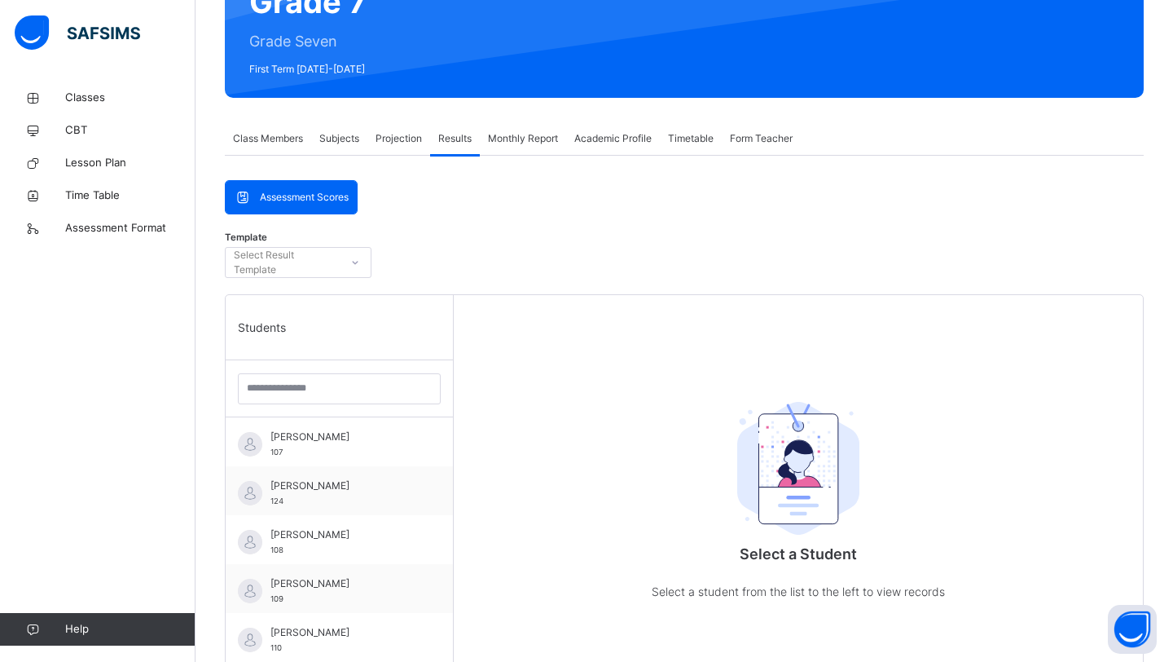
click at [403, 139] on span "Projection" at bounding box center [399, 138] width 46 height 15
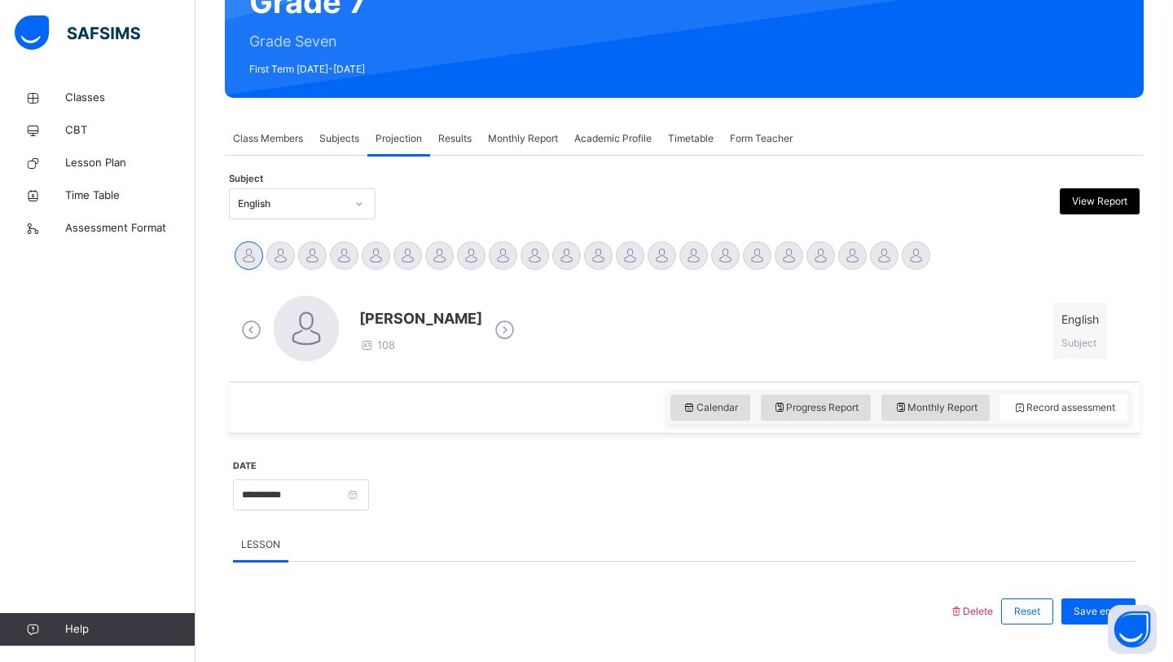
click at [359, 139] on span "Subjects" at bounding box center [339, 138] width 40 height 15
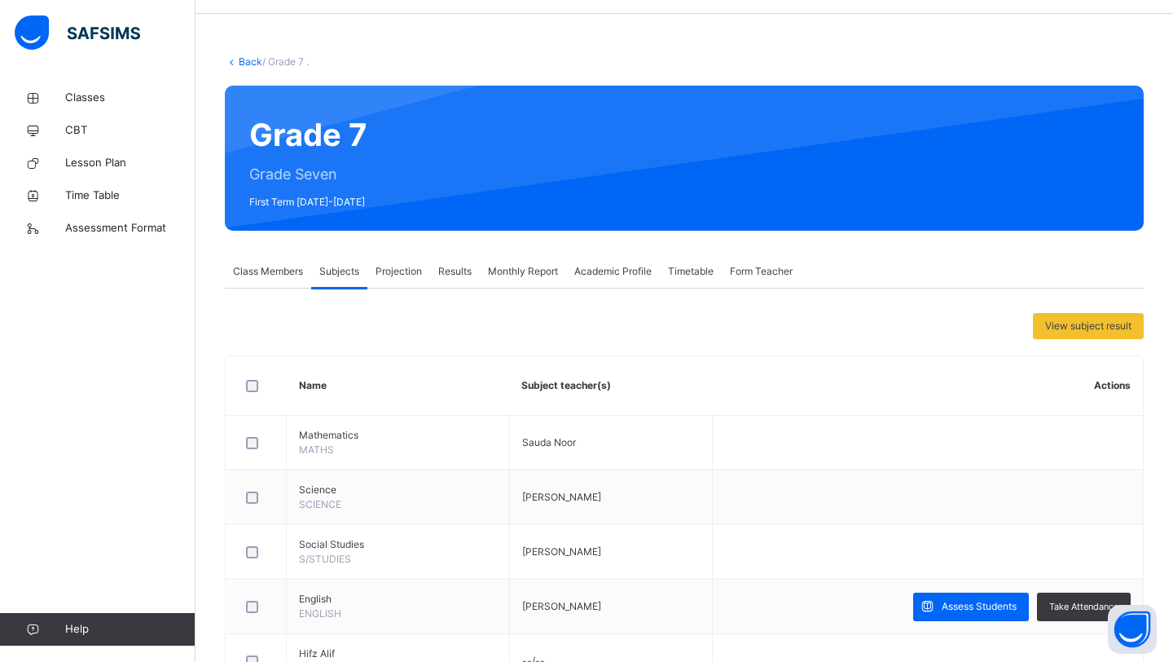
scroll to position [41, 0]
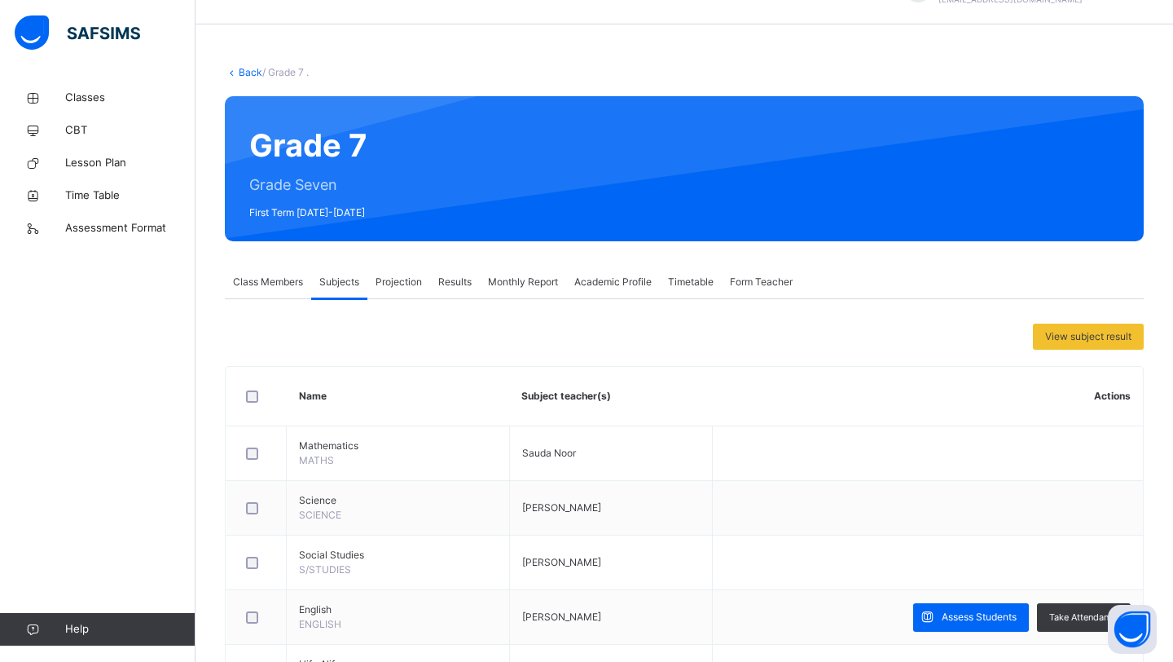
click at [260, 276] on span "Class Members" at bounding box center [268, 282] width 70 height 15
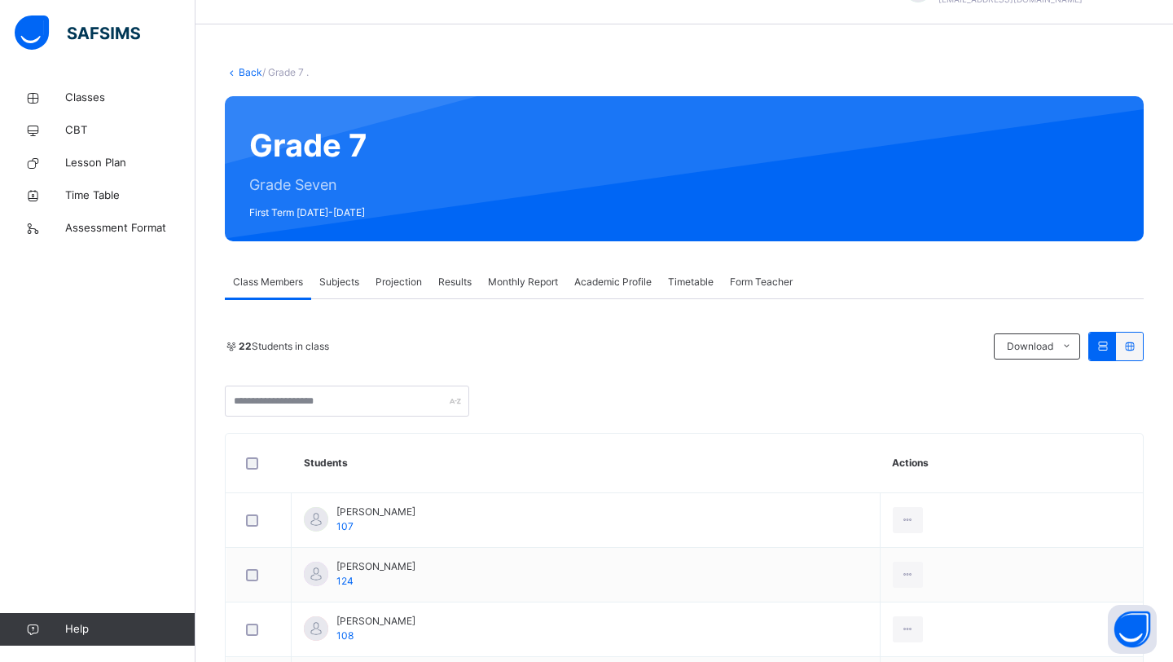
click at [251, 71] on link "Back" at bounding box center [251, 72] width 24 height 12
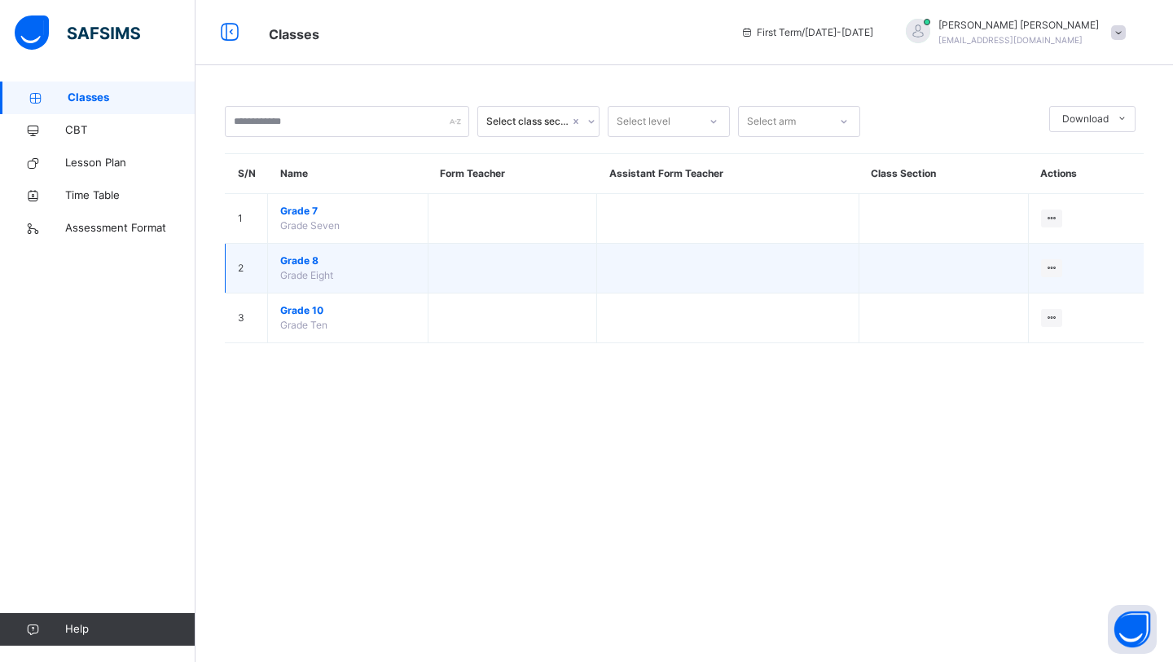
click at [306, 263] on span "Grade 8" at bounding box center [347, 260] width 135 height 15
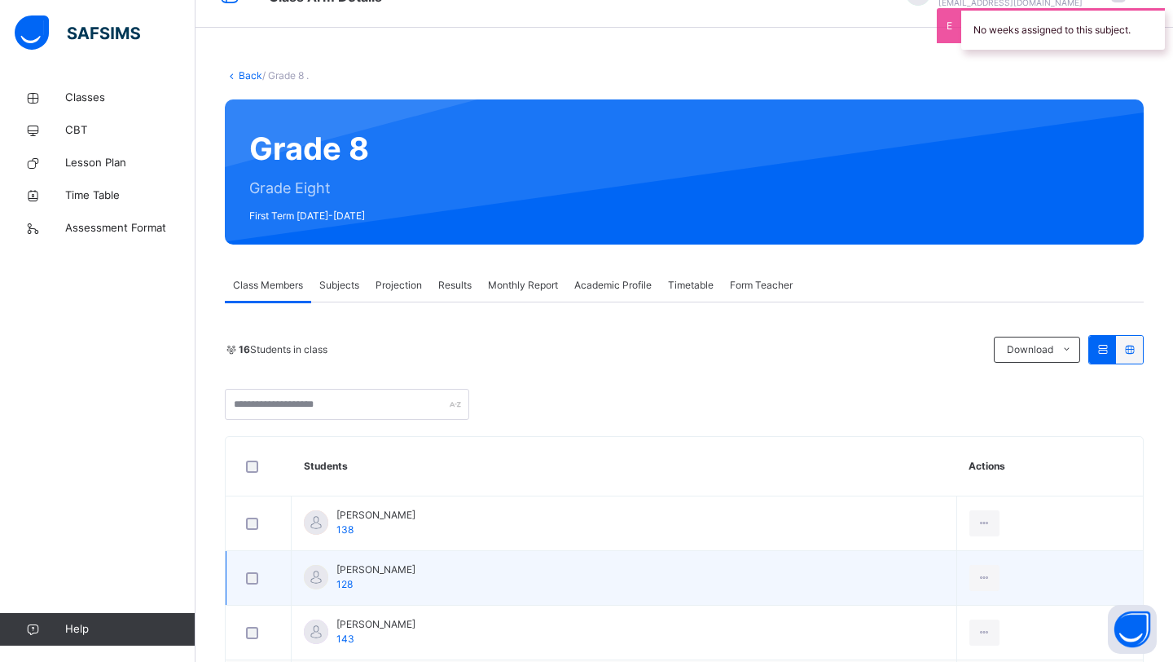
scroll to position [38, 0]
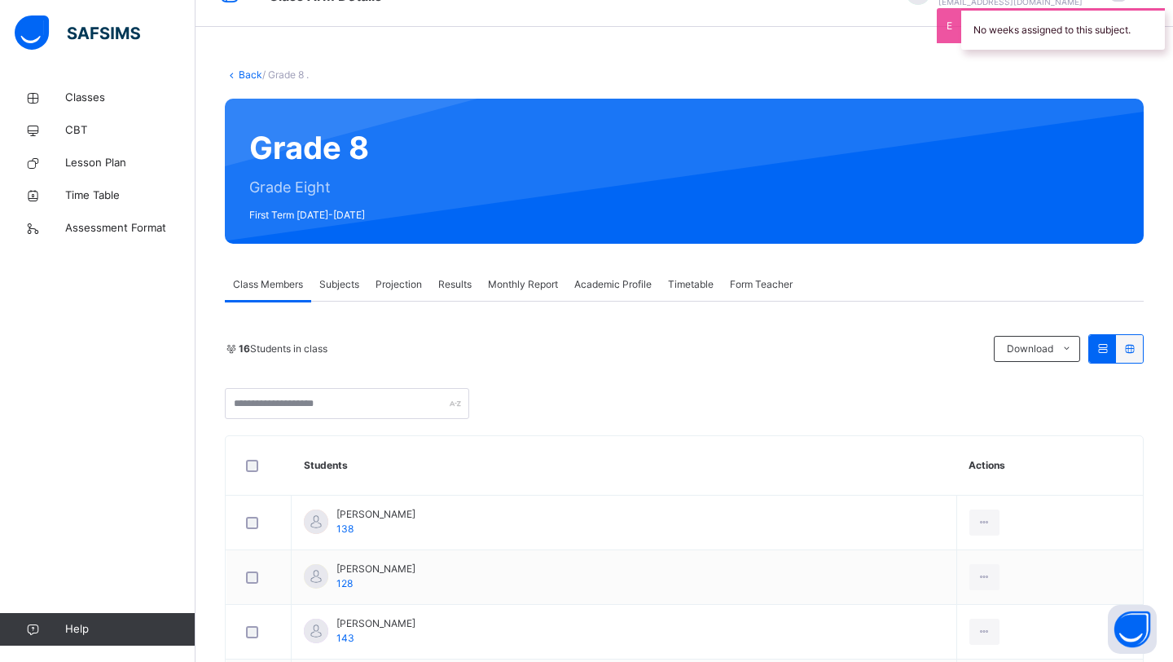
click at [102, 26] on img at bounding box center [77, 32] width 125 height 34
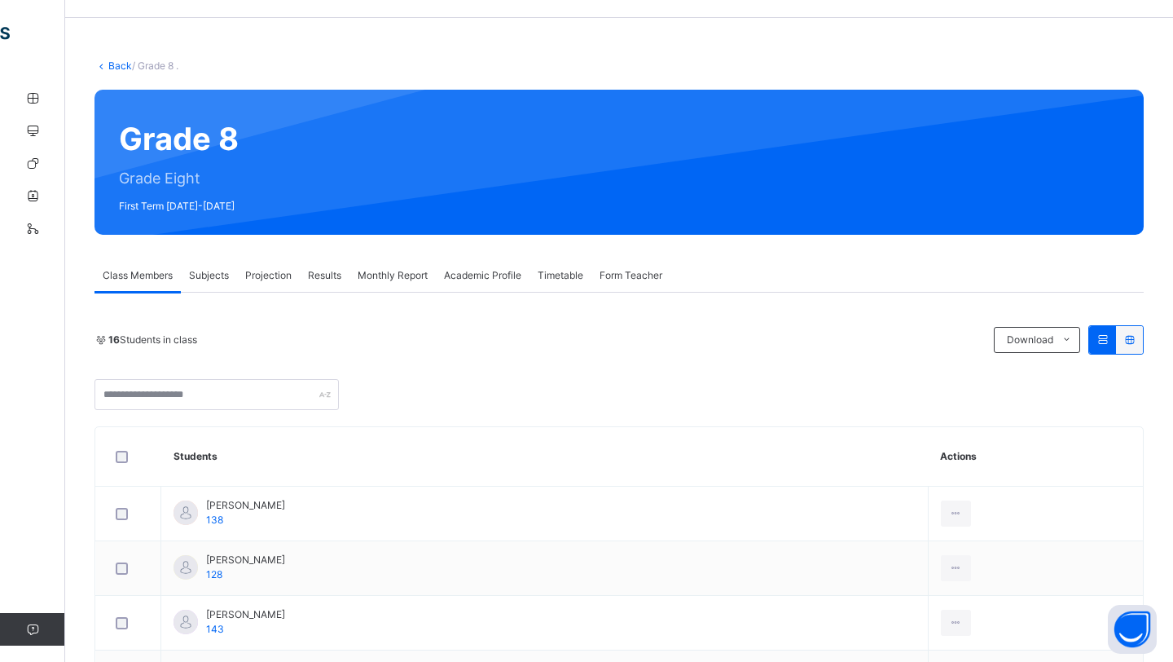
scroll to position [0, 0]
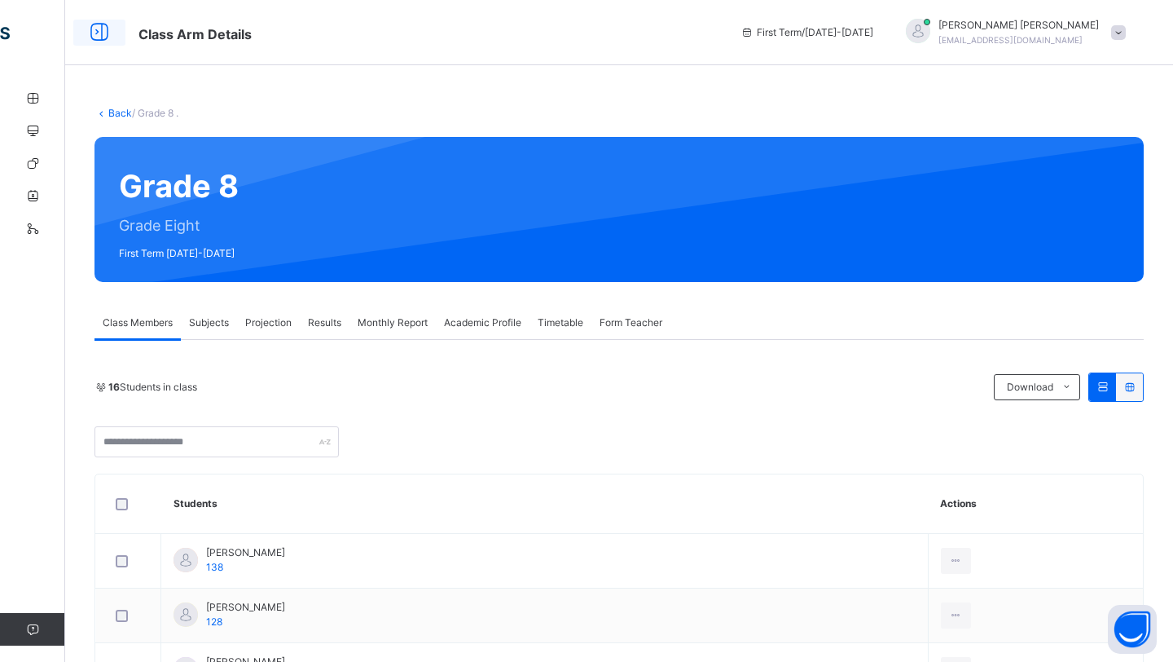
click at [103, 31] on icon at bounding box center [100, 32] width 28 height 29
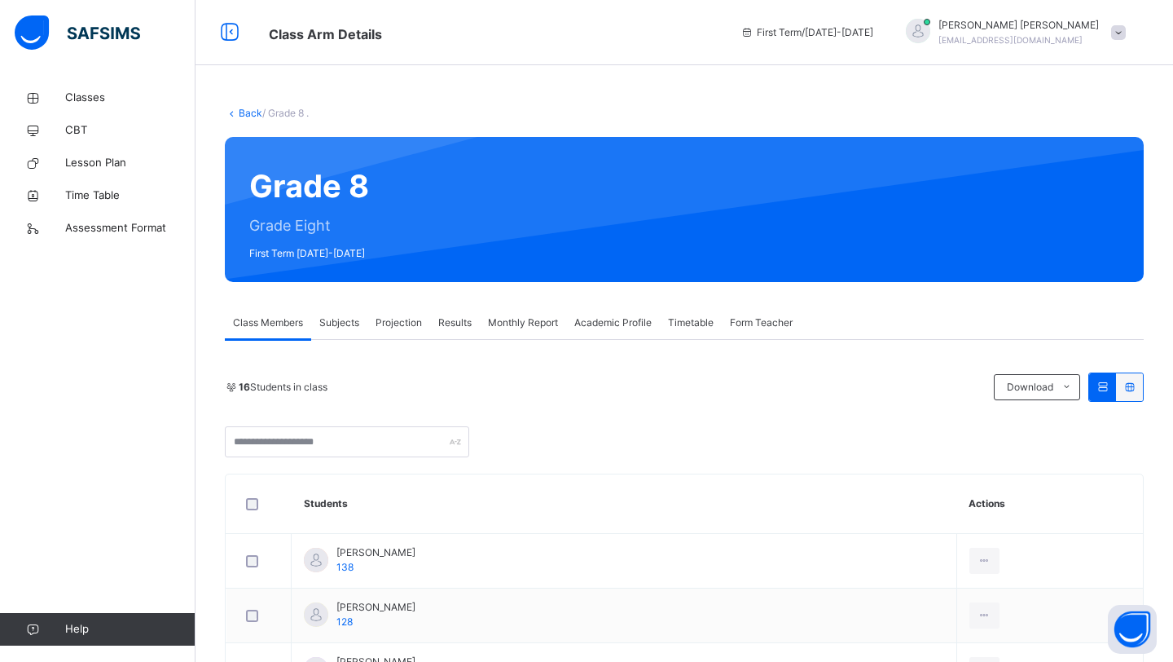
click at [93, 29] on img at bounding box center [77, 32] width 125 height 34
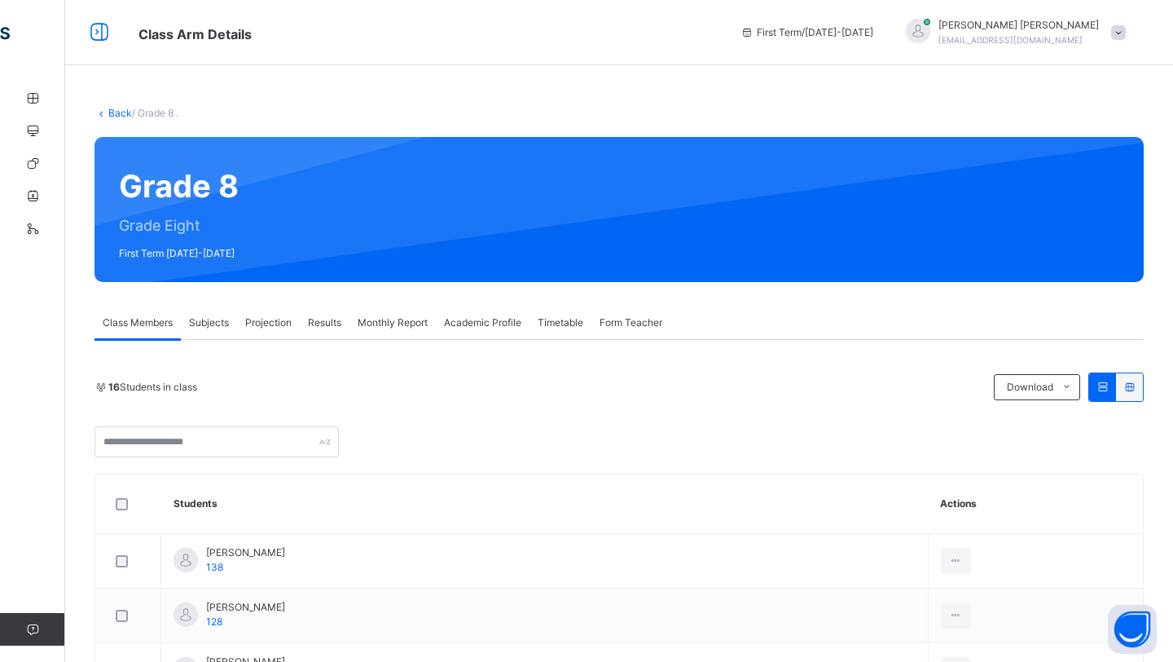
click at [118, 106] on div "Back / Grade 8 ." at bounding box center [620, 113] width 1050 height 15
click at [92, 28] on icon at bounding box center [100, 32] width 28 height 29
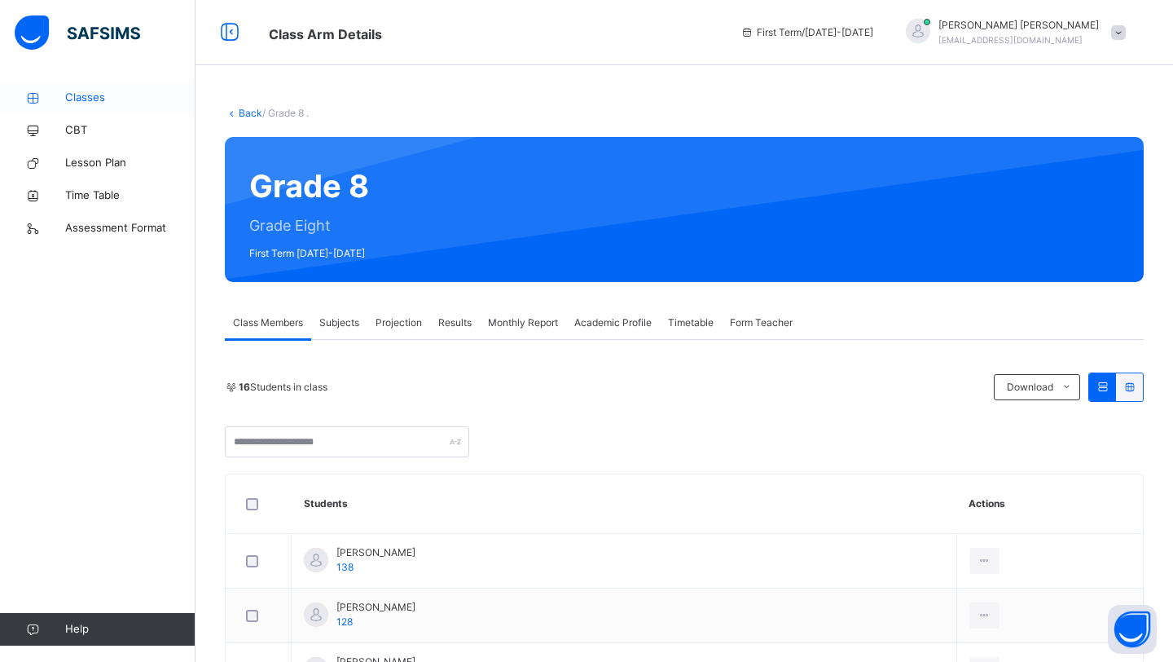
click at [86, 102] on span "Classes" at bounding box center [130, 98] width 130 height 16
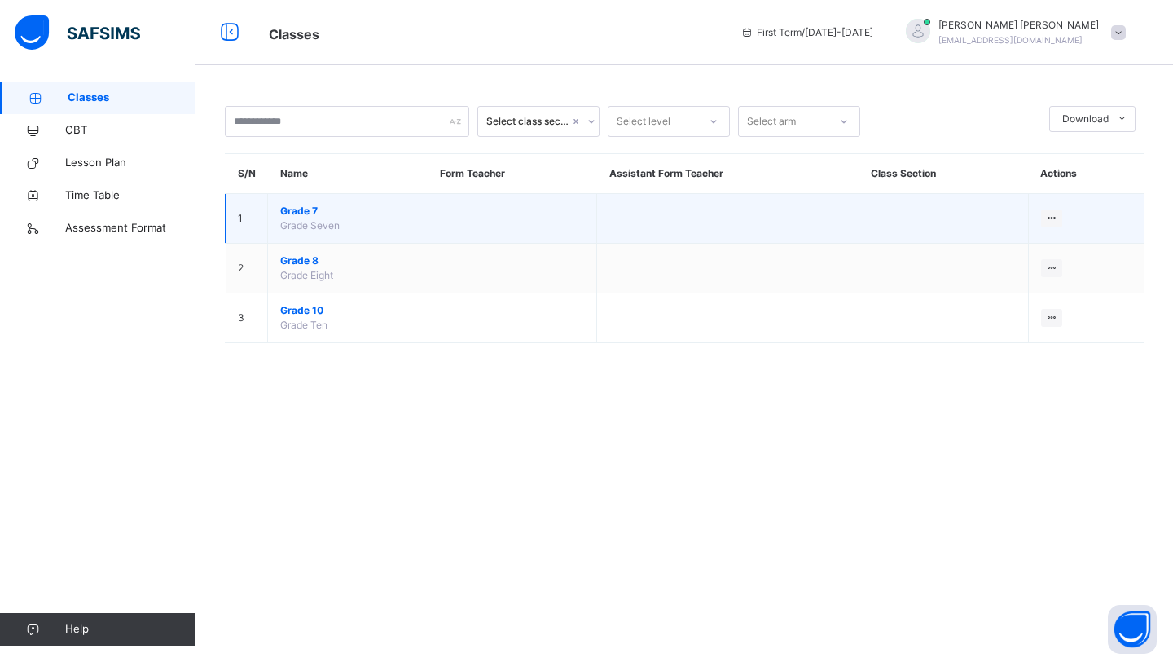
click at [313, 207] on span "Grade 7" at bounding box center [347, 211] width 135 height 15
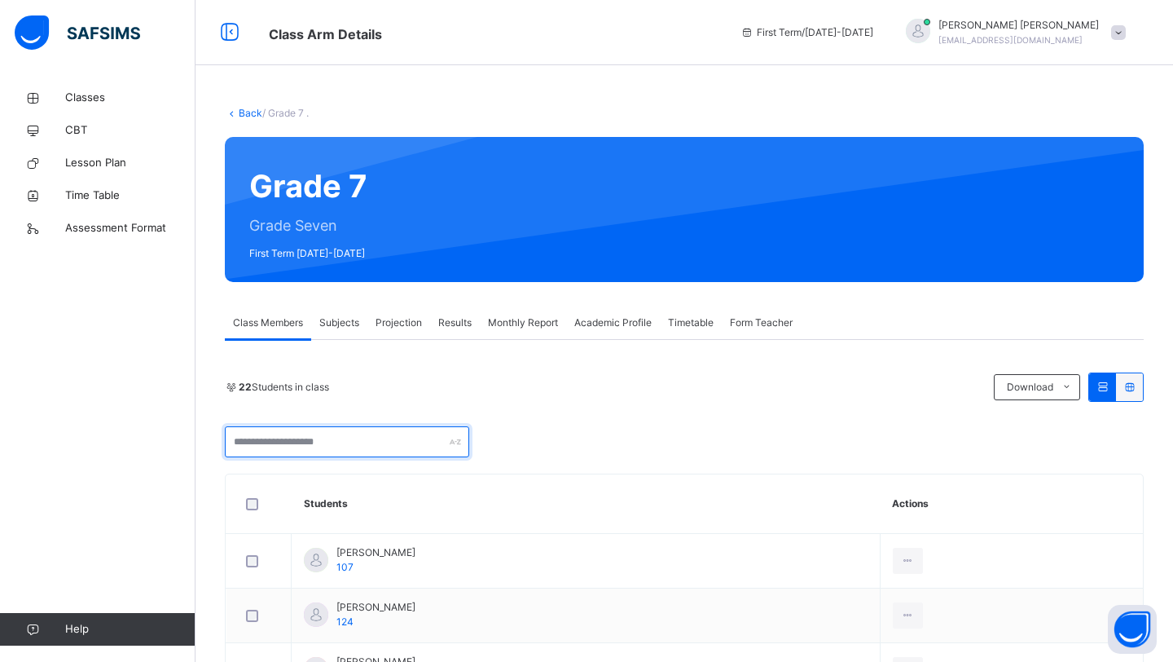
click at [311, 451] on input "text" at bounding box center [347, 441] width 244 height 31
click at [402, 401] on div "22 Students in class Download Pdf Report Excel Report" at bounding box center [684, 386] width 919 height 29
click at [1124, 385] on icon at bounding box center [1130, 387] width 14 height 12
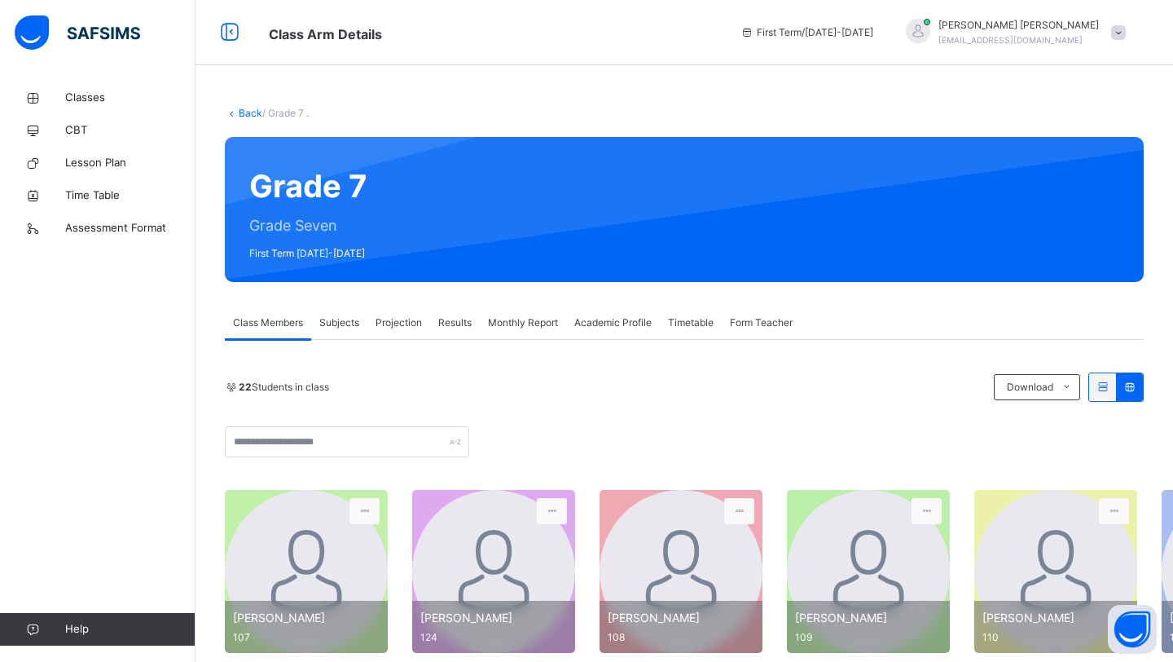
click at [1099, 390] on icon at bounding box center [1103, 387] width 14 height 12
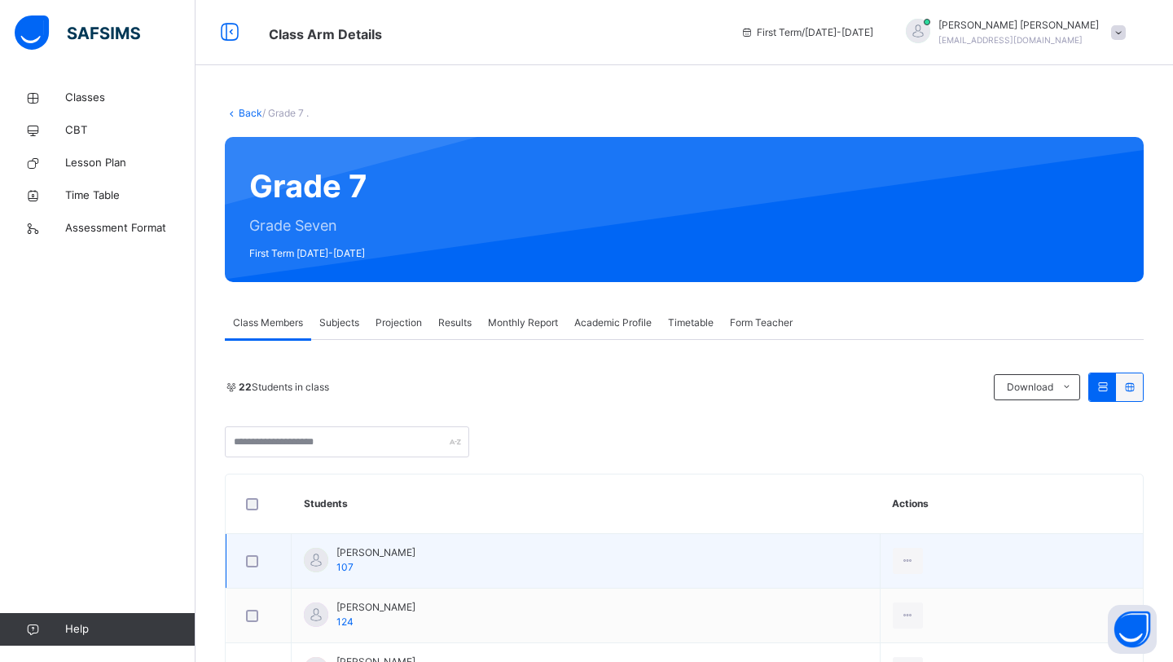
click at [350, 552] on span "Adeena Kabir" at bounding box center [376, 552] width 79 height 15
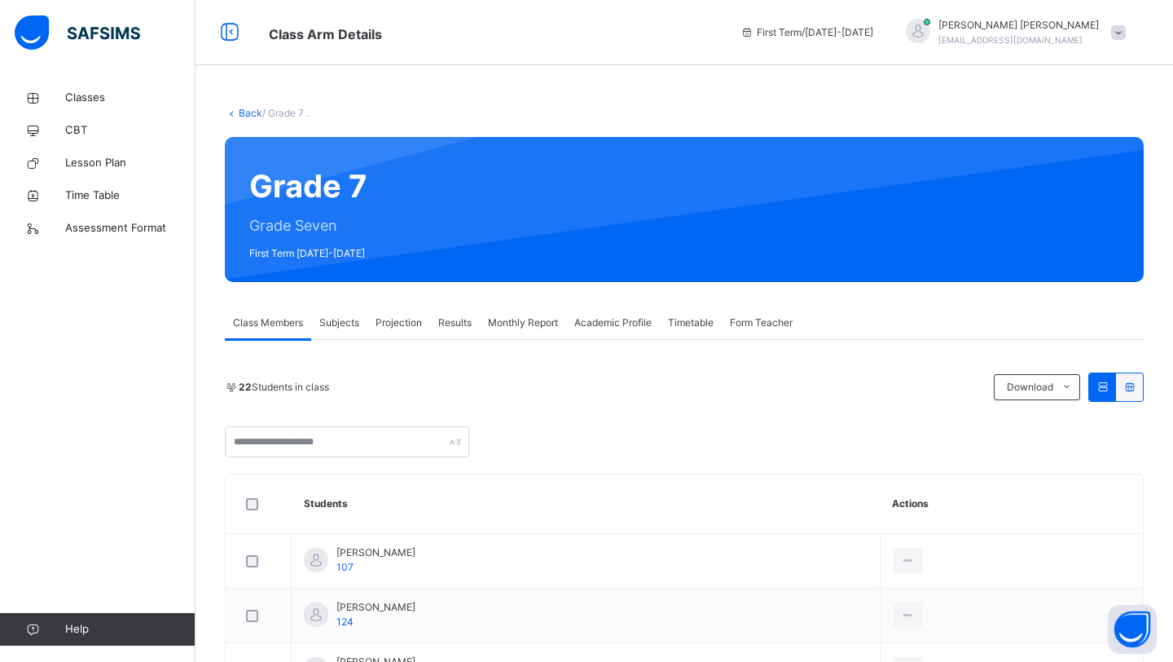
click at [249, 108] on link "Back" at bounding box center [251, 113] width 24 height 12
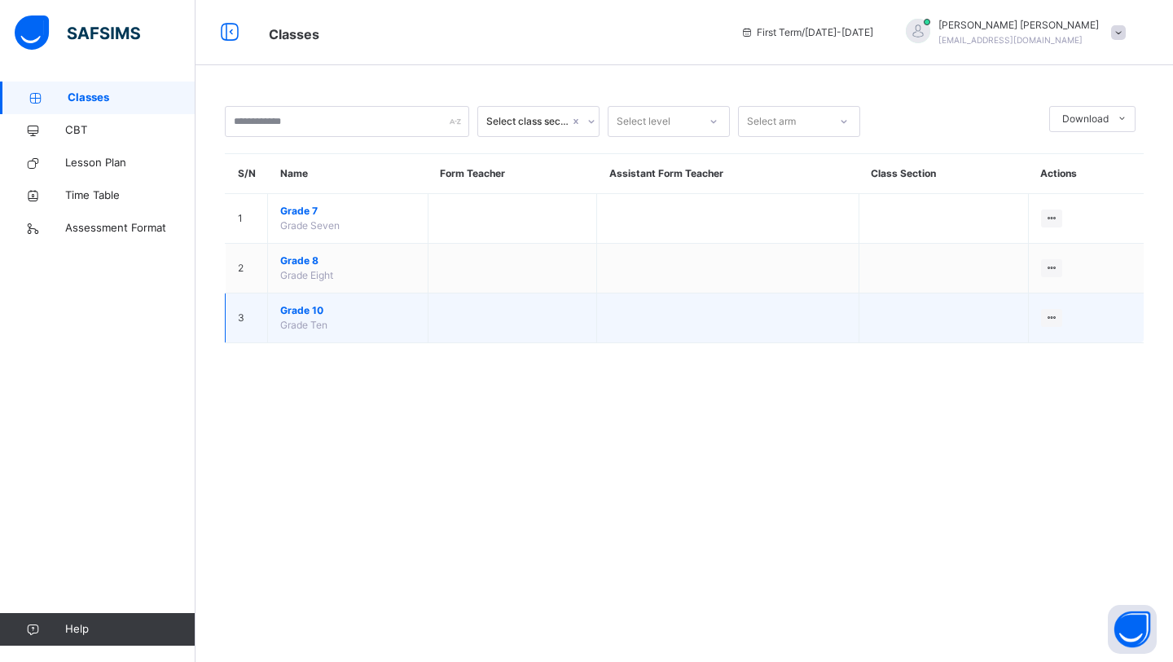
click at [297, 306] on span "Grade 10" at bounding box center [347, 310] width 135 height 15
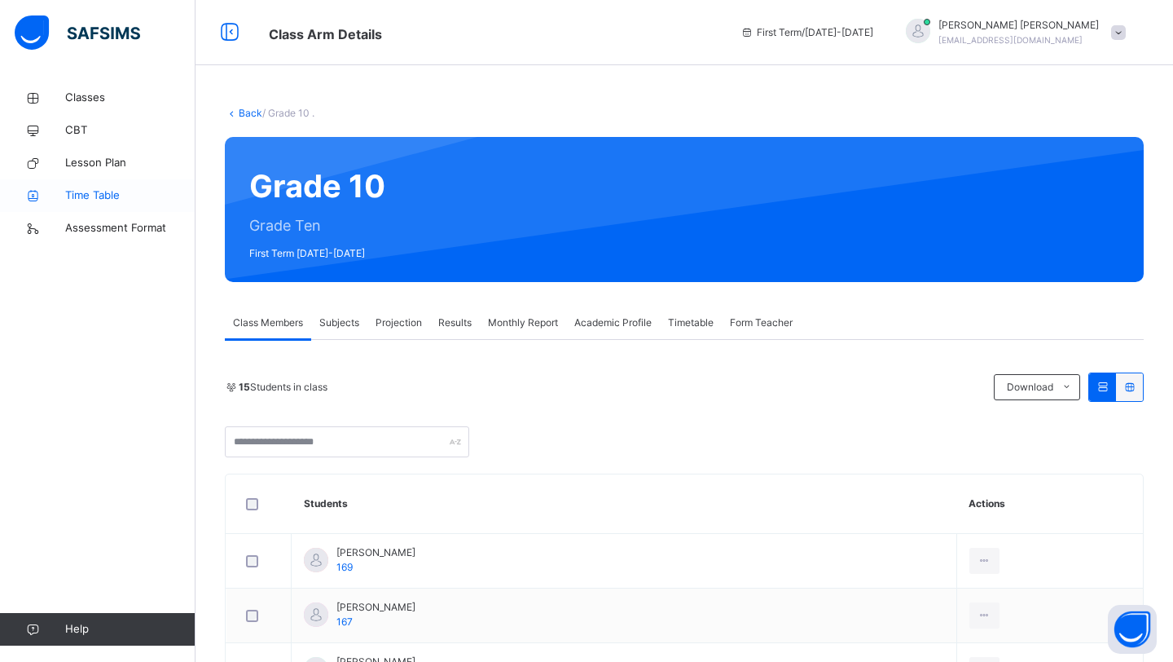
click at [151, 195] on span "Time Table" at bounding box center [130, 195] width 130 height 16
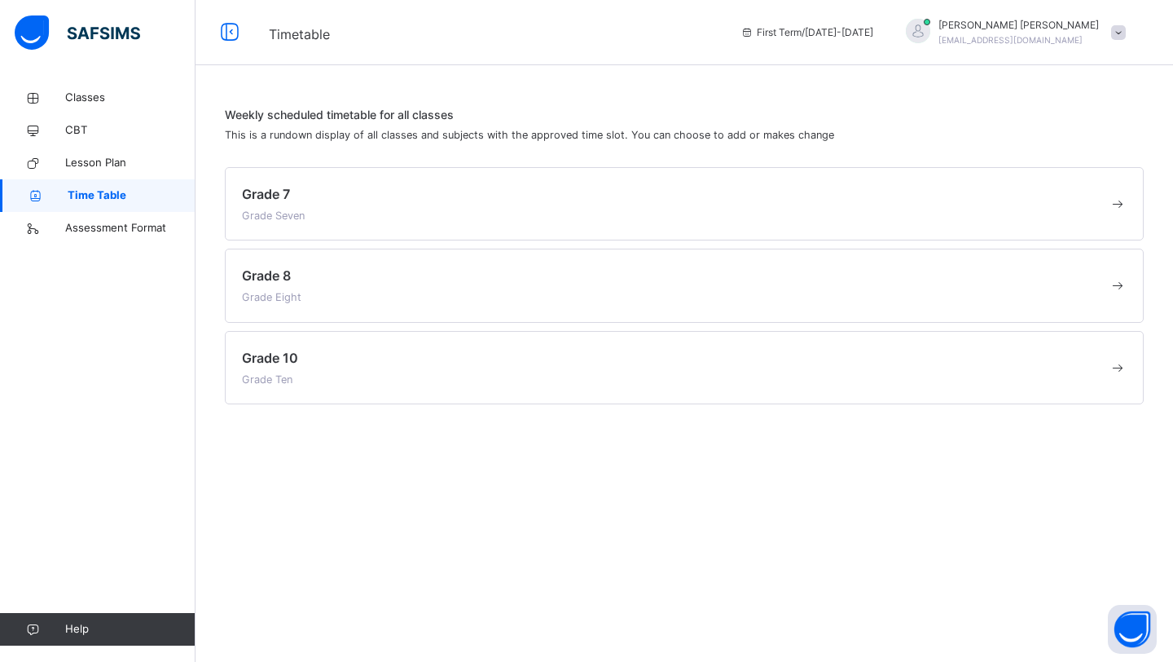
click at [328, 202] on div "Grade 7 Grade Seven" at bounding box center [675, 203] width 867 height 39
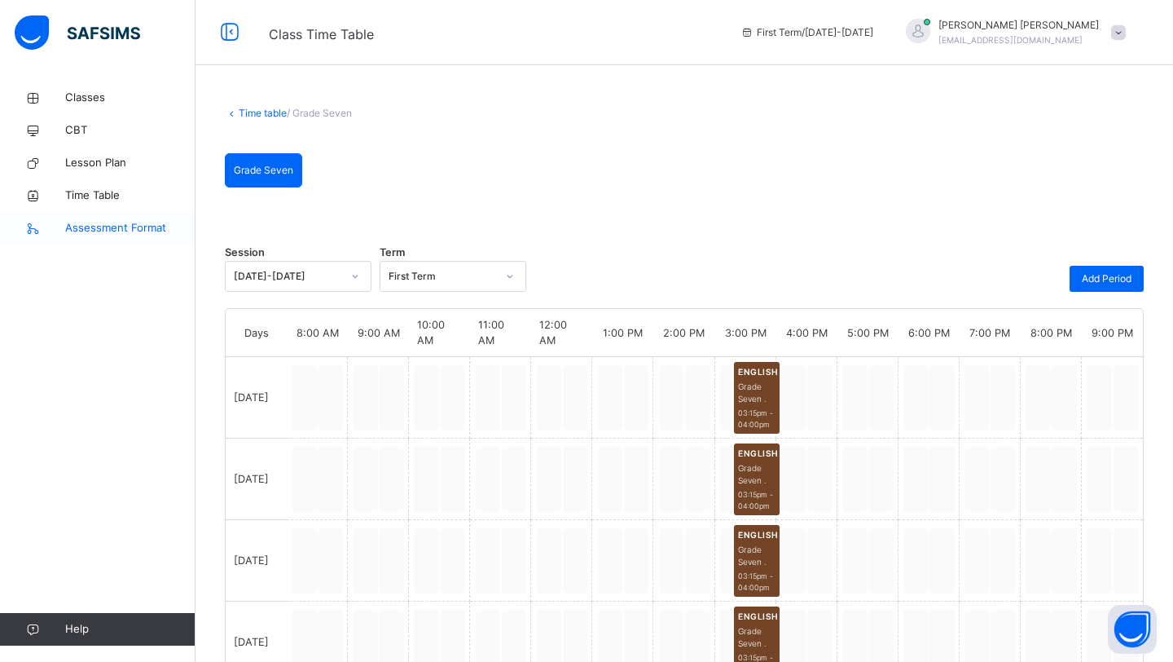
click at [117, 235] on span "Assessment Format" at bounding box center [130, 228] width 130 height 16
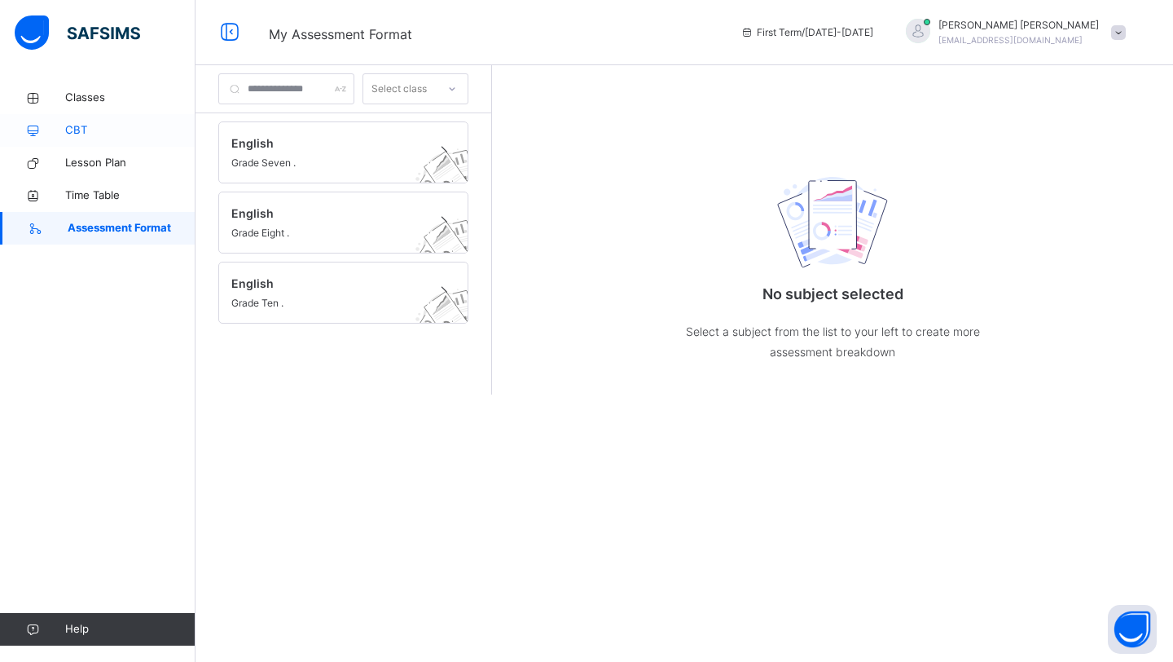
click at [102, 121] on link "CBT" at bounding box center [98, 130] width 196 height 33
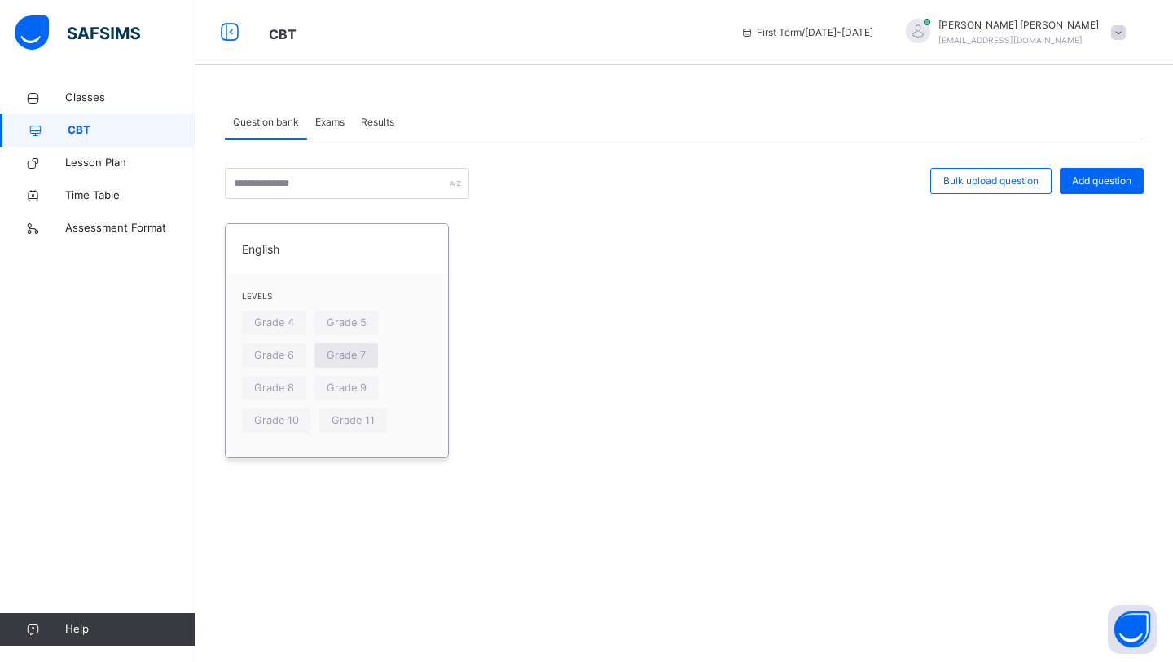
click at [356, 353] on span "Grade 7" at bounding box center [346, 354] width 39 height 15
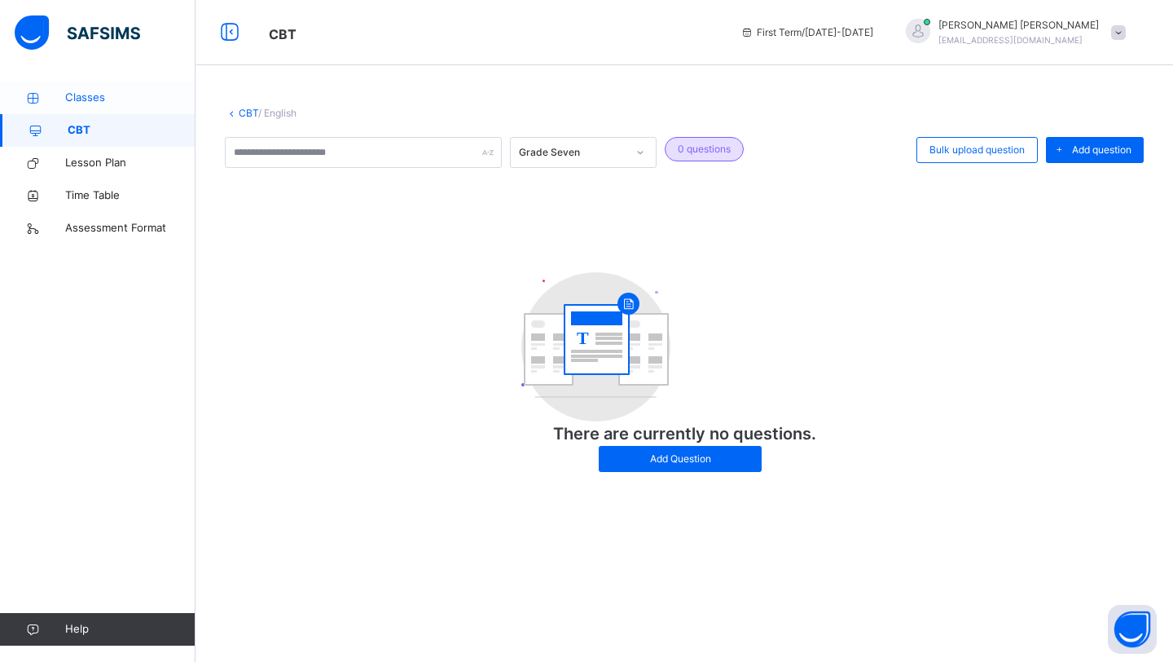
click at [129, 99] on span "Classes" at bounding box center [130, 98] width 130 height 16
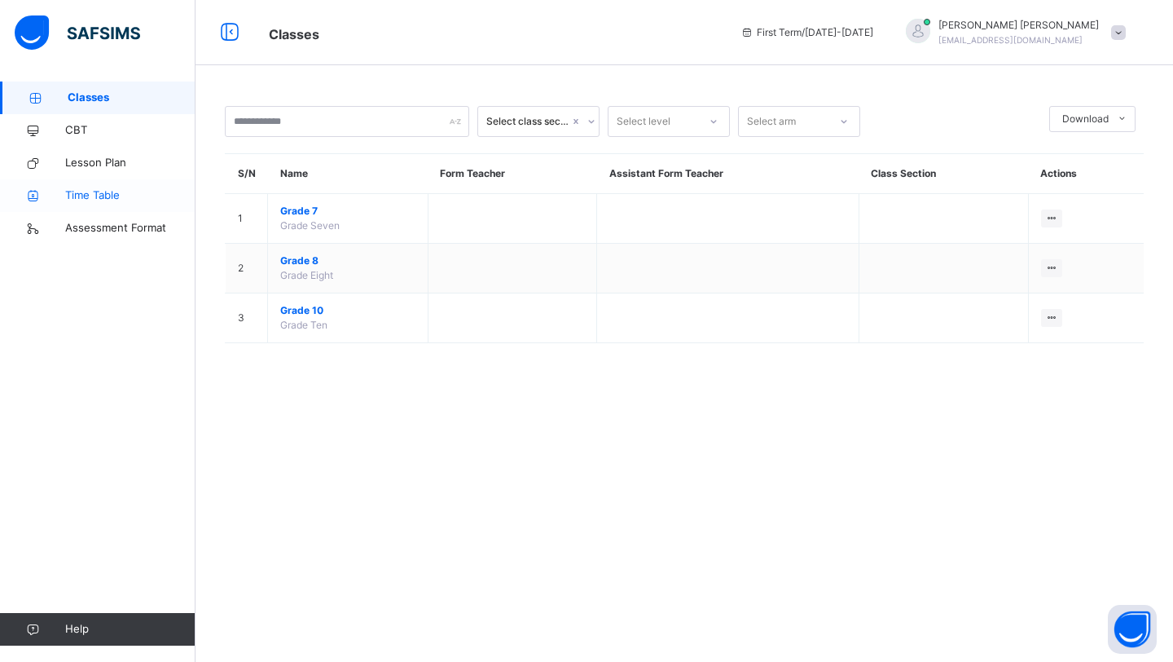
click at [119, 188] on span "Time Table" at bounding box center [130, 195] width 130 height 16
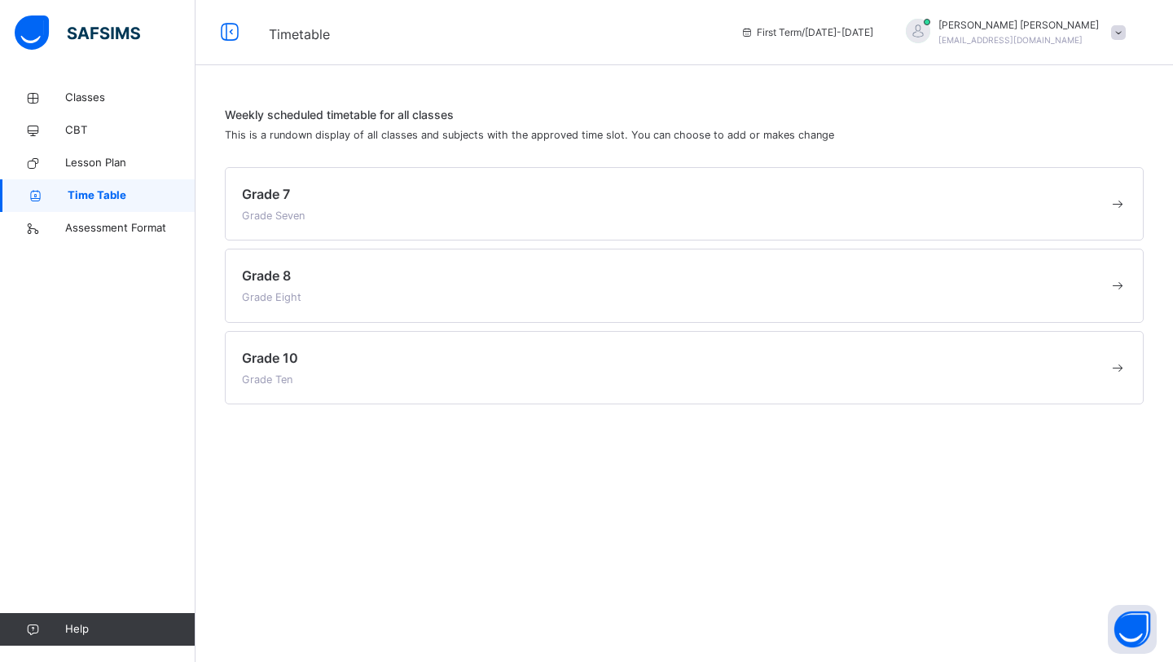
click at [370, 239] on div "Grade 7 Grade Seven" at bounding box center [684, 203] width 919 height 73
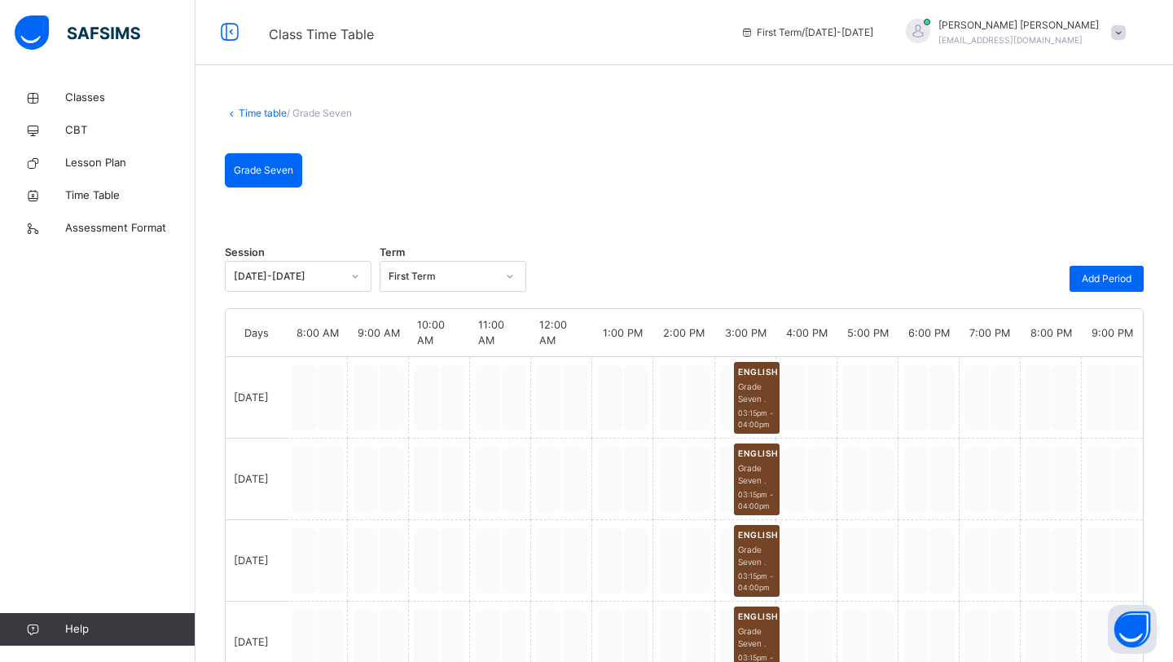
click at [257, 106] on div "Time table / Grade Seven" at bounding box center [684, 113] width 919 height 15
click at [110, 82] on link "Classes" at bounding box center [98, 97] width 196 height 33
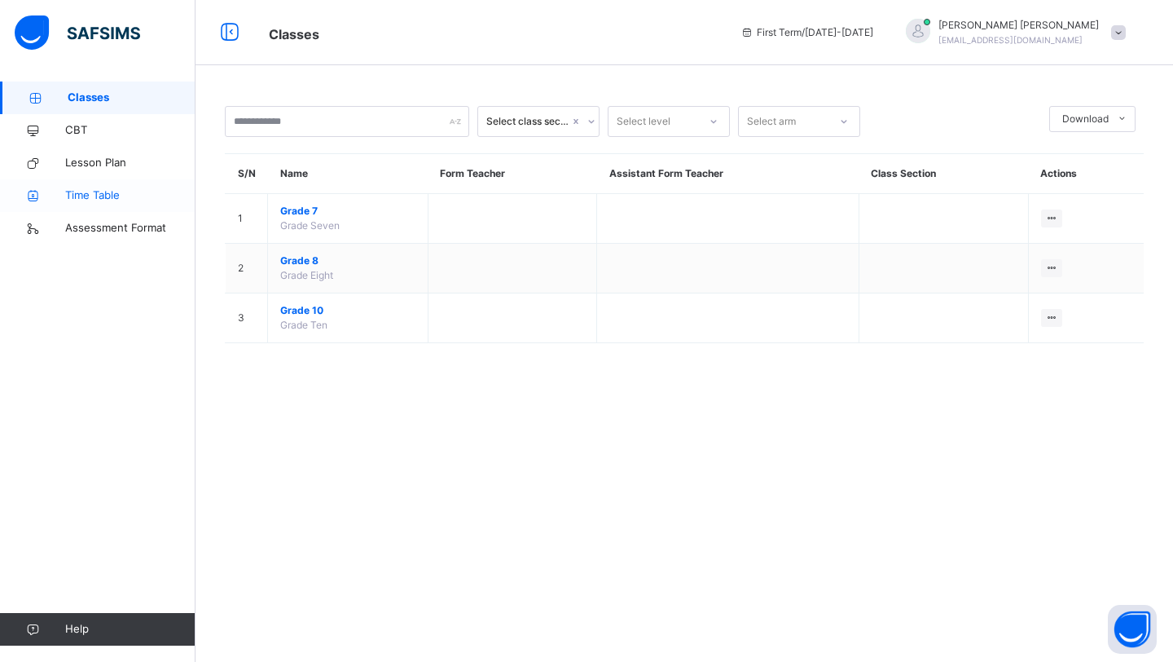
click at [0, 81] on link "Classes" at bounding box center [98, 97] width 196 height 33
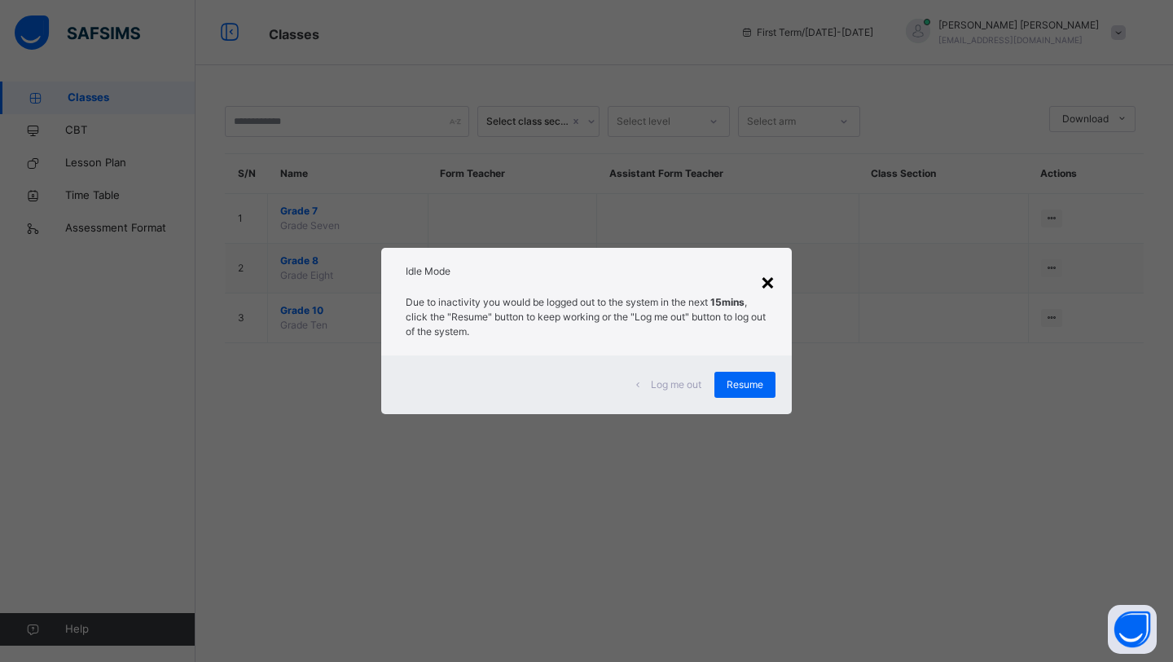
click at [765, 280] on div "×" at bounding box center [767, 281] width 15 height 34
